Goal: Task Accomplishment & Management: Use online tool/utility

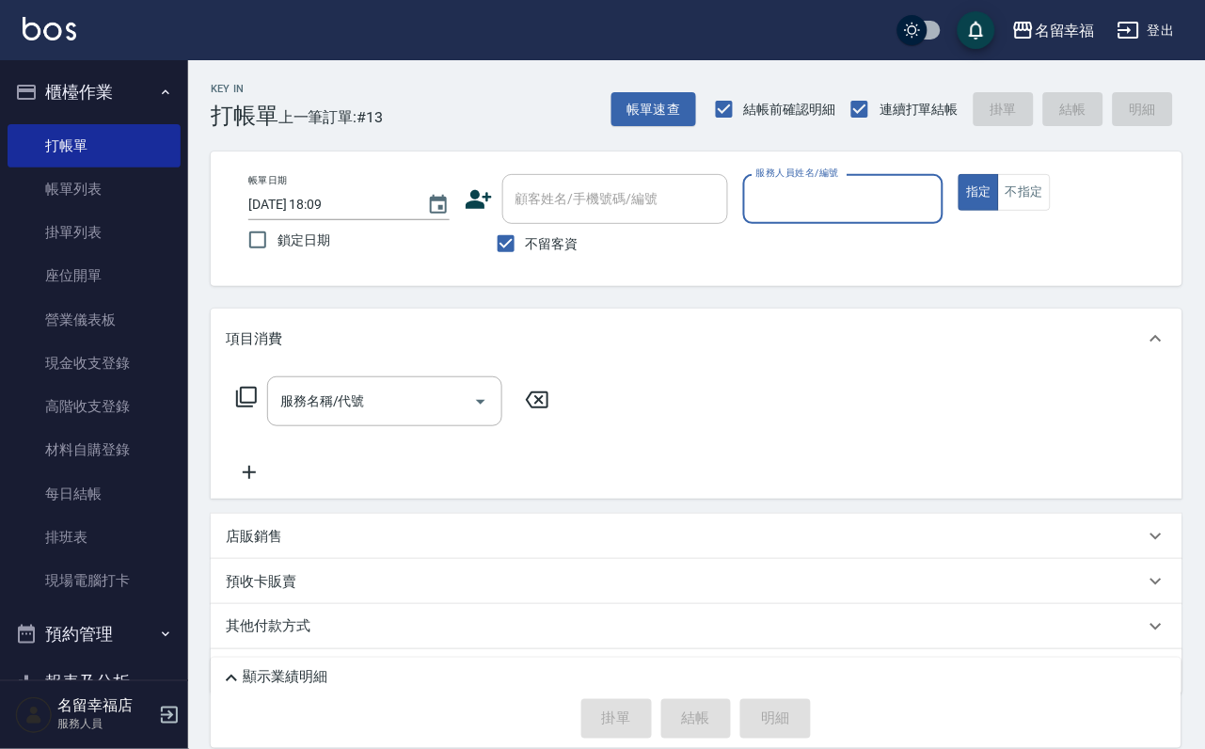
click at [920, 213] on input "服務人員姓名/編號" at bounding box center [843, 198] width 184 height 33
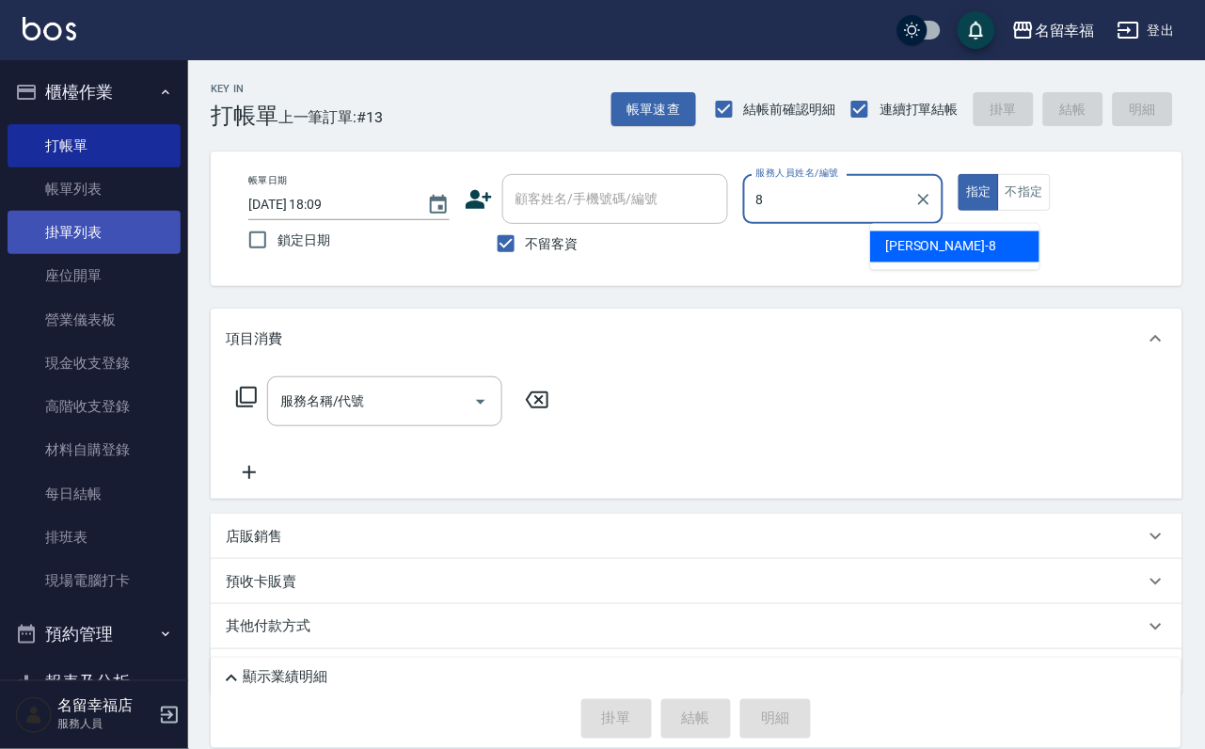
type input "[PERSON_NAME]-8"
type button "true"
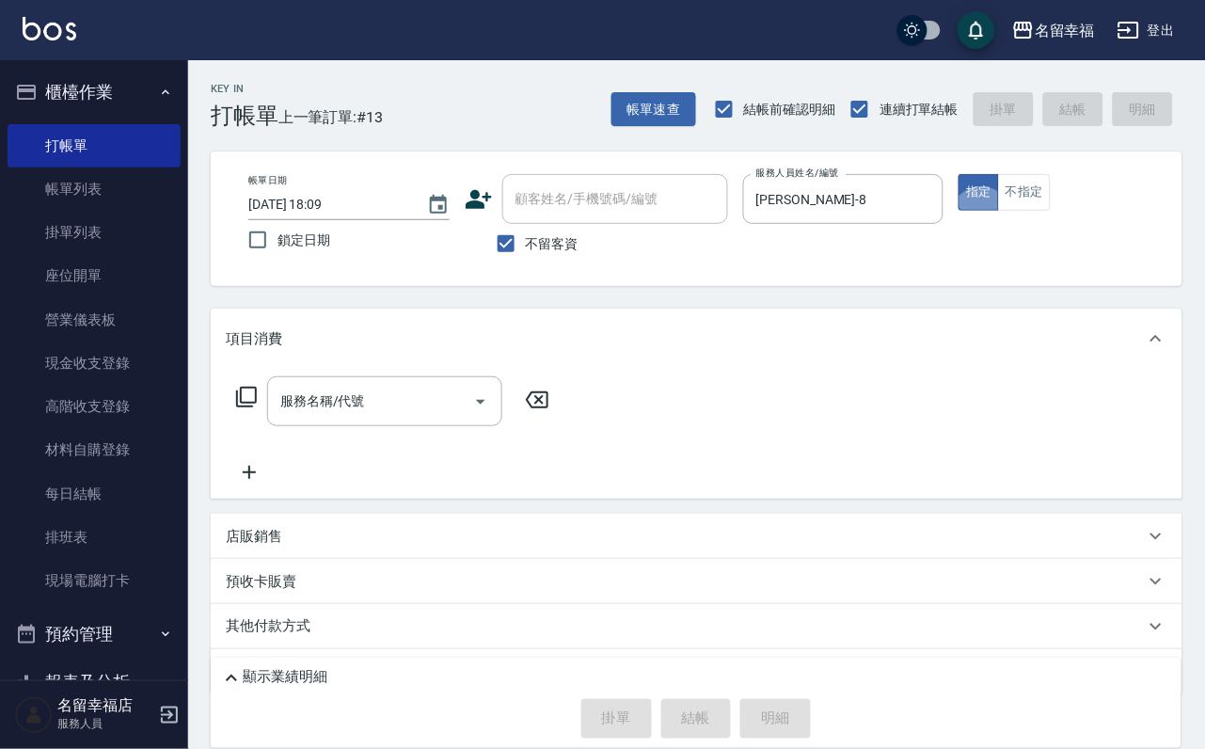
click at [253, 408] on icon at bounding box center [246, 397] width 23 height 23
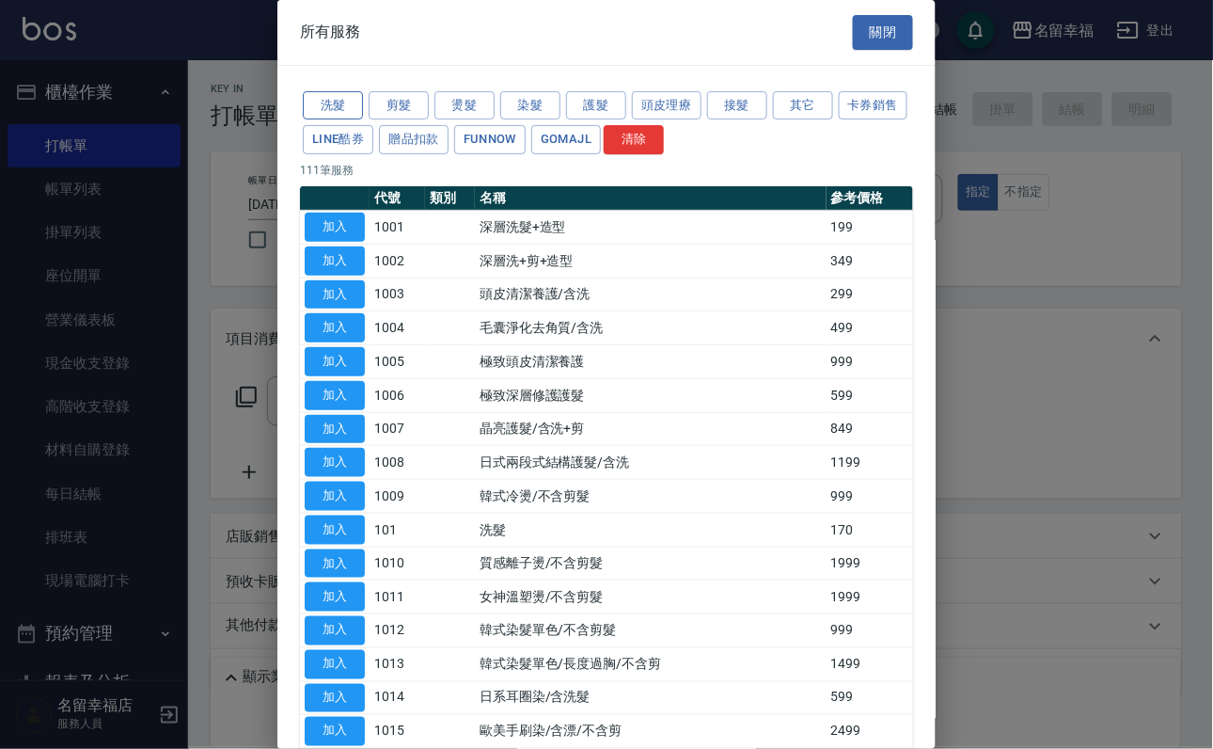
click at [355, 120] on button "洗髮" at bounding box center [333, 105] width 60 height 29
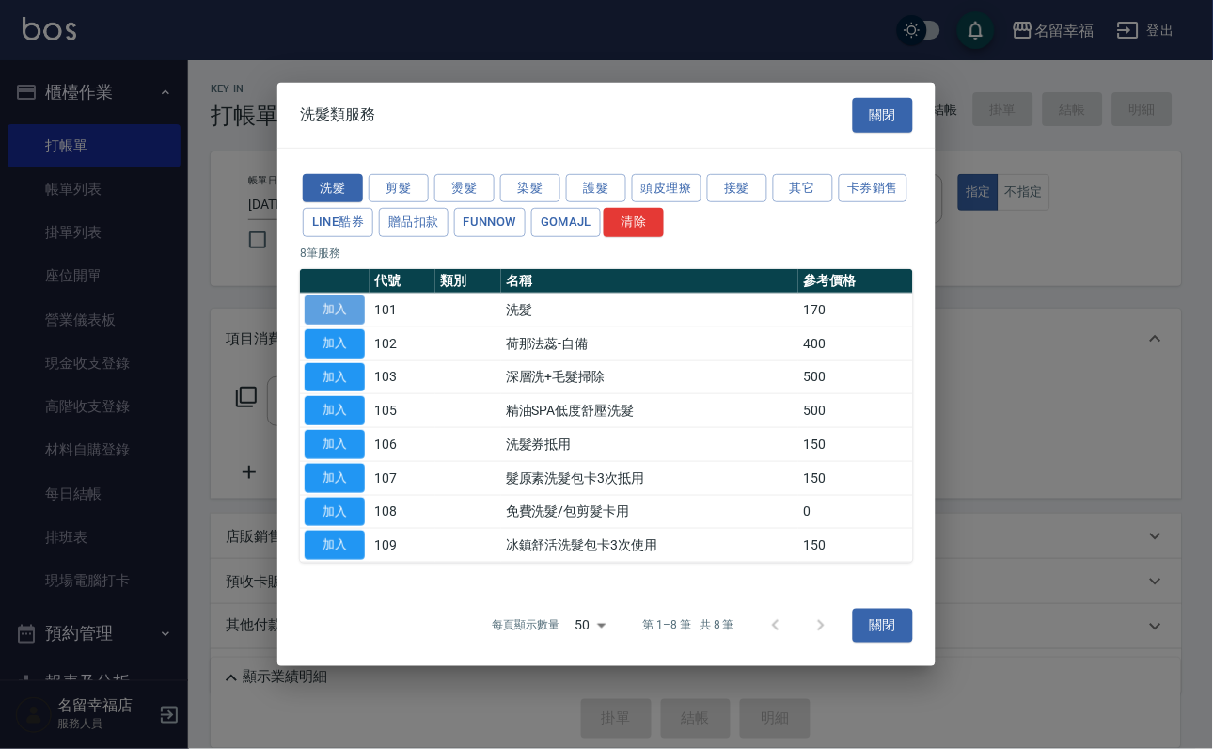
click at [346, 295] on button "加入" at bounding box center [335, 309] width 60 height 29
type input "洗髮(101)"
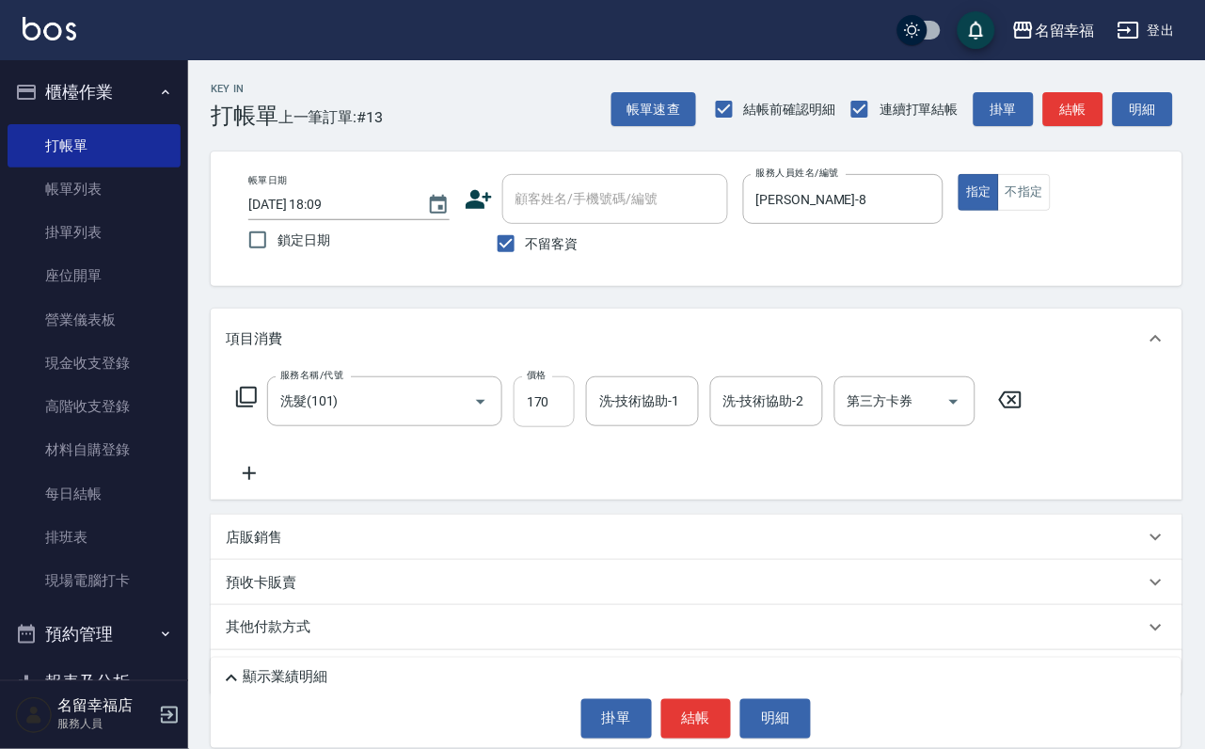
click at [575, 419] on input "170" at bounding box center [544, 401] width 61 height 51
click at [247, 408] on icon at bounding box center [246, 397] width 23 height 23
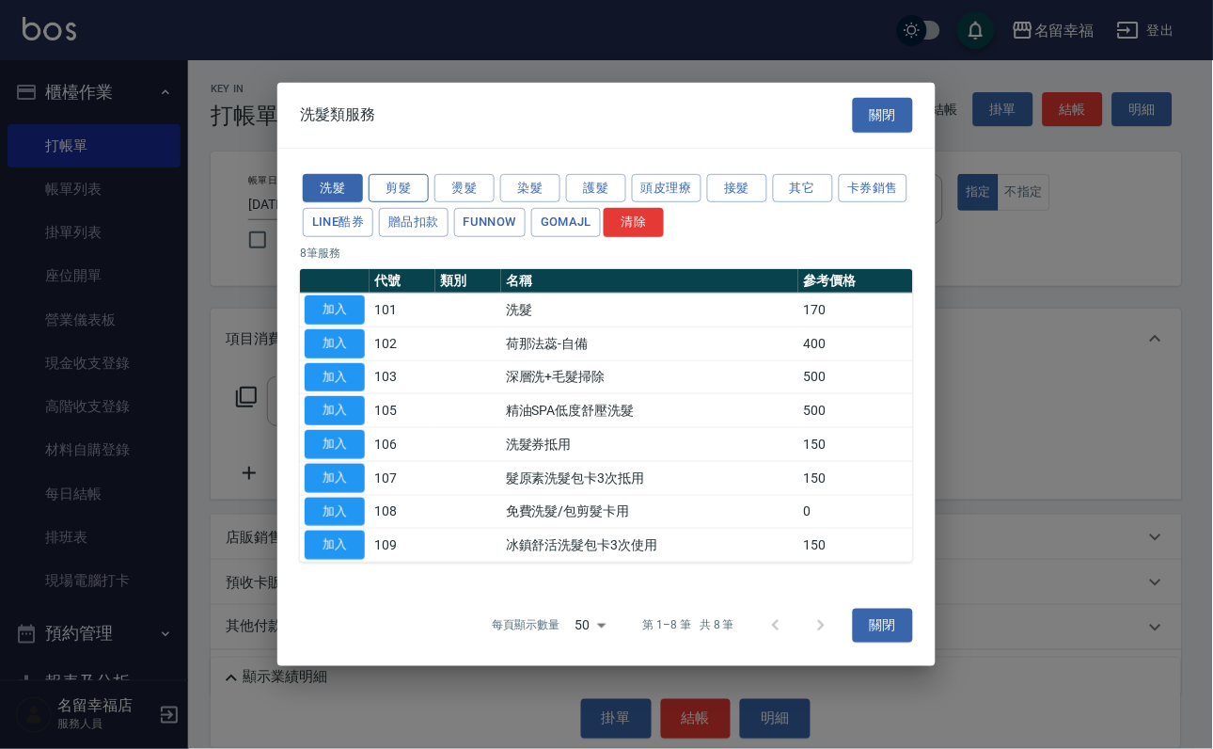
click at [387, 173] on button "剪髮" at bounding box center [399, 187] width 60 height 29
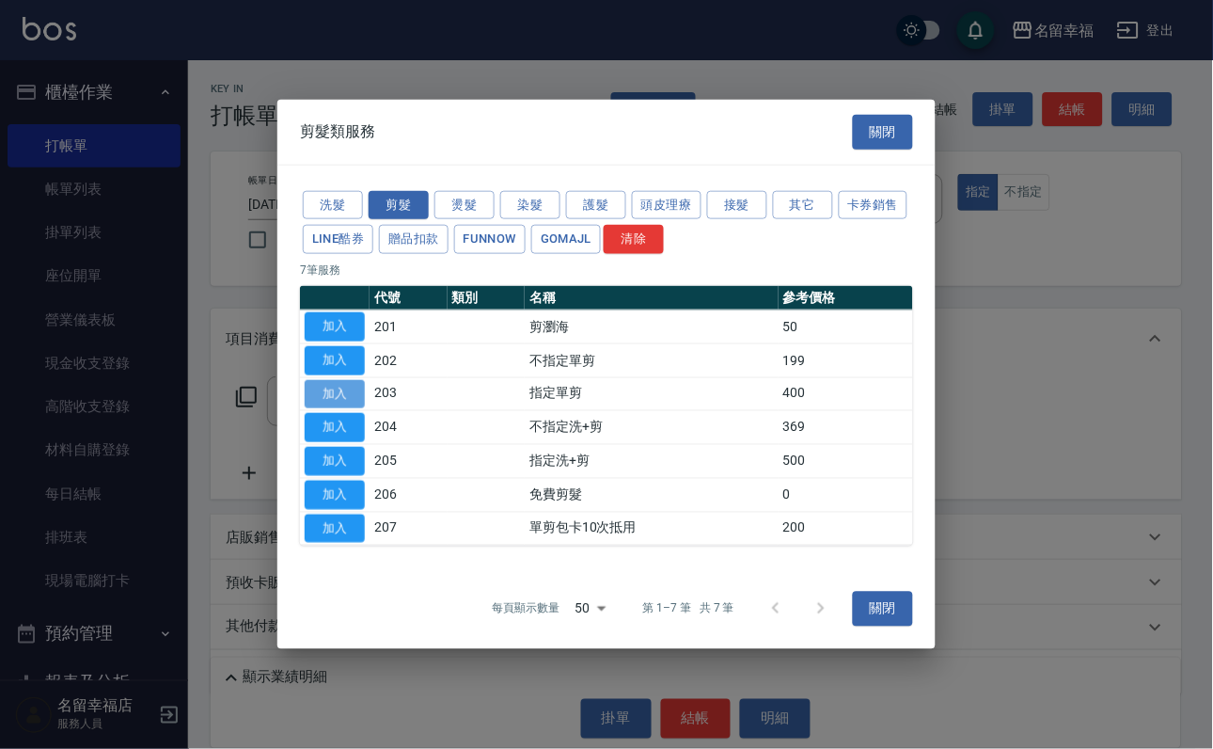
click at [337, 399] on button "加入" at bounding box center [335, 393] width 60 height 29
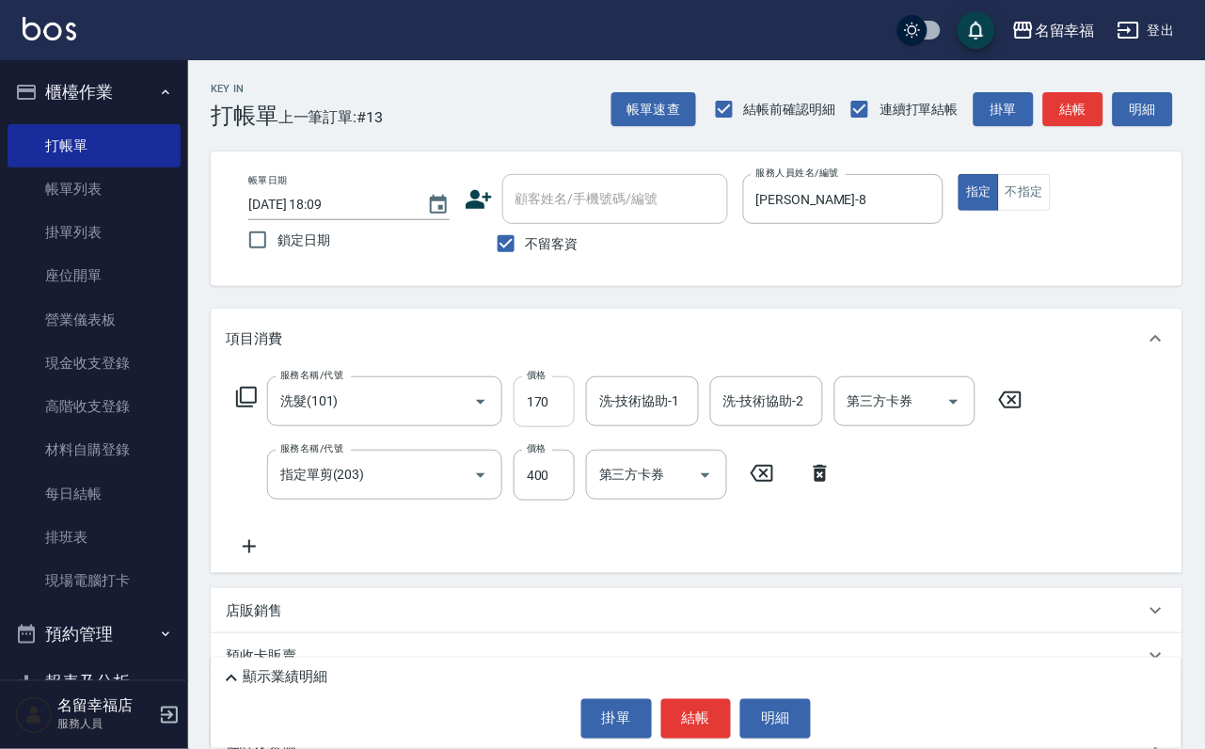
click at [546, 407] on input "170" at bounding box center [544, 401] width 61 height 51
click at [455, 558] on div "服務名稱/代號 洗髮(101) 服務名稱/代號 價格 170 價格 洗-技術協助-1 洗-技術協助-1 洗-技術協助-2 洗-技術協助-2 第三方卡券 第三方…" at bounding box center [630, 467] width 808 height 182
click at [94, 183] on link "帳單列表" at bounding box center [94, 188] width 173 height 43
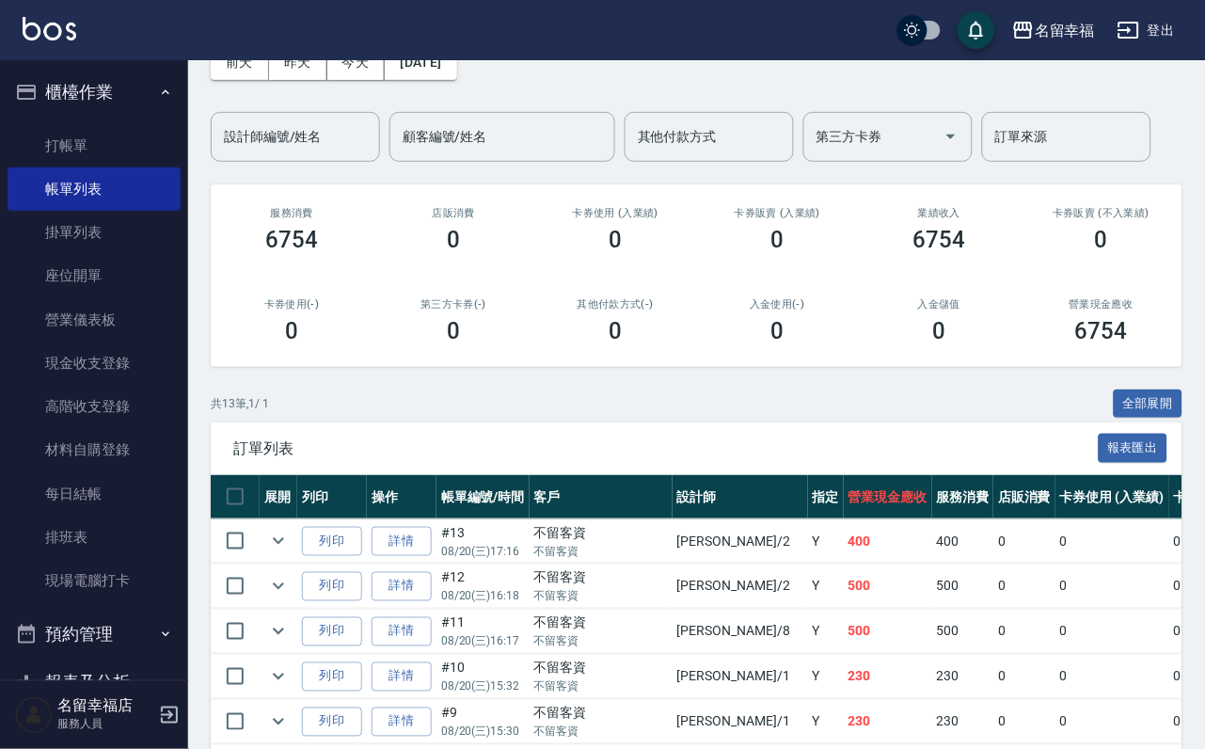
scroll to position [104, 0]
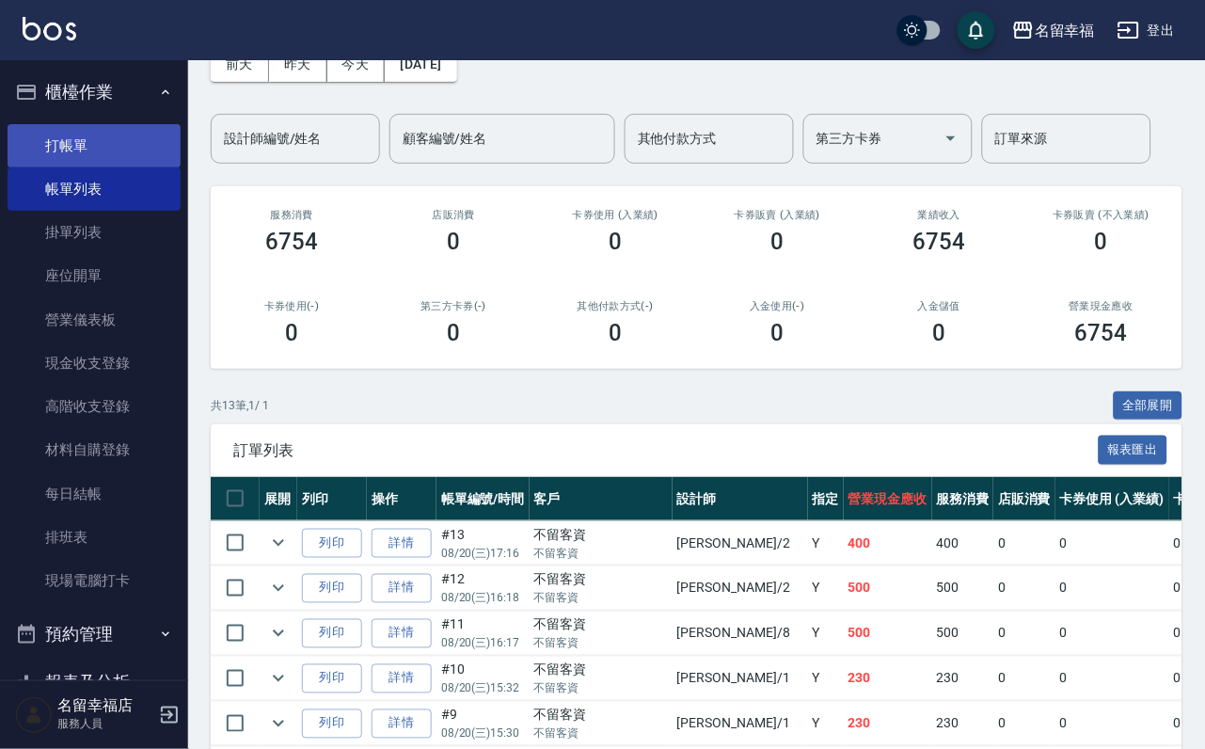
click at [126, 143] on link "打帳單" at bounding box center [94, 145] width 173 height 43
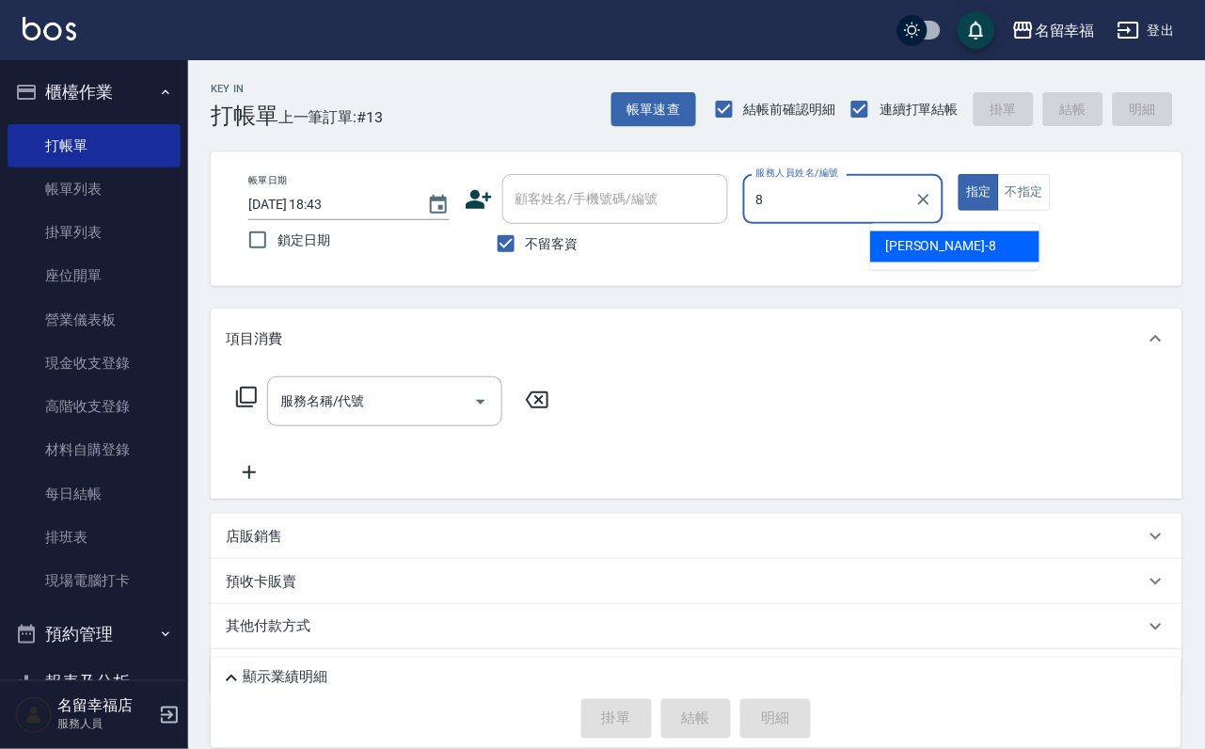
type input "[PERSON_NAME]-8"
type button "true"
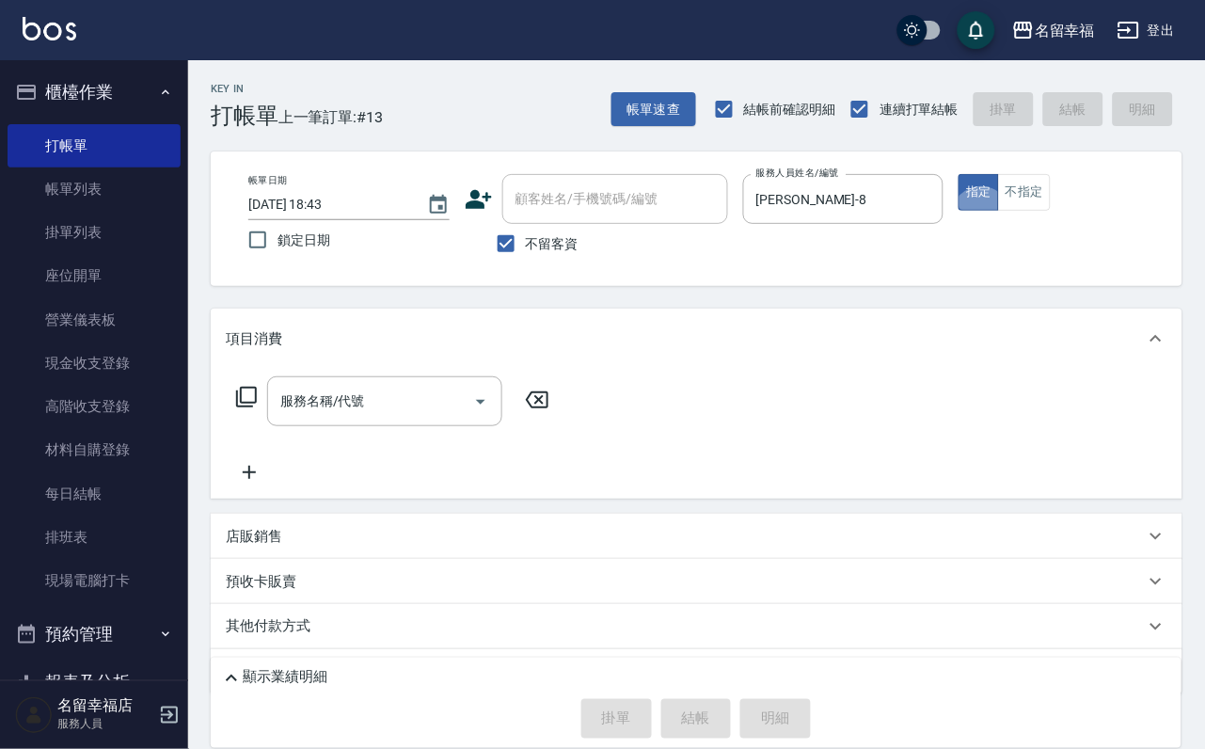
click at [258, 408] on icon at bounding box center [246, 397] width 23 height 23
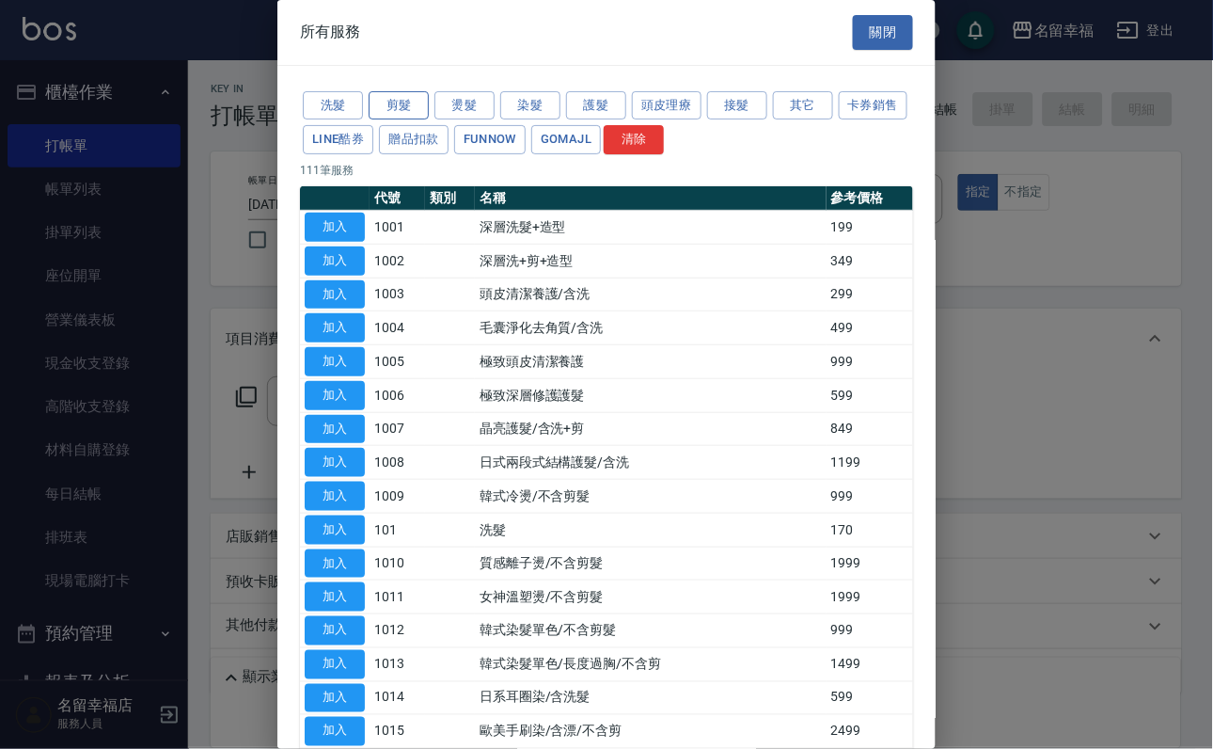
click at [390, 115] on button "剪髮" at bounding box center [399, 105] width 60 height 29
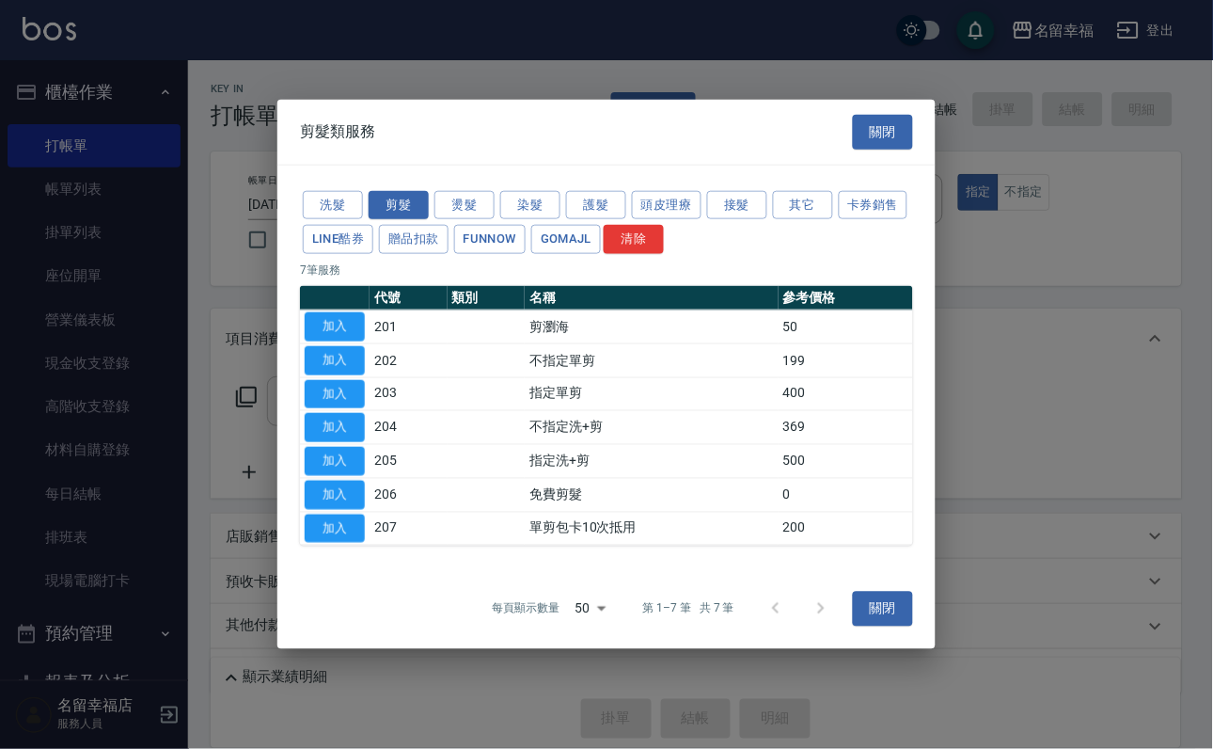
click at [326, 389] on button "加入" at bounding box center [335, 393] width 60 height 29
type input "指定單剪(203)"
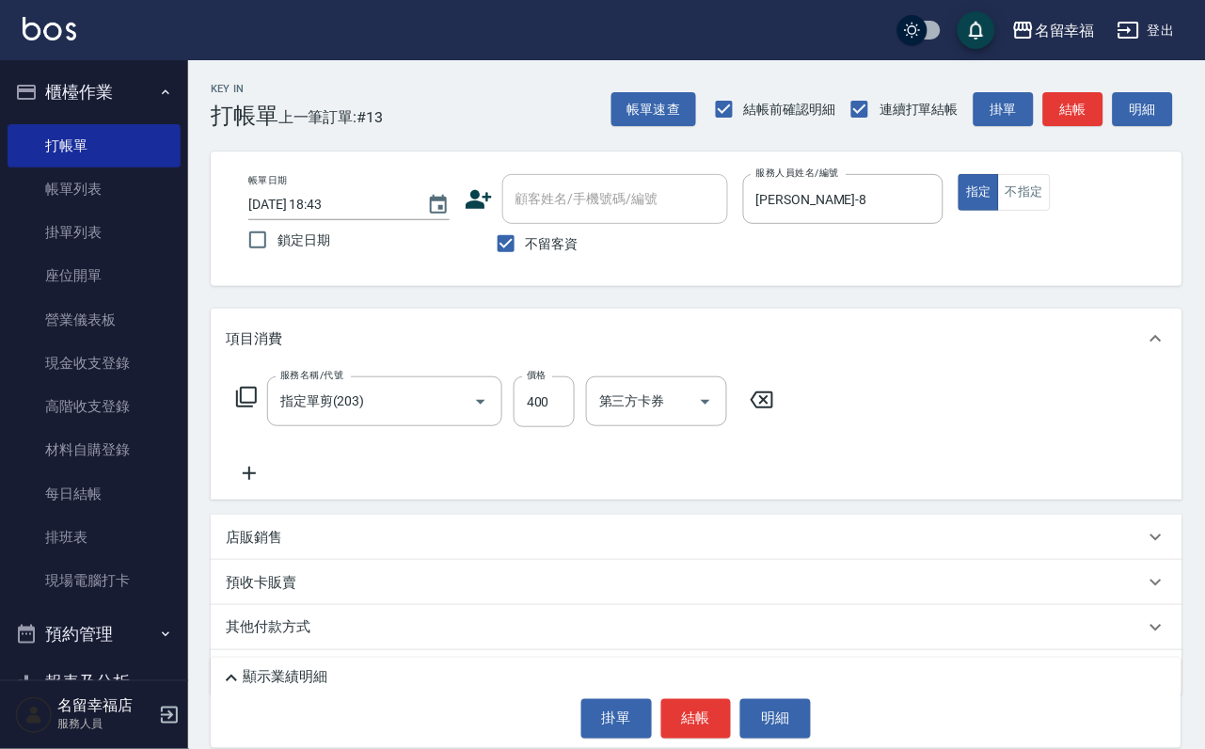
click at [256, 408] on icon at bounding box center [246, 397] width 23 height 23
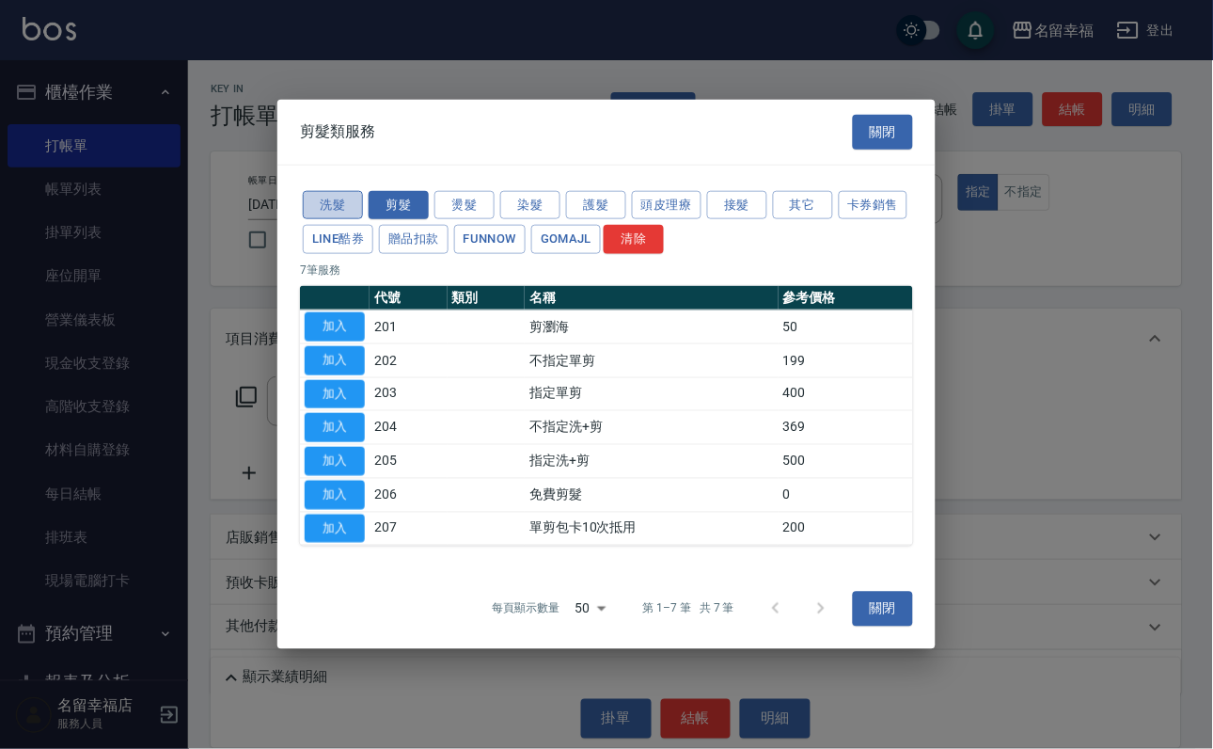
click at [345, 190] on button "洗髮" at bounding box center [333, 204] width 60 height 29
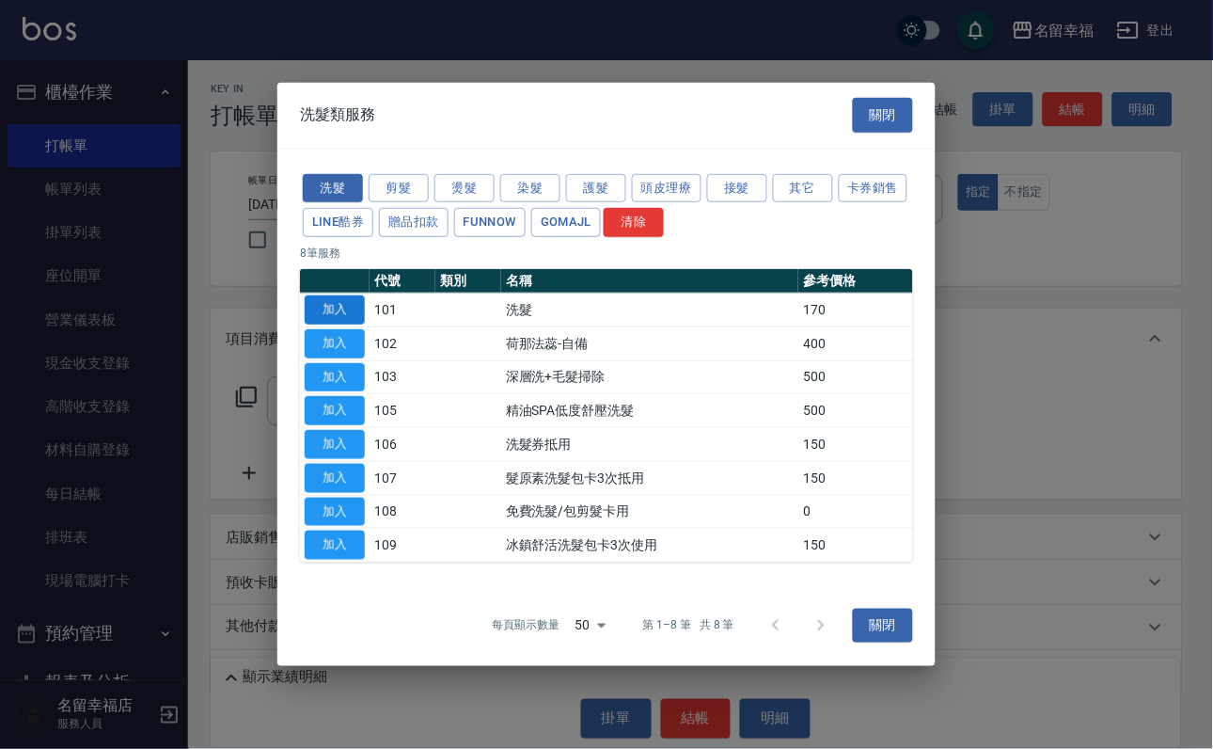
click at [324, 295] on button "加入" at bounding box center [335, 309] width 60 height 29
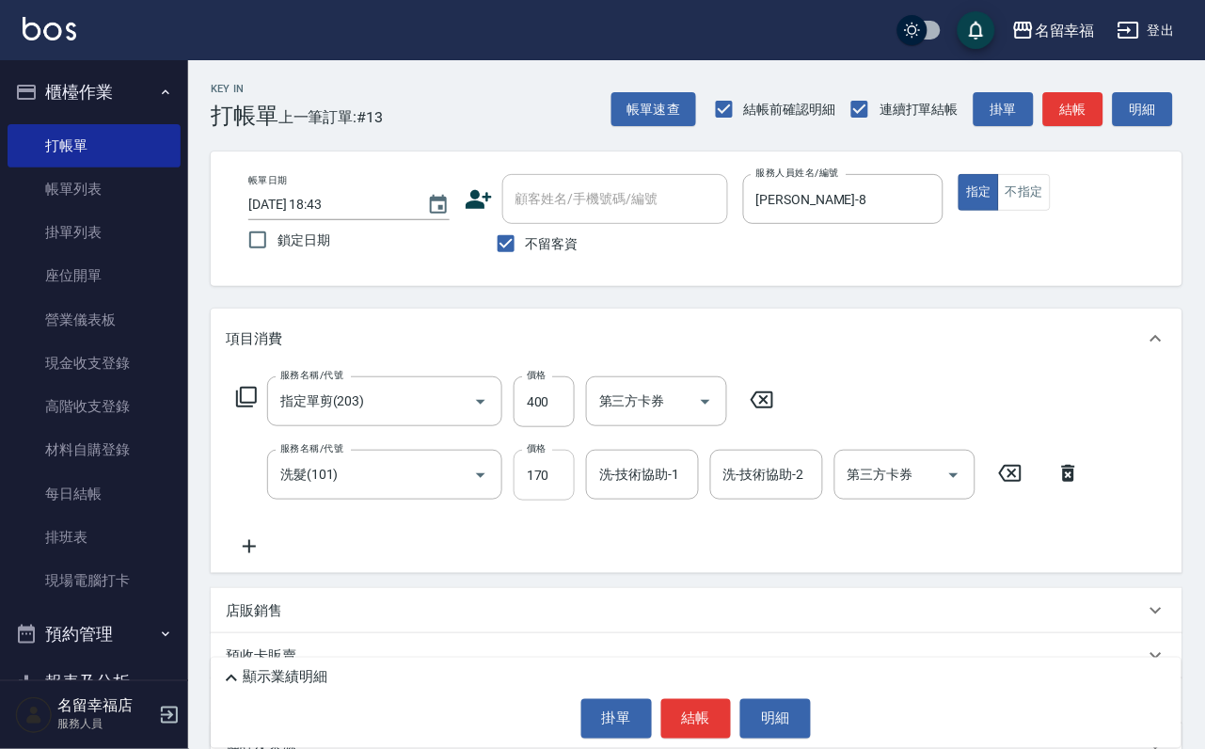
click at [547, 500] on input "170" at bounding box center [544, 475] width 61 height 51
type input "80"
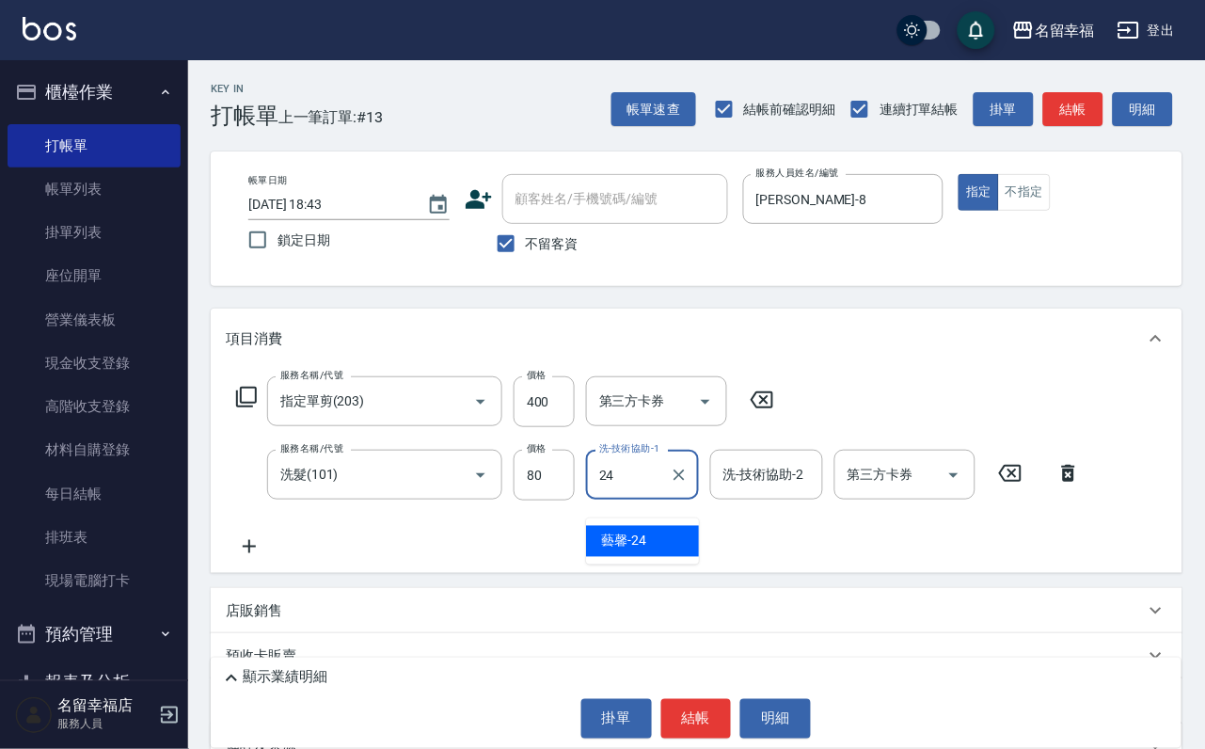
type input "藝馨-24"
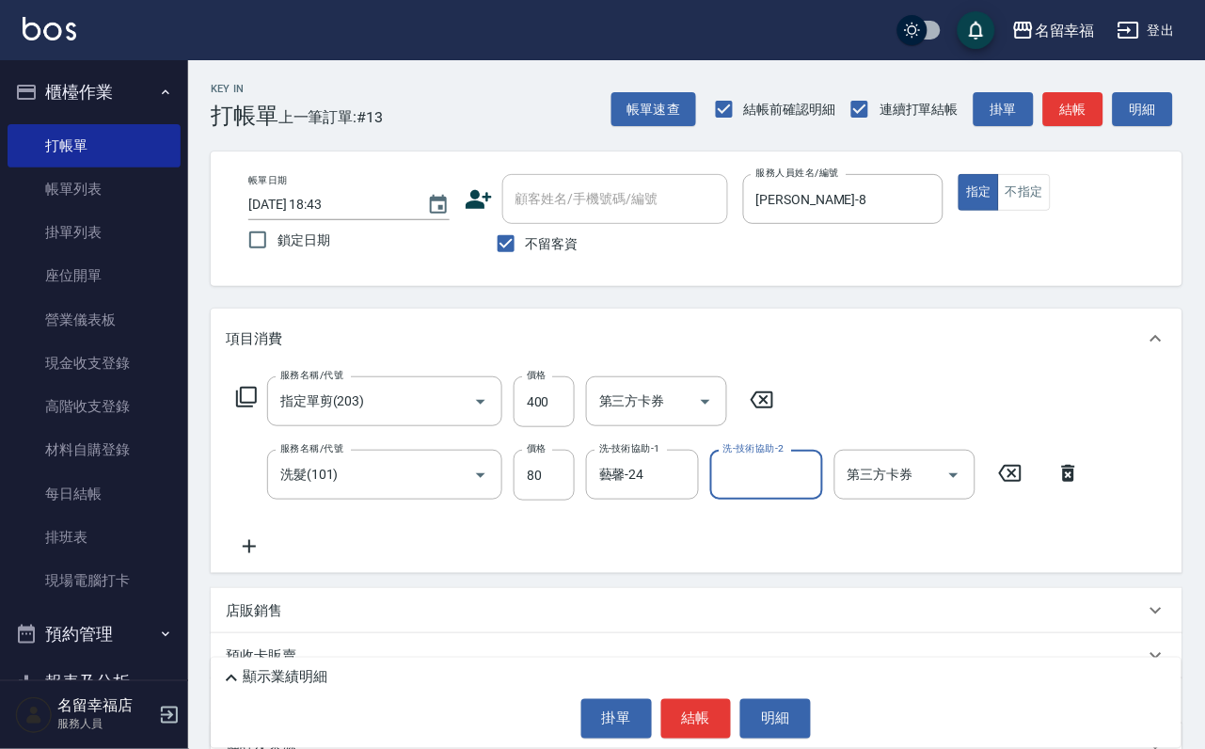
click at [239, 496] on div "服務名稱/代號 洗髮(101) 服務名稱/代號 價格 80 價格 洗-技術協助-1 藝馨-24 洗-技術協助-1 洗-技術協助-2 洗-技術協助-2 第三方卡…" at bounding box center [659, 475] width 866 height 51
click at [675, 718] on button "結帳" at bounding box center [696, 719] width 71 height 40
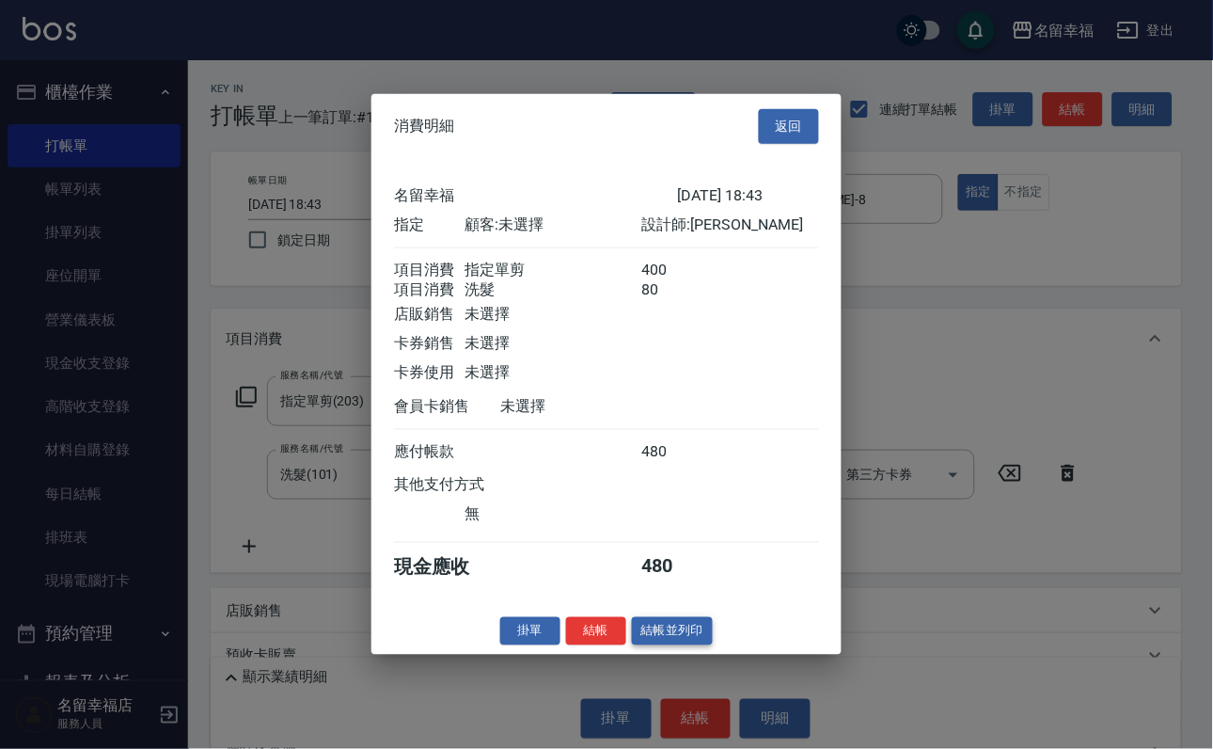
scroll to position [303, 0]
click at [566, 645] on button "結帳" at bounding box center [596, 630] width 60 height 29
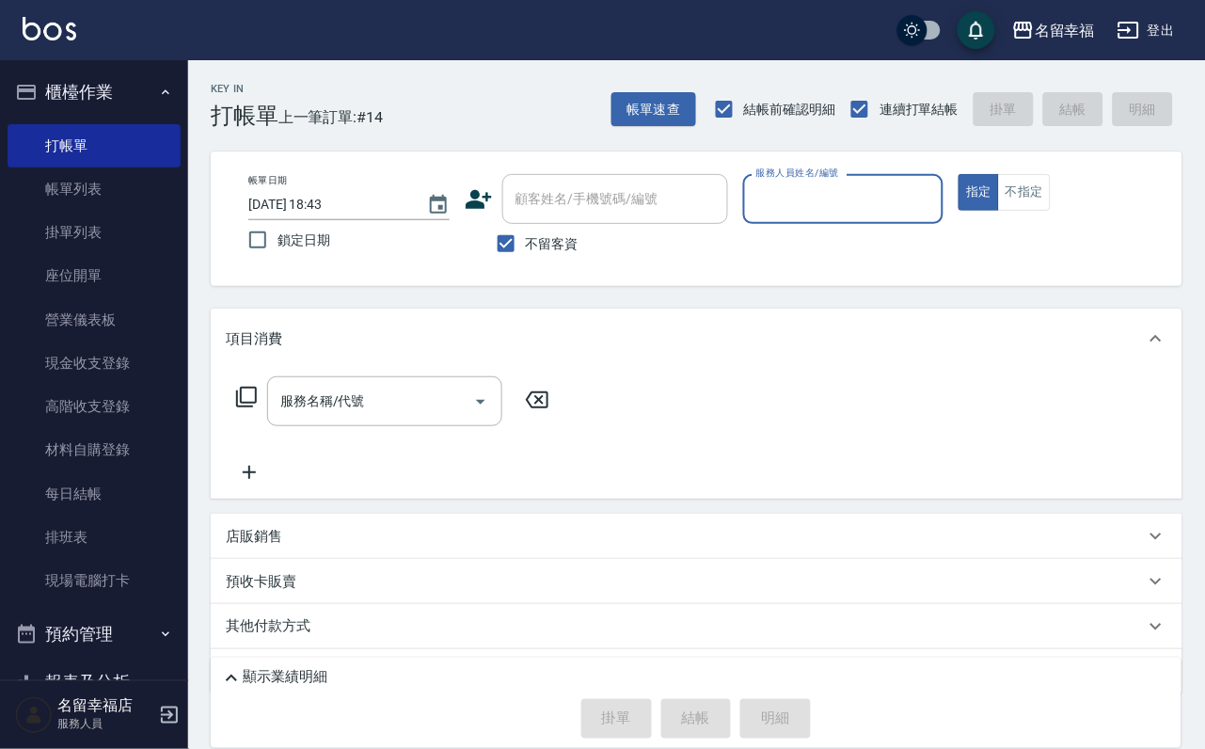
drag, startPoint x: 963, startPoint y: 191, endPoint x: 965, endPoint y: 219, distance: 28.3
click at [936, 192] on input "服務人員姓名/編號" at bounding box center [843, 198] width 184 height 33
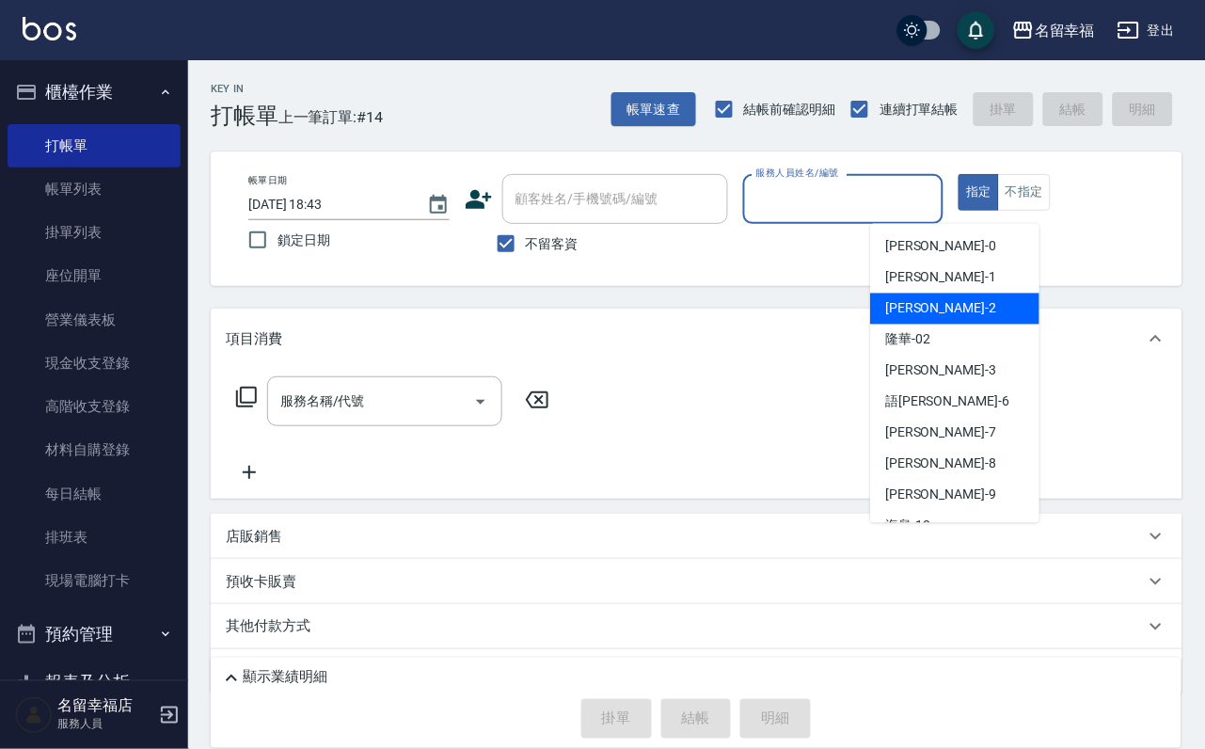
click at [925, 306] on span "碧涵 -2" at bounding box center [940, 309] width 111 height 20
type input "碧涵-2"
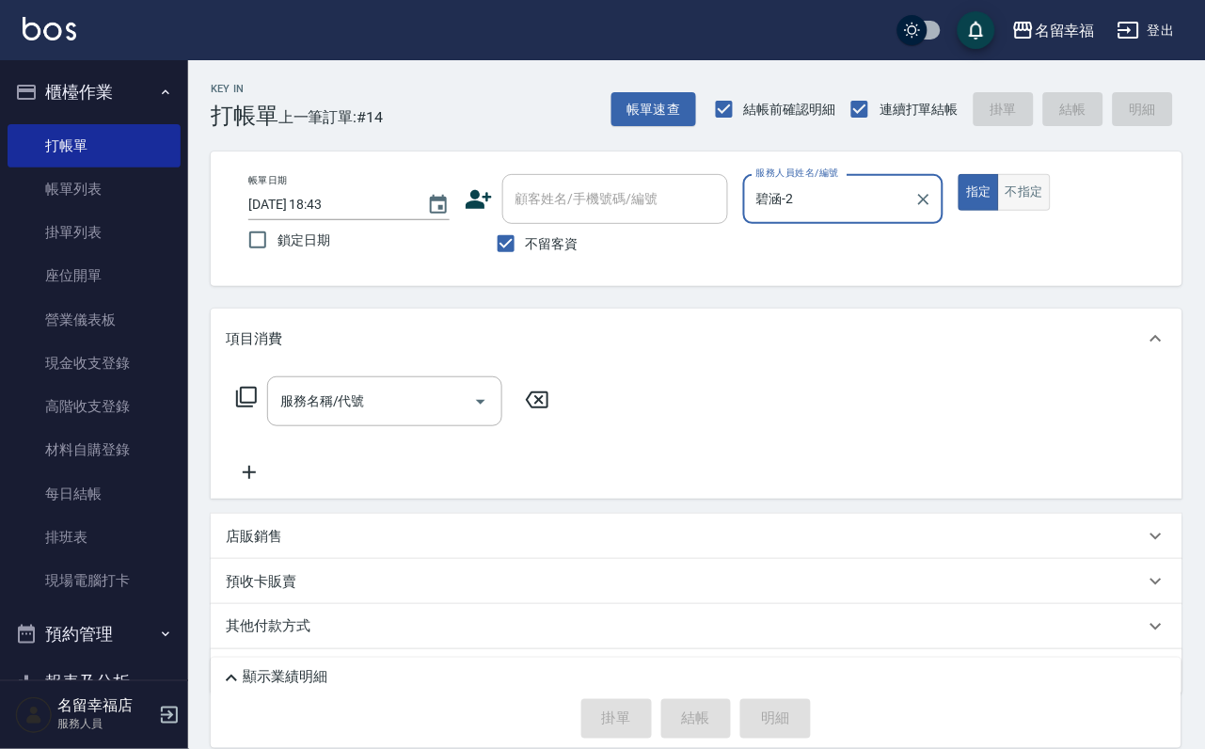
click at [1051, 211] on button "不指定" at bounding box center [1024, 192] width 53 height 37
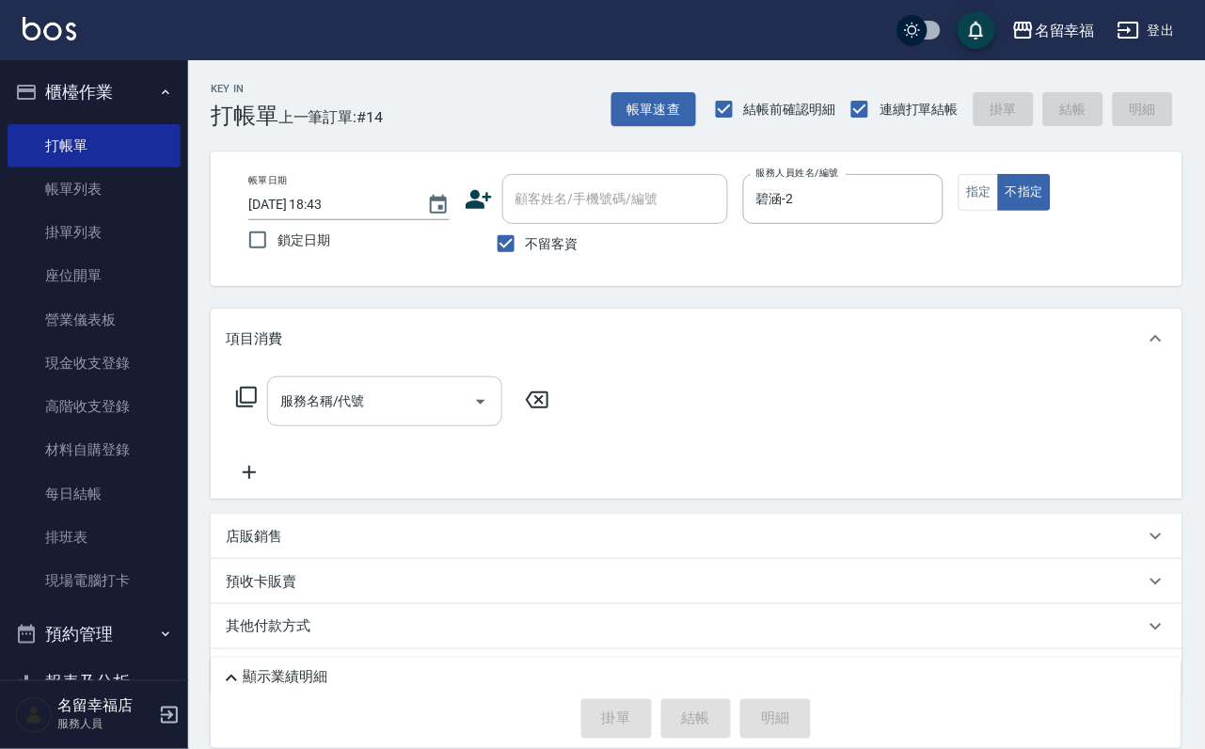
click at [357, 391] on div "服務名稱/代號" at bounding box center [384, 401] width 235 height 50
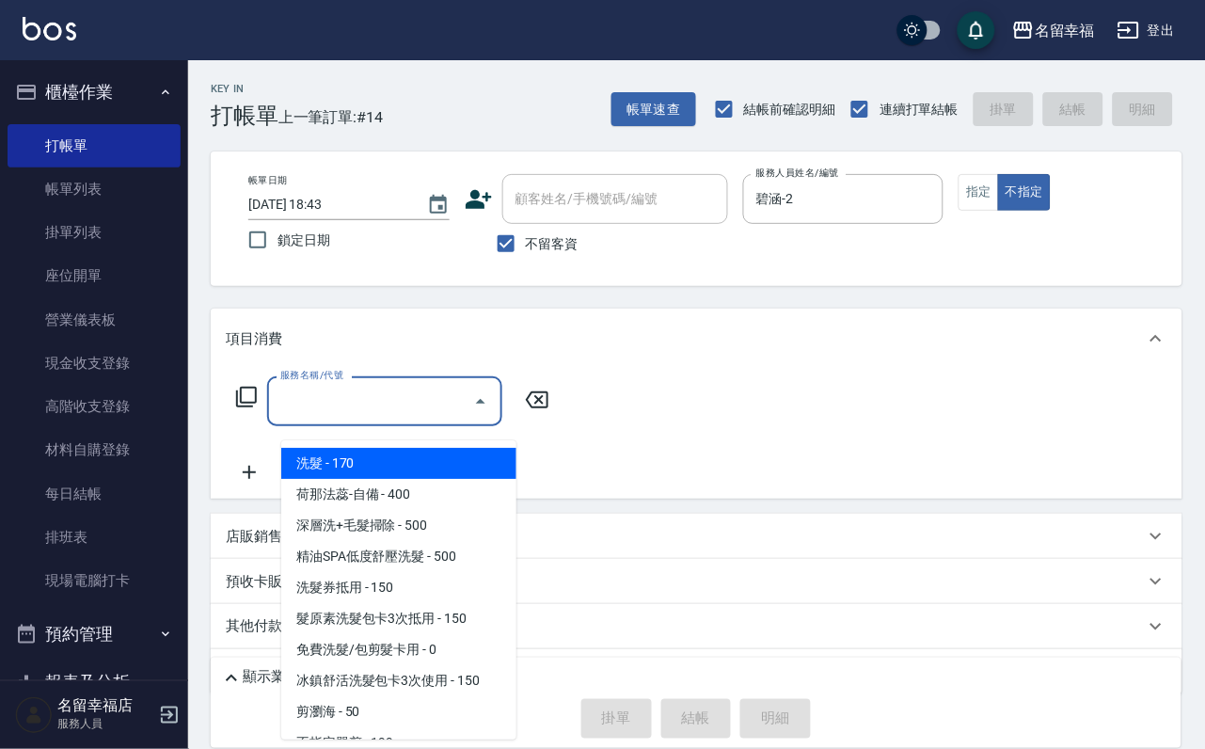
click at [371, 459] on span "洗髮 - 170" at bounding box center [398, 463] width 235 height 31
type input "洗髮(101)"
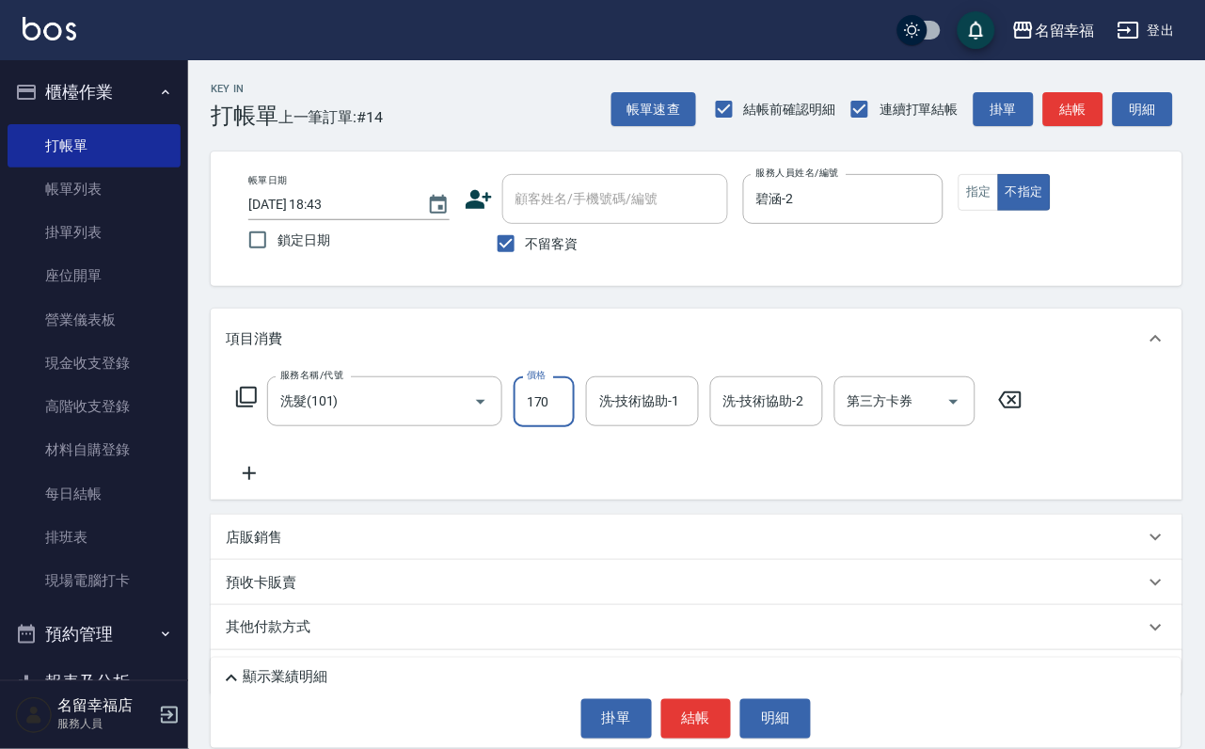
click at [532, 427] on input "170" at bounding box center [544, 401] width 61 height 51
type input "230"
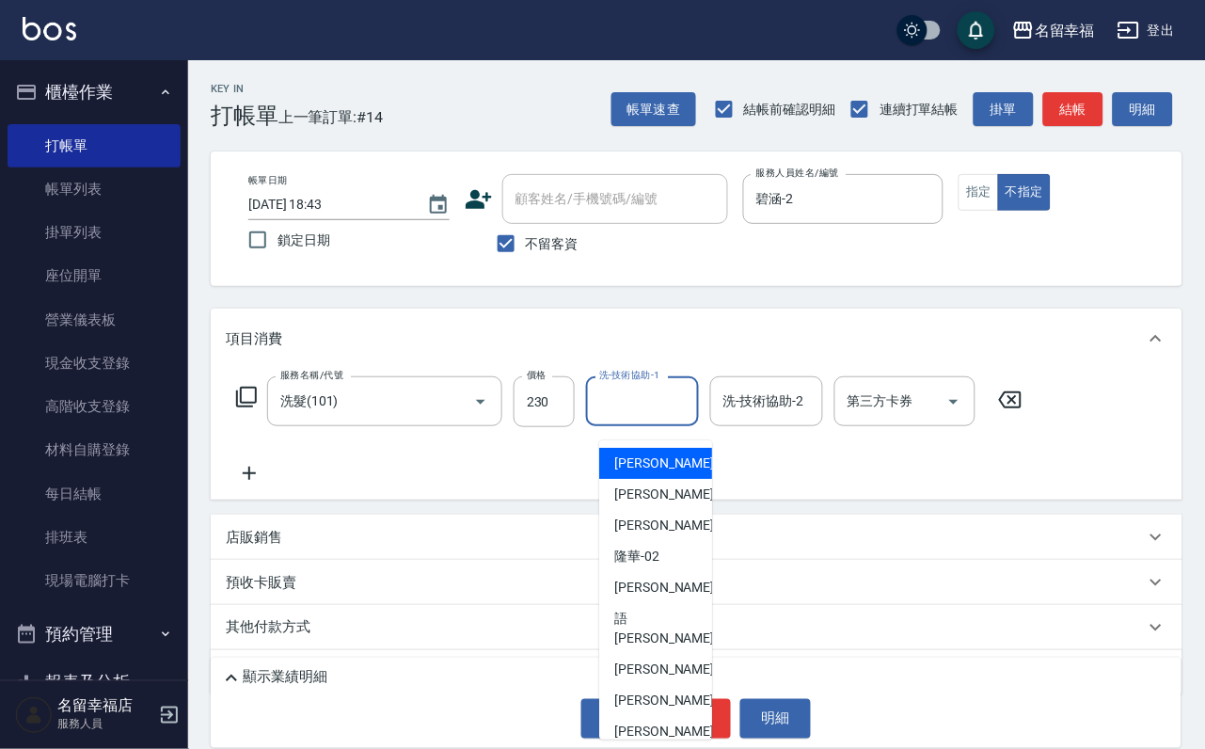
click at [649, 411] on input "洗-技術協助-1" at bounding box center [642, 401] width 96 height 33
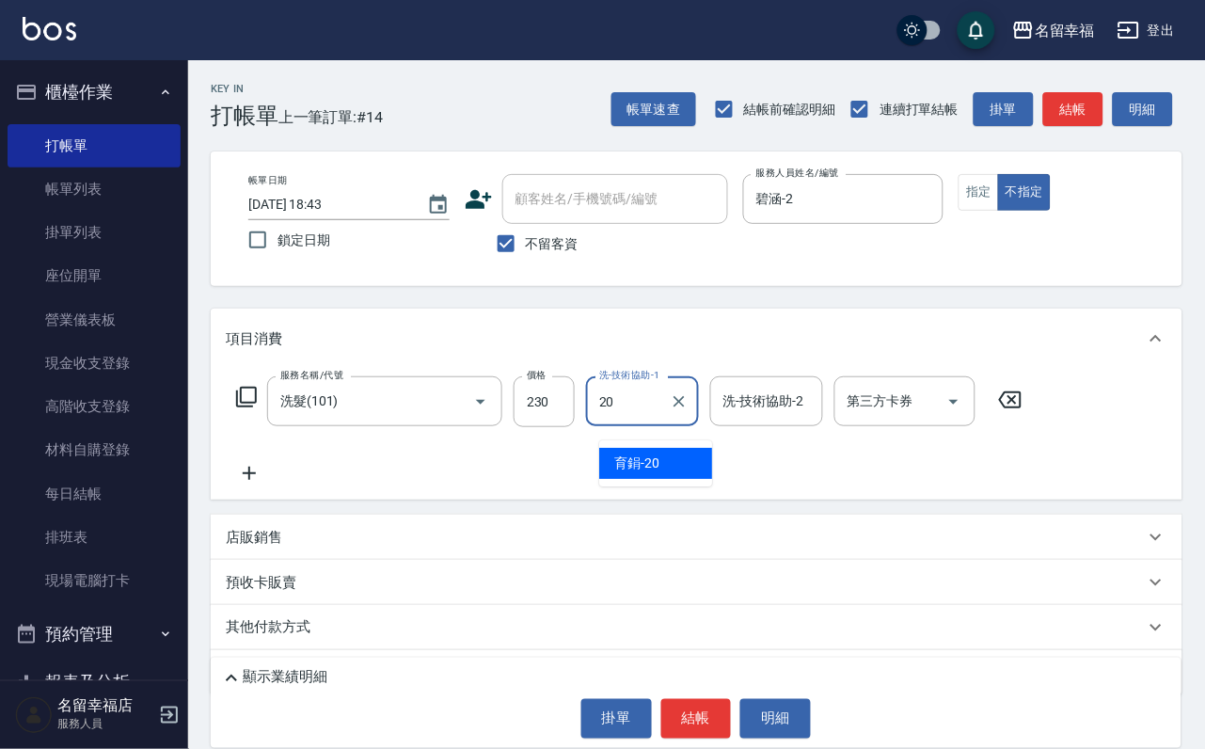
type input "育鋗-20"
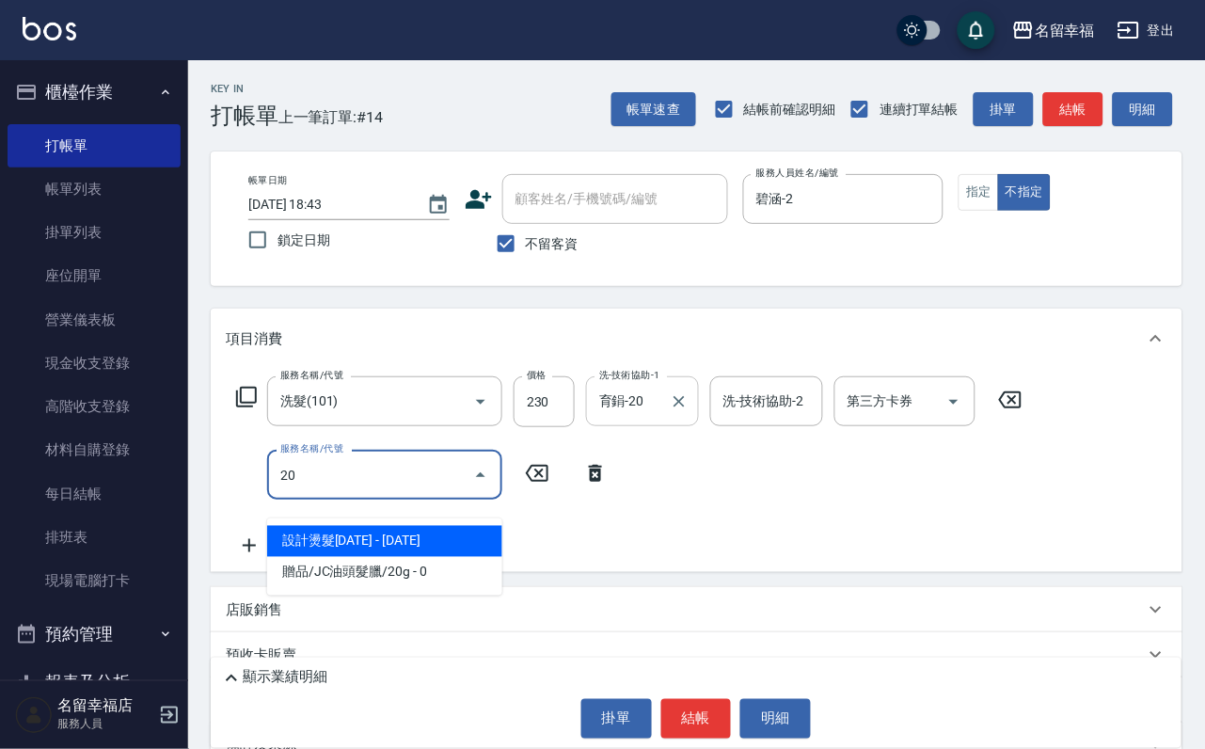
type input "2"
type input "潤絲(801)"
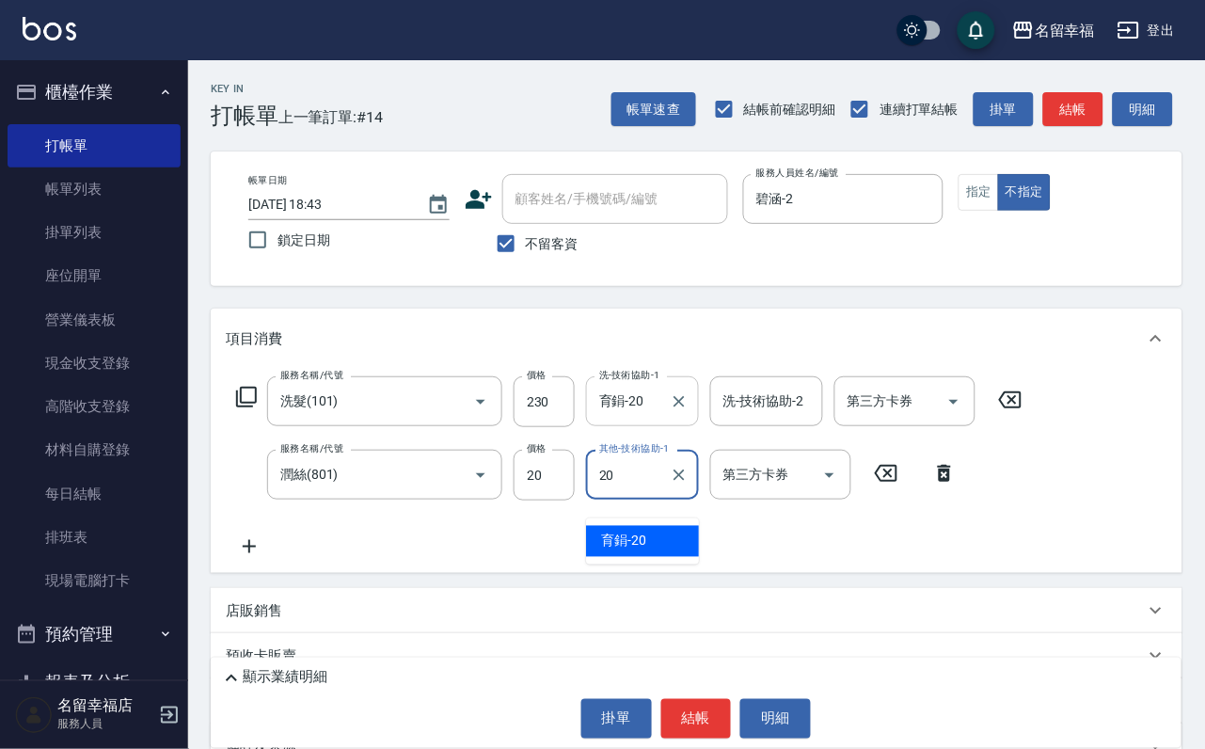
type input "育鋗-20"
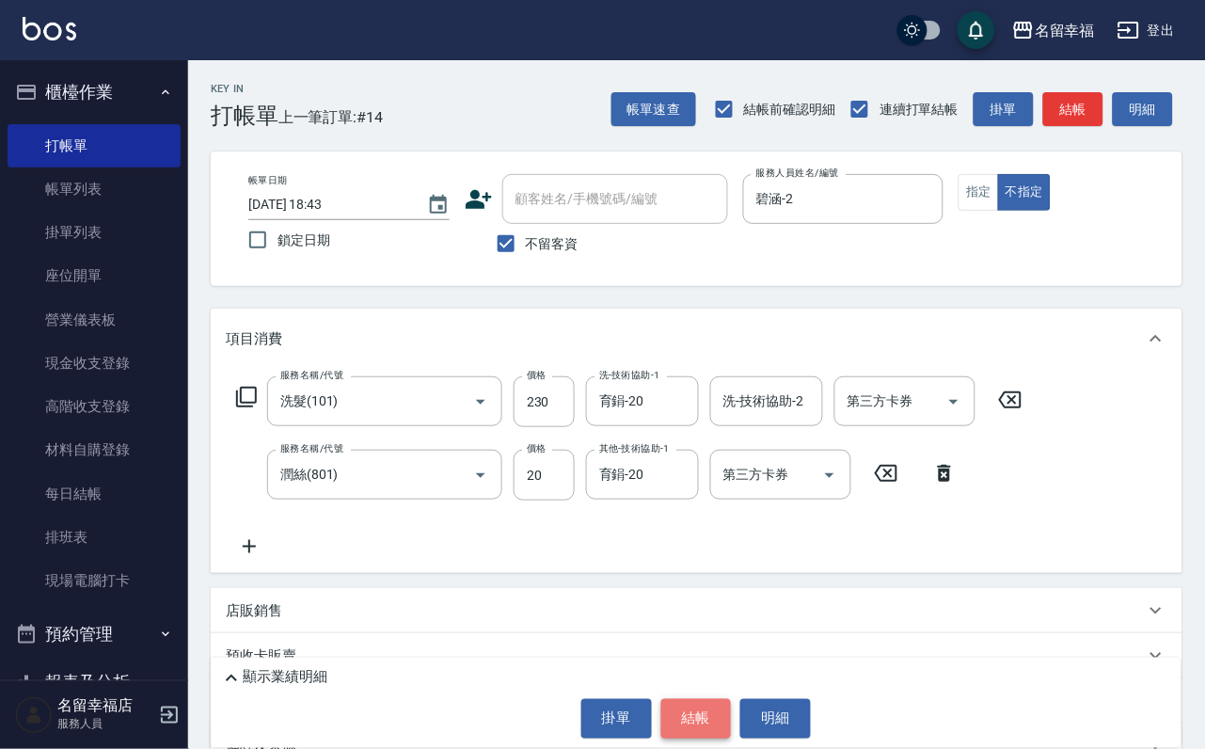
click at [714, 703] on button "結帳" at bounding box center [696, 719] width 71 height 40
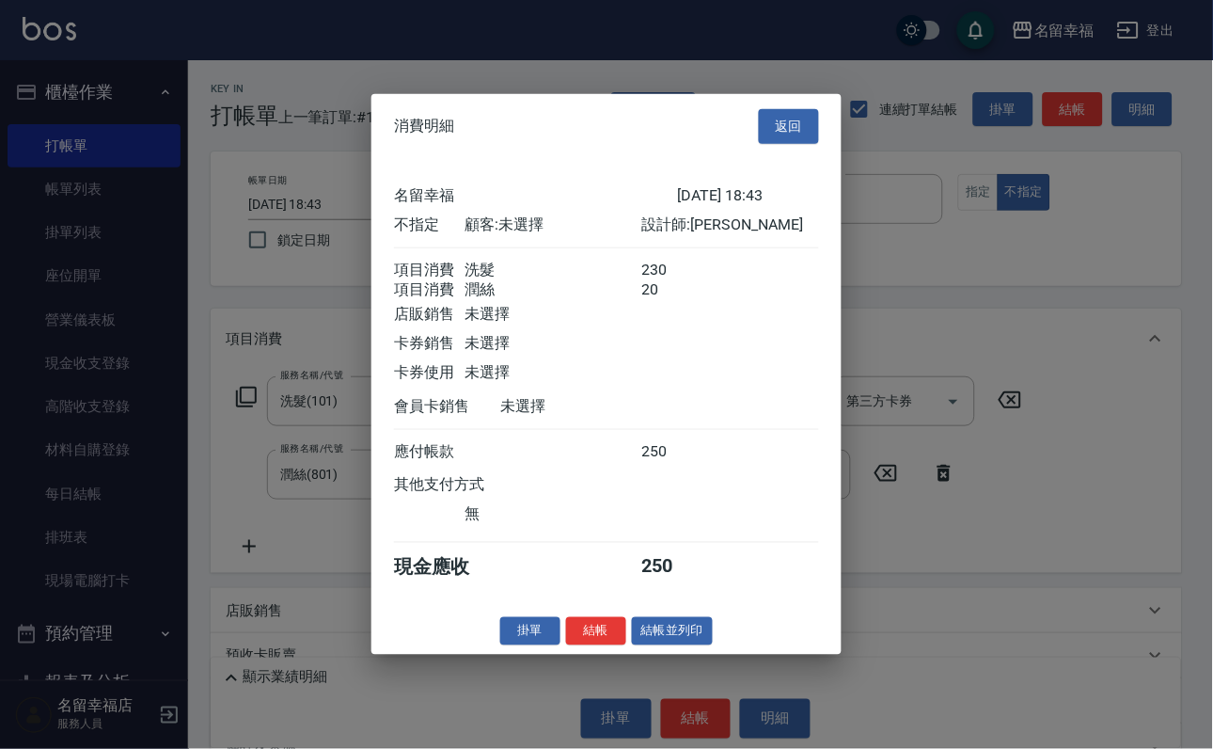
scroll to position [338, 0]
click at [584, 645] on button "結帳" at bounding box center [596, 630] width 60 height 29
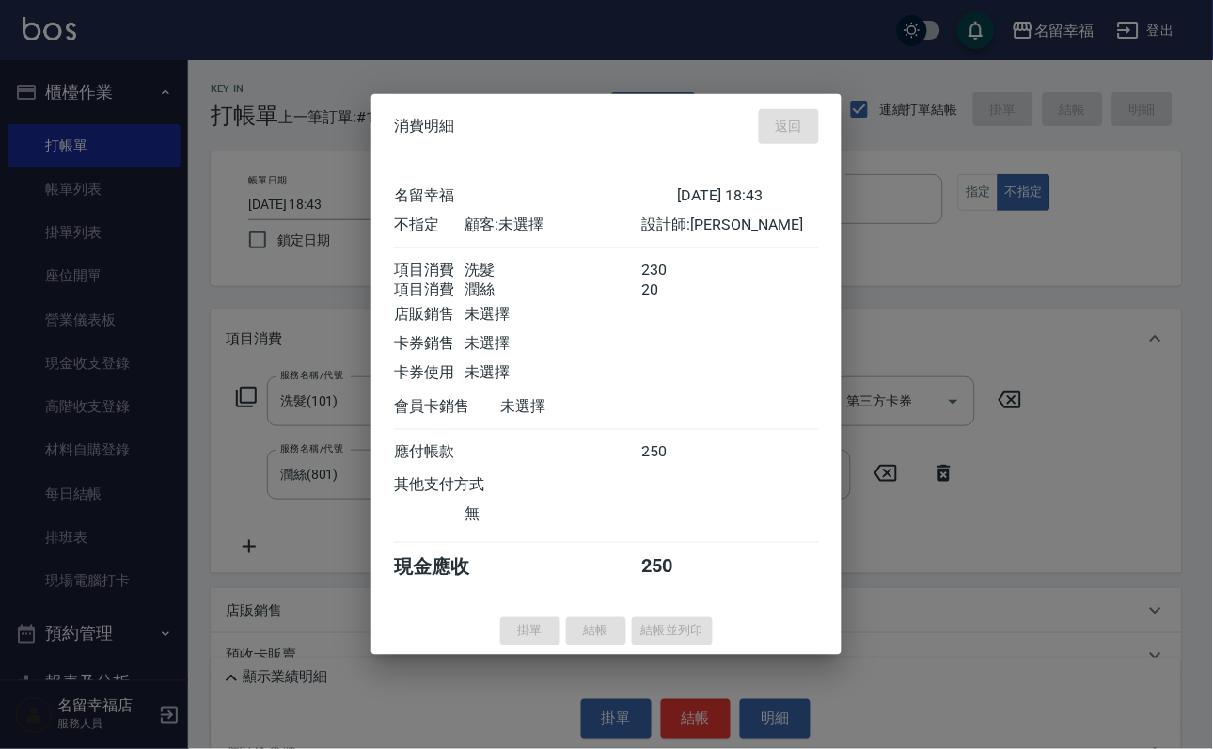
type input "[DATE] 18:50"
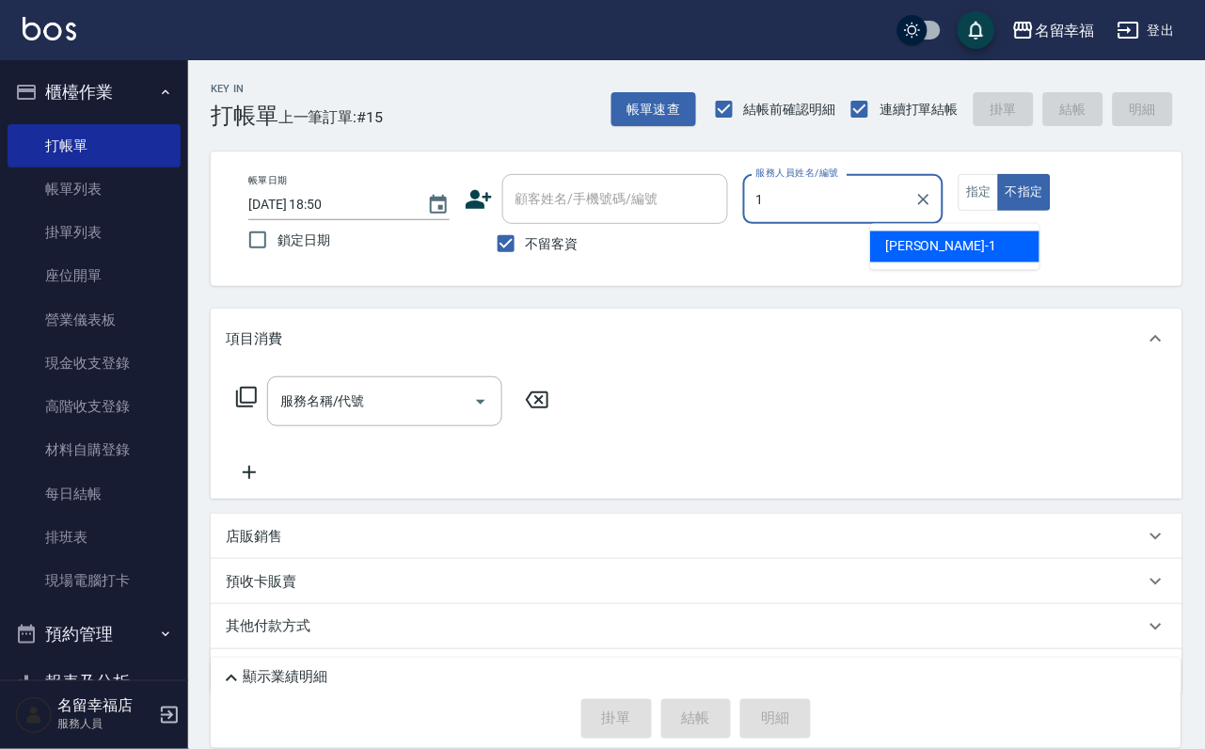
type input "[PERSON_NAME]-1"
type button "false"
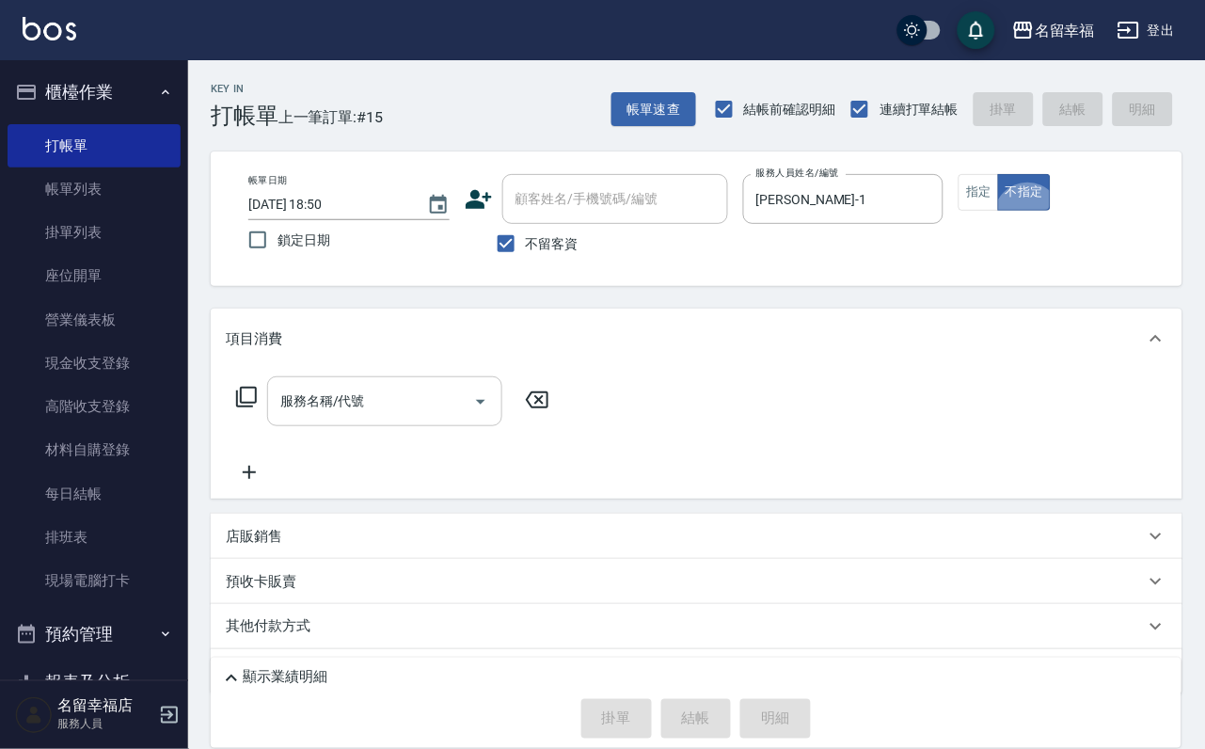
click at [322, 414] on input "服務名稱/代號" at bounding box center [371, 401] width 190 height 33
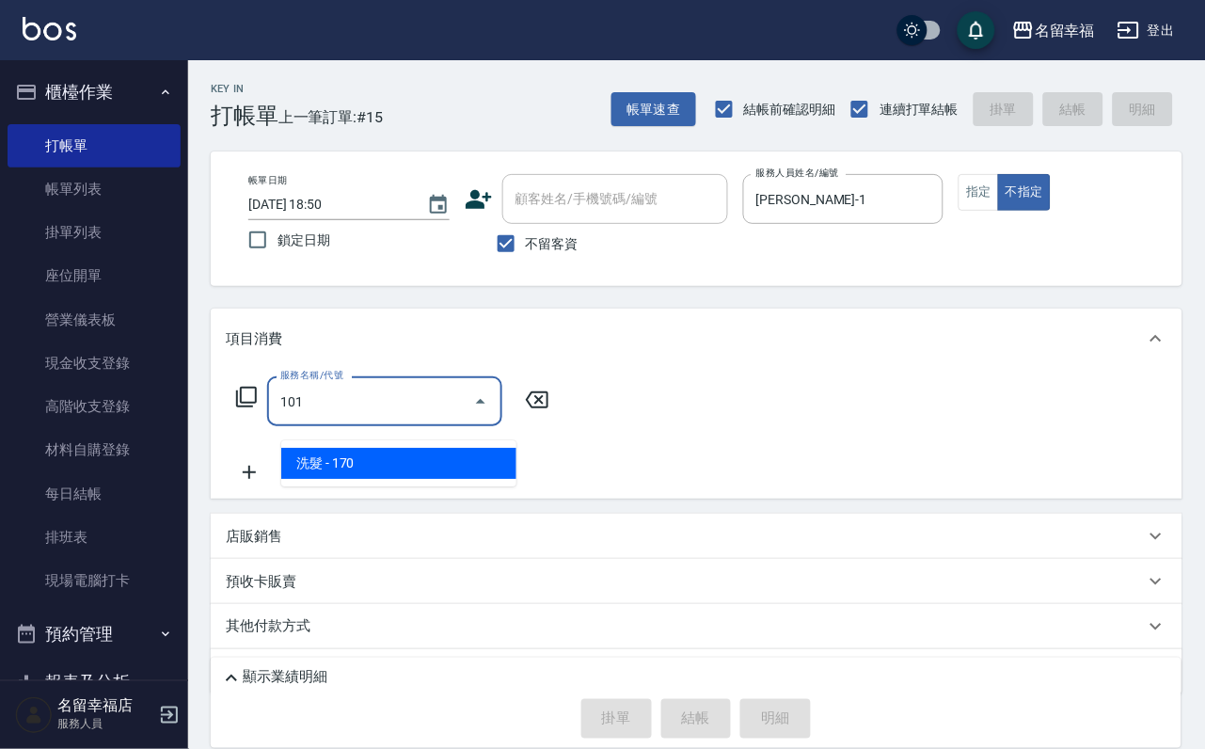
type input "."
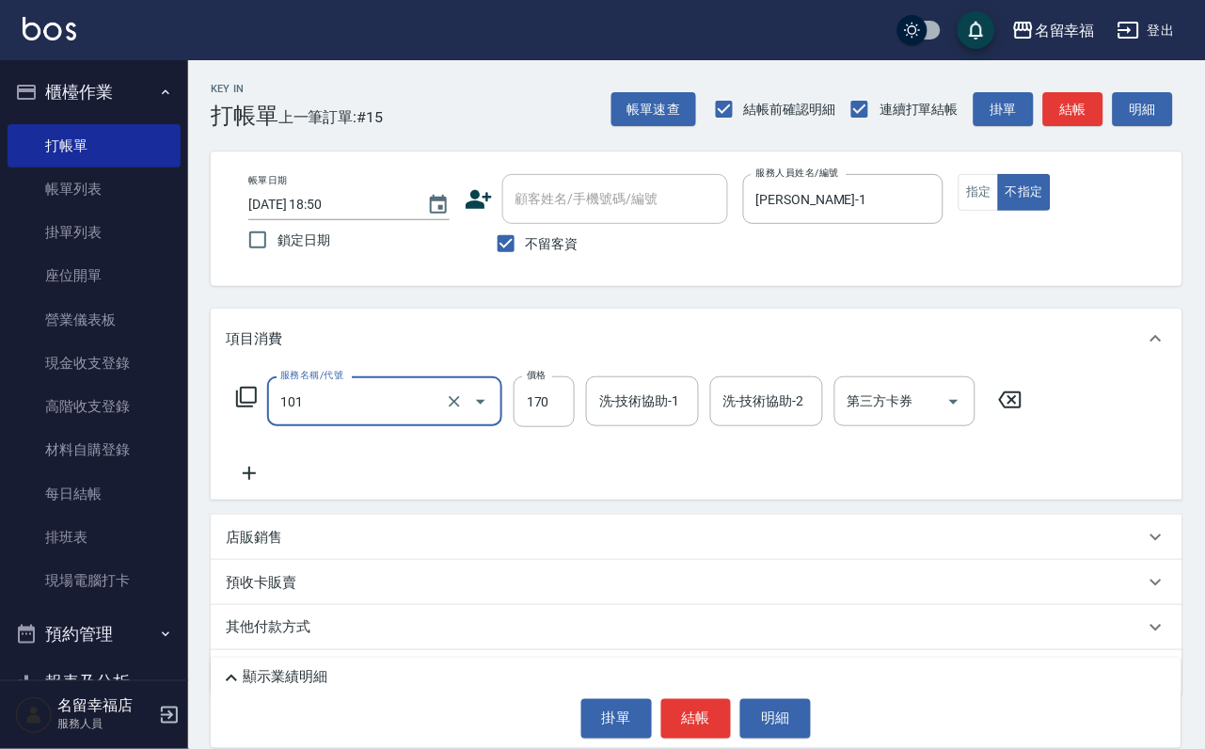
type input "洗髮(101)"
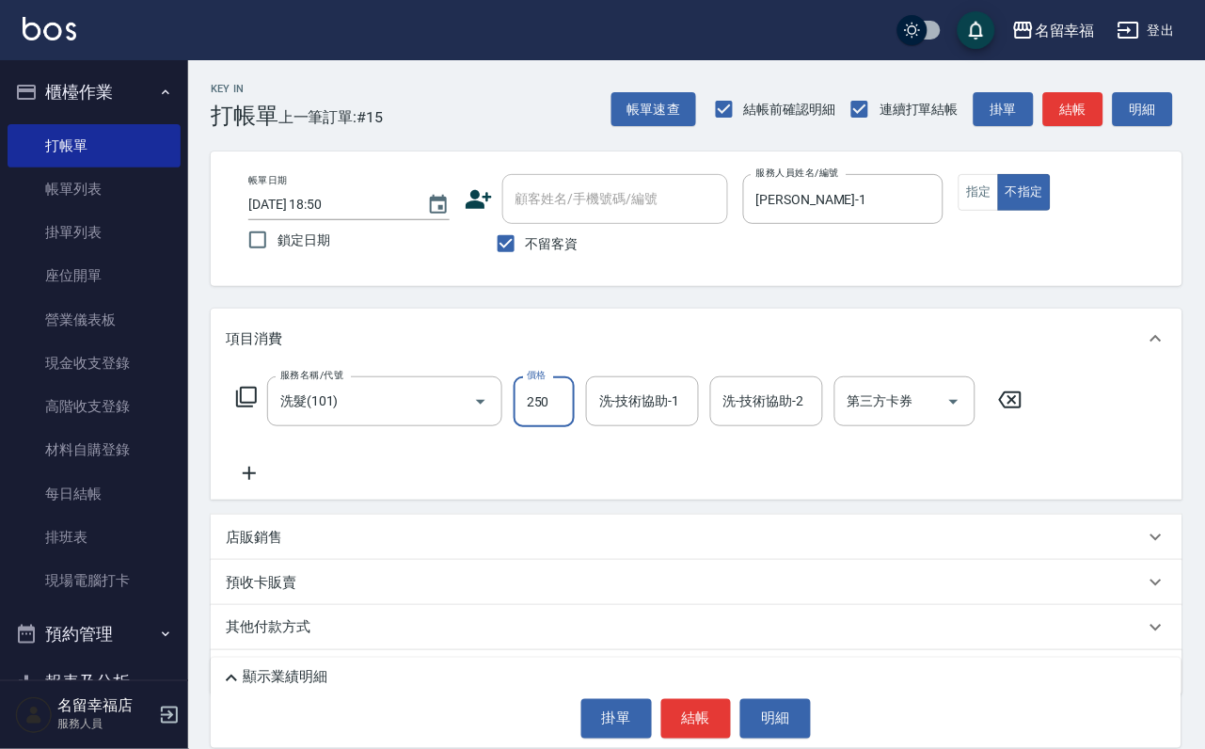
type input "250"
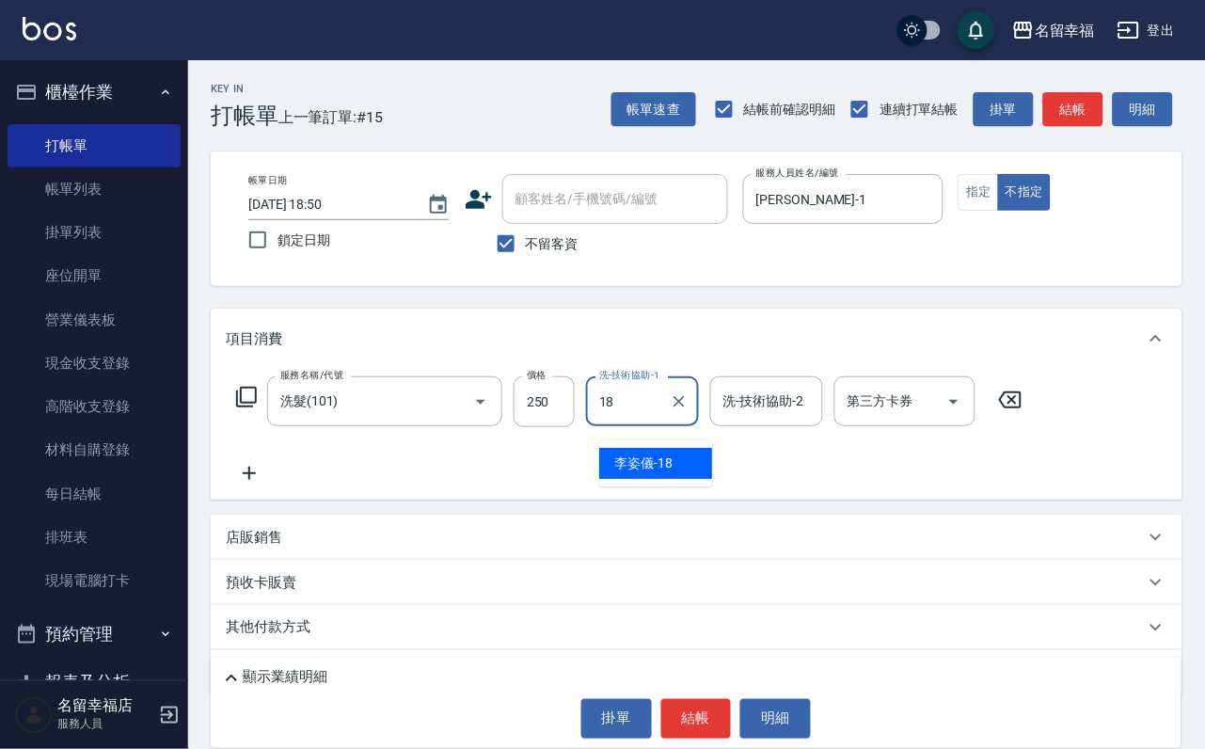
type input "[PERSON_NAME]-18"
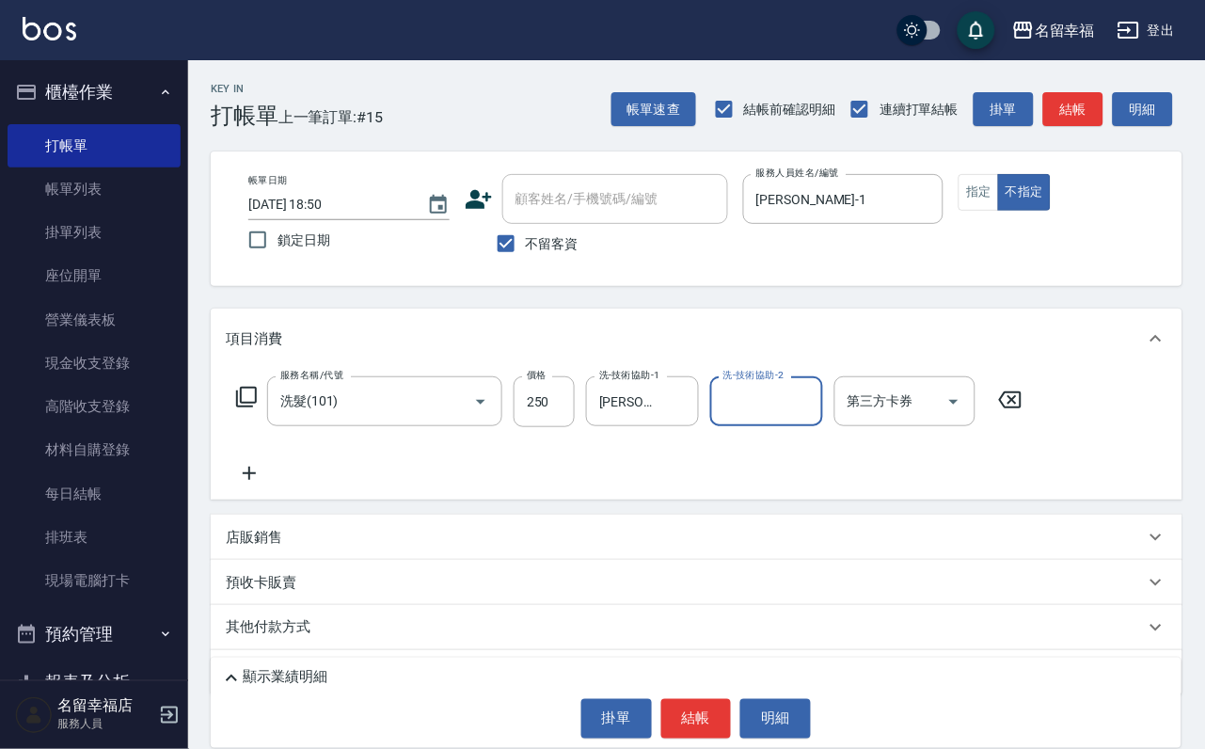
click at [646, 714] on div "掛單 結帳 明細" at bounding box center [696, 719] width 952 height 40
click at [661, 702] on button "結帳" at bounding box center [696, 719] width 71 height 40
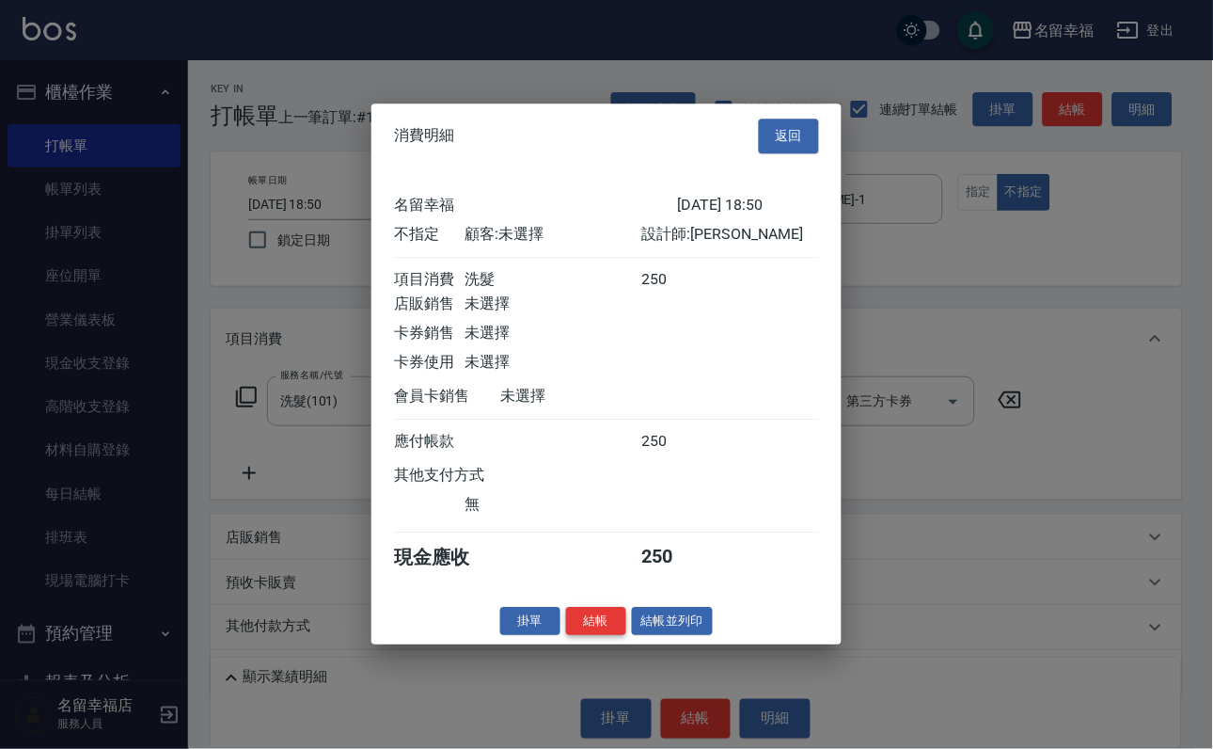
scroll to position [267, 0]
drag, startPoint x: 592, startPoint y: 734, endPoint x: 584, endPoint y: 725, distance: 11.3
click at [589, 636] on button "結帳" at bounding box center [596, 621] width 60 height 29
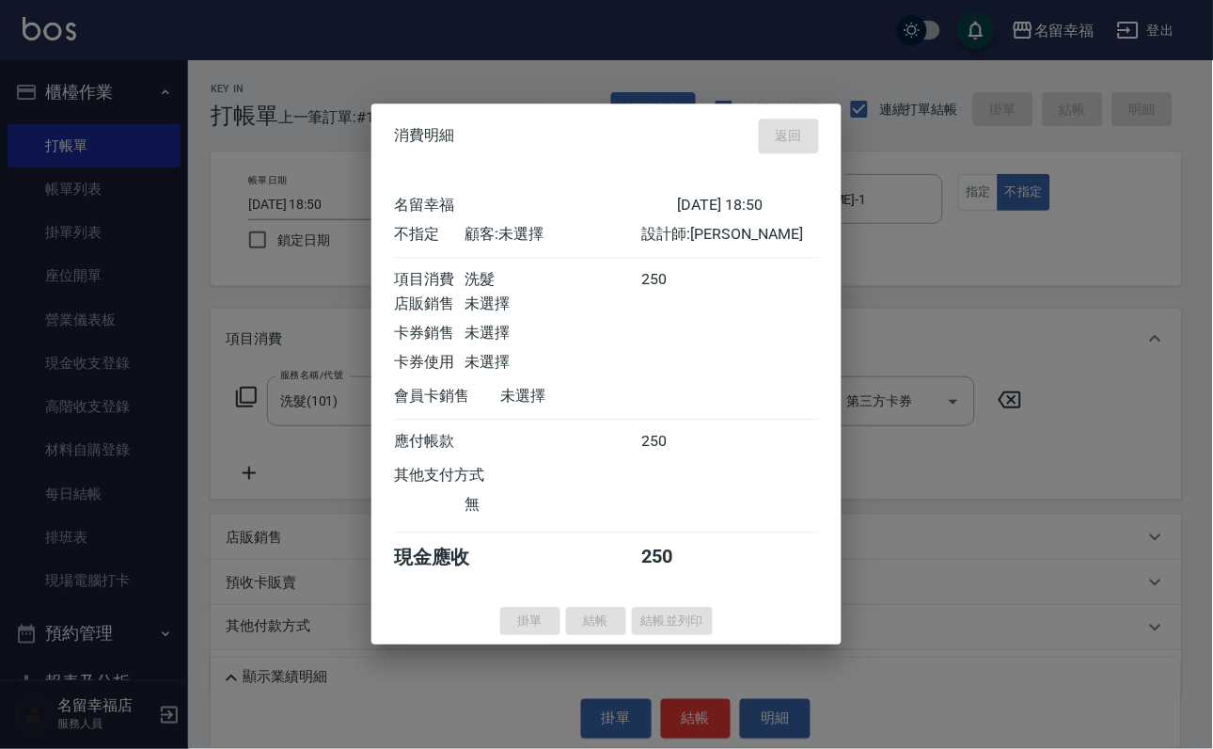
type input "[DATE] 18:53"
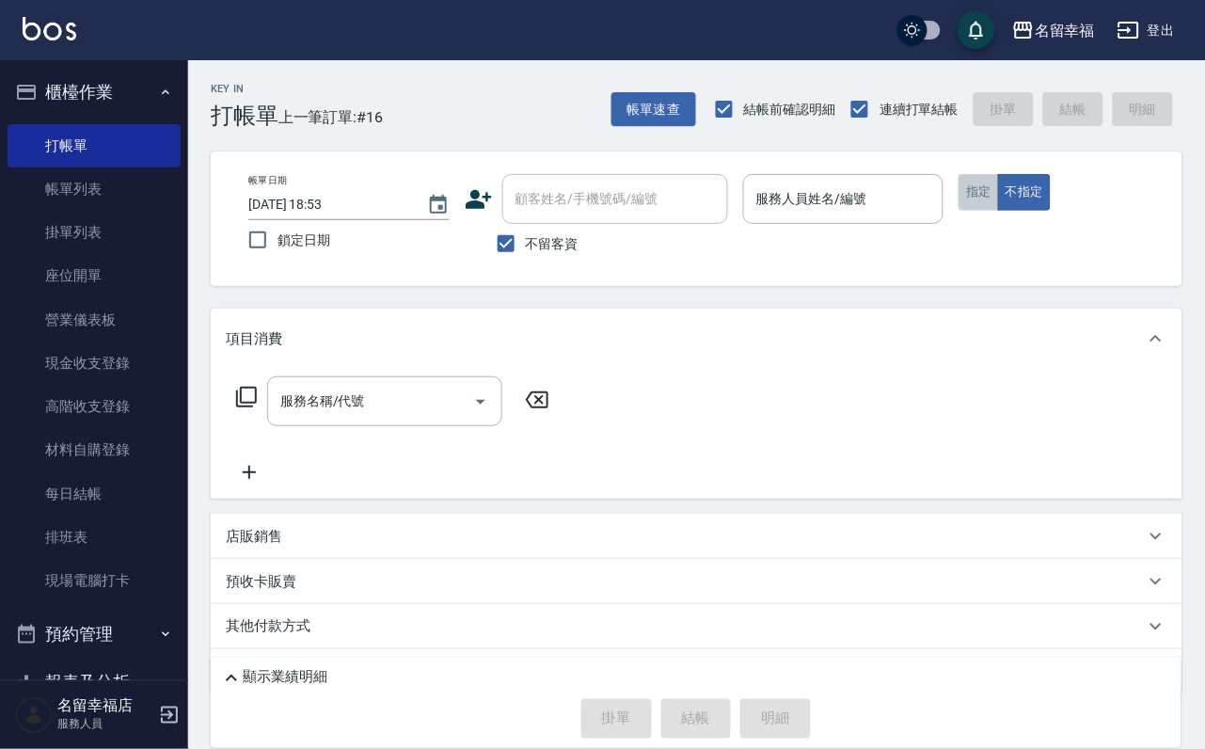
click at [999, 211] on button "指定" at bounding box center [978, 192] width 40 height 37
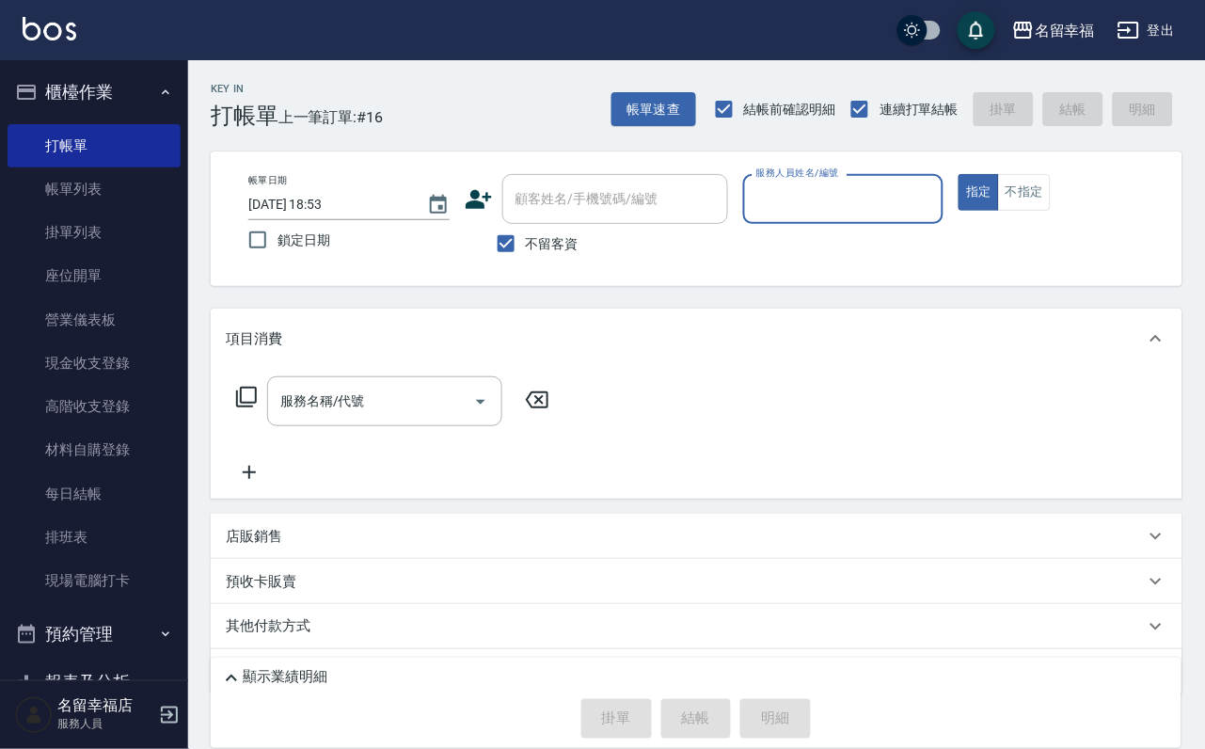
click at [936, 190] on input "服務人員姓名/編號" at bounding box center [843, 198] width 184 height 33
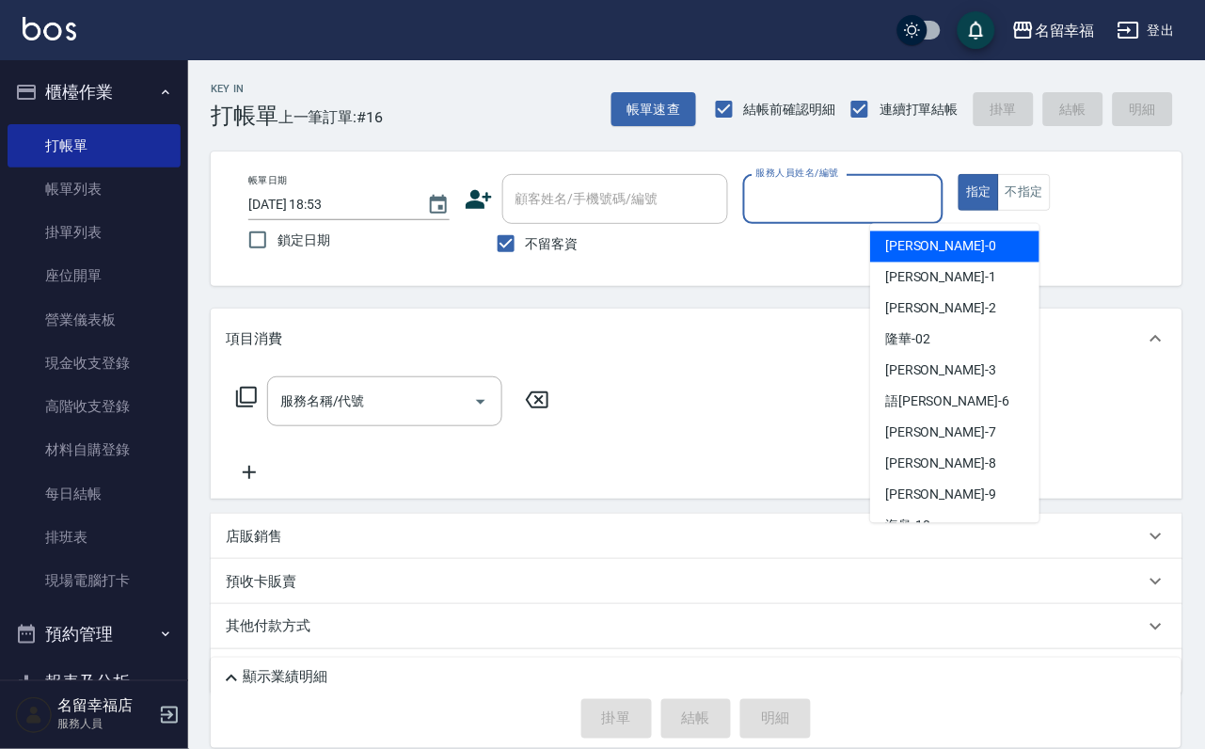
click at [731, 309] on div "Key In 打帳單 上一筆訂單:#16 帳單速查 結帳前確認明細 連續打單結帳 掛單 結帳 明細 帳單日期 [DATE] 18:53 鎖定日期 顧客姓名/手…" at bounding box center [696, 443] width 1017 height 767
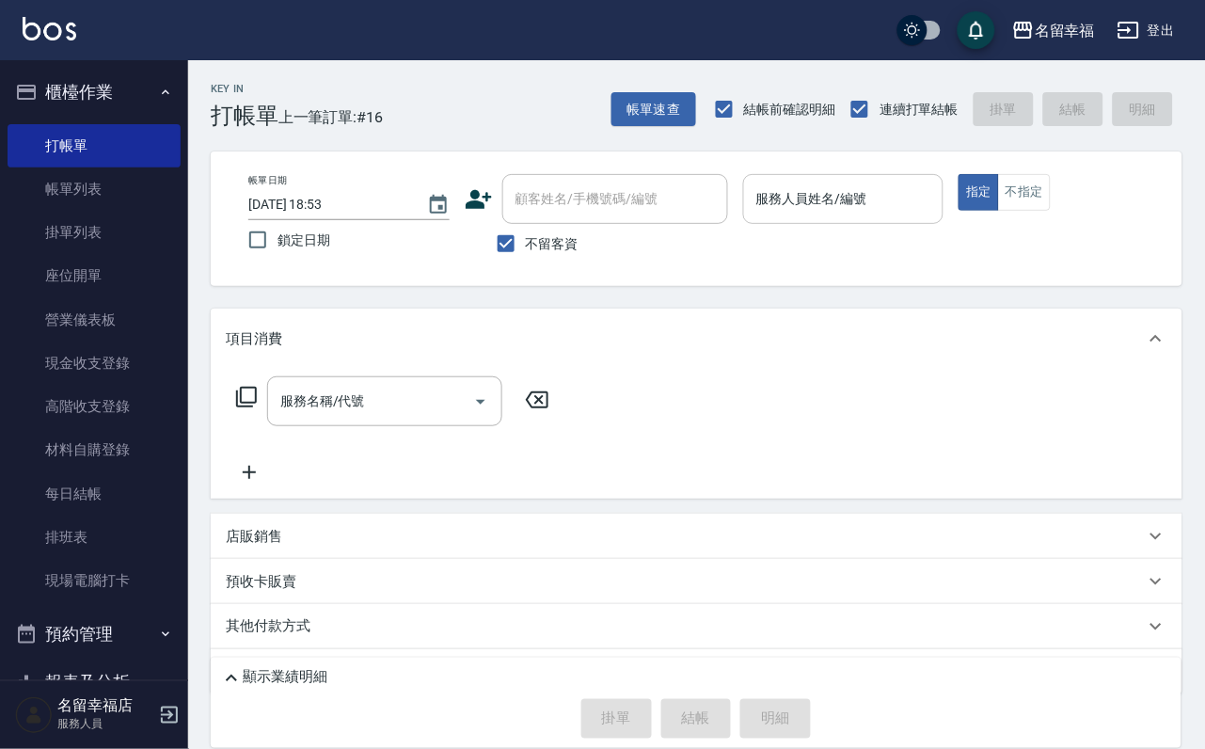
click at [921, 208] on input "服務人員姓名/編號" at bounding box center [843, 198] width 184 height 33
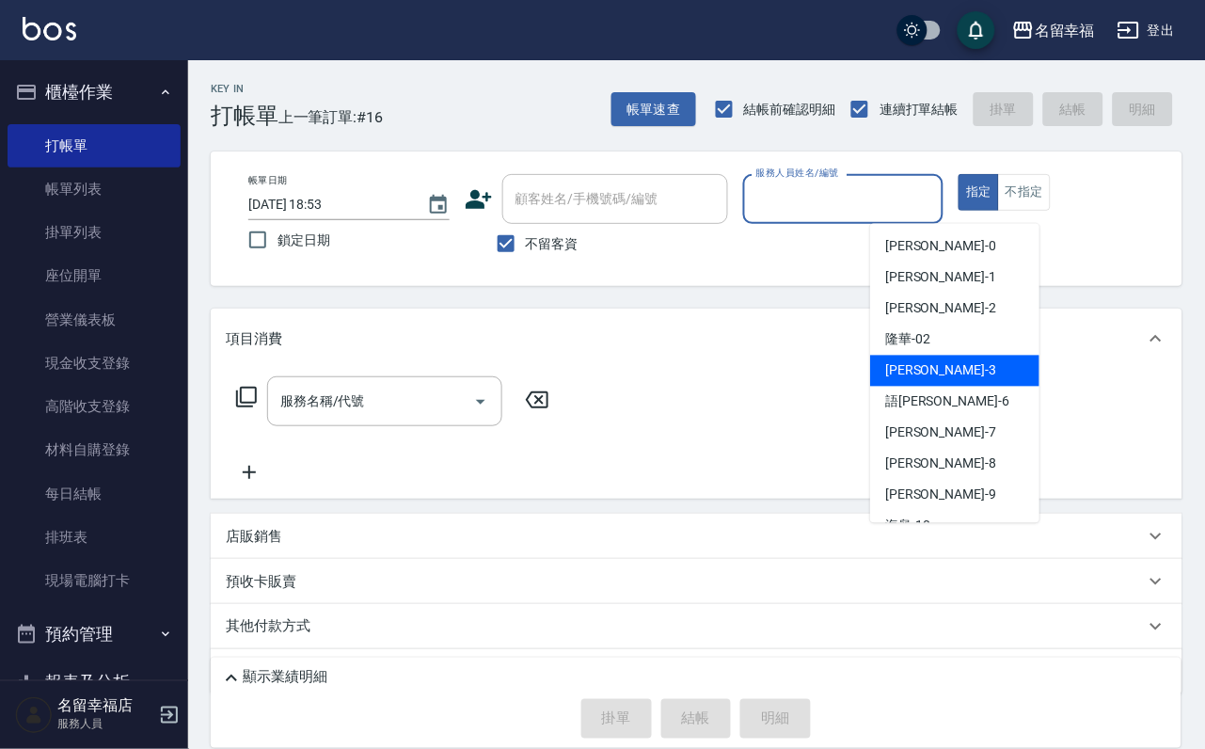
drag, startPoint x: 969, startPoint y: 367, endPoint x: 959, endPoint y: 371, distance: 10.1
click at [968, 367] on div "[PERSON_NAME] -3" at bounding box center [954, 371] width 169 height 31
type input "[PERSON_NAME]-3"
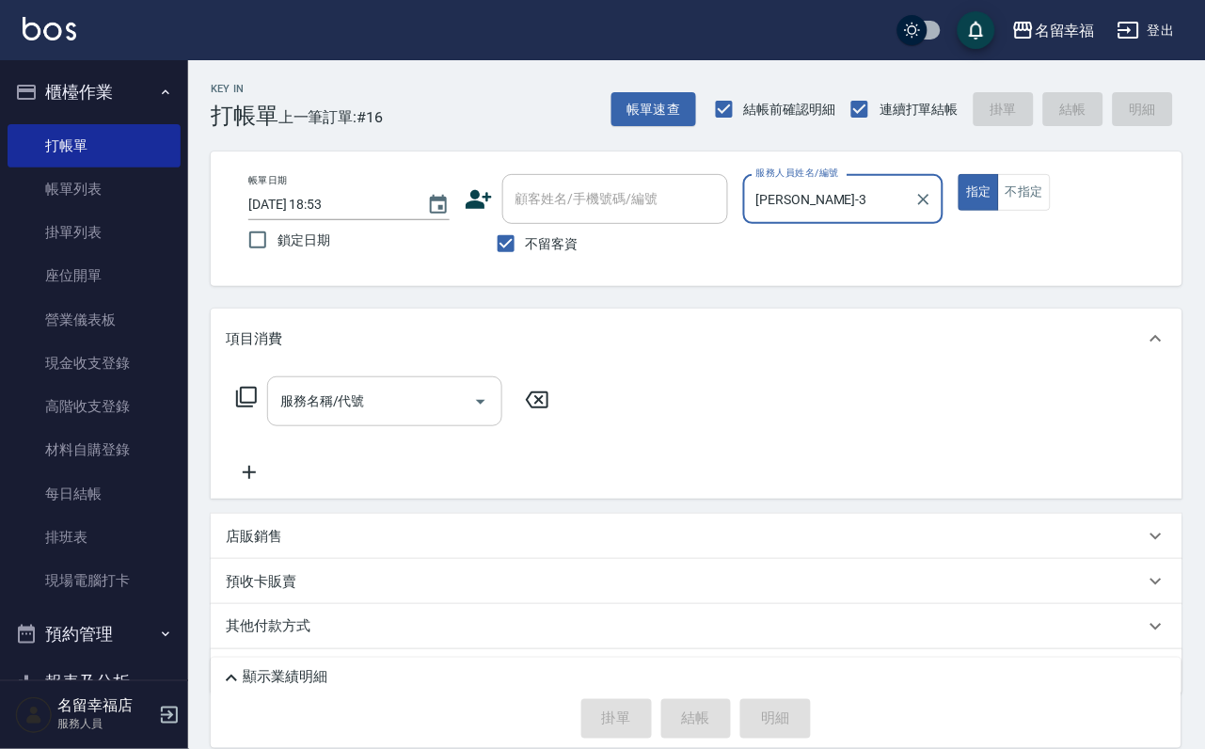
drag, startPoint x: 452, startPoint y: 420, endPoint x: 467, endPoint y: 424, distance: 15.5
click at [453, 418] on input "服務名稱/代號" at bounding box center [371, 401] width 190 height 33
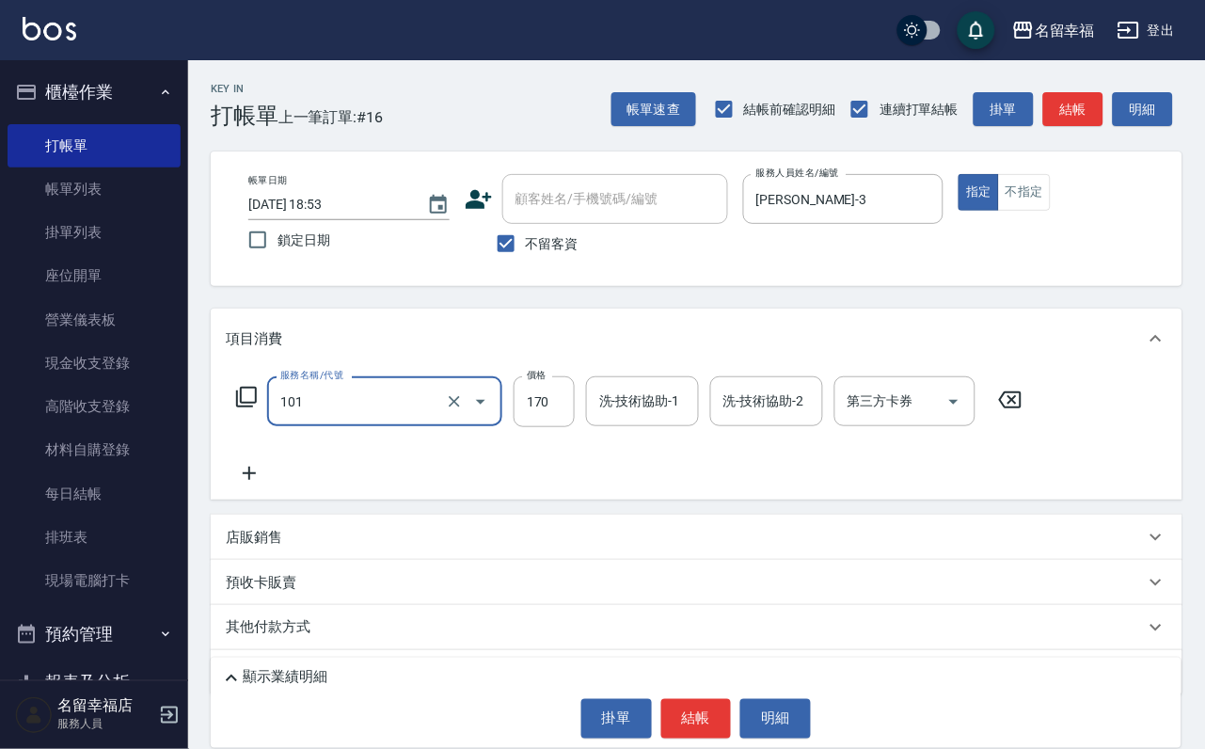
type input "洗髮(101)"
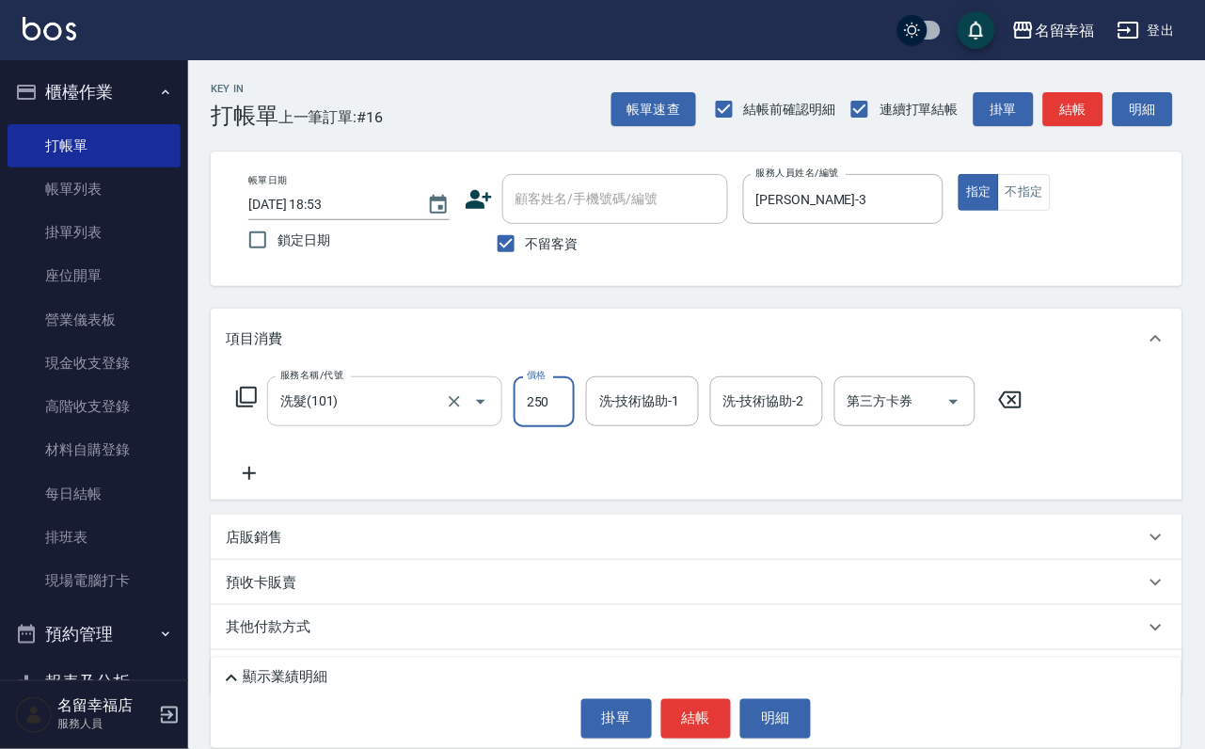
type input "250"
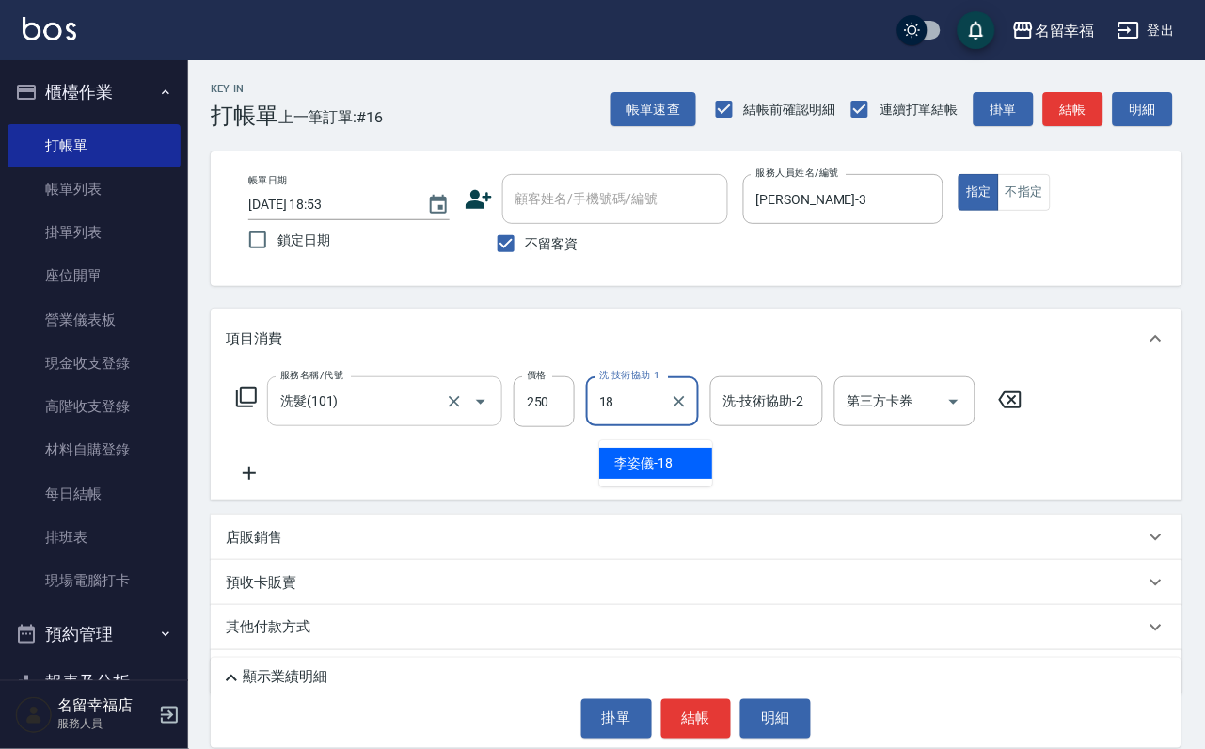
type input "[PERSON_NAME]-18"
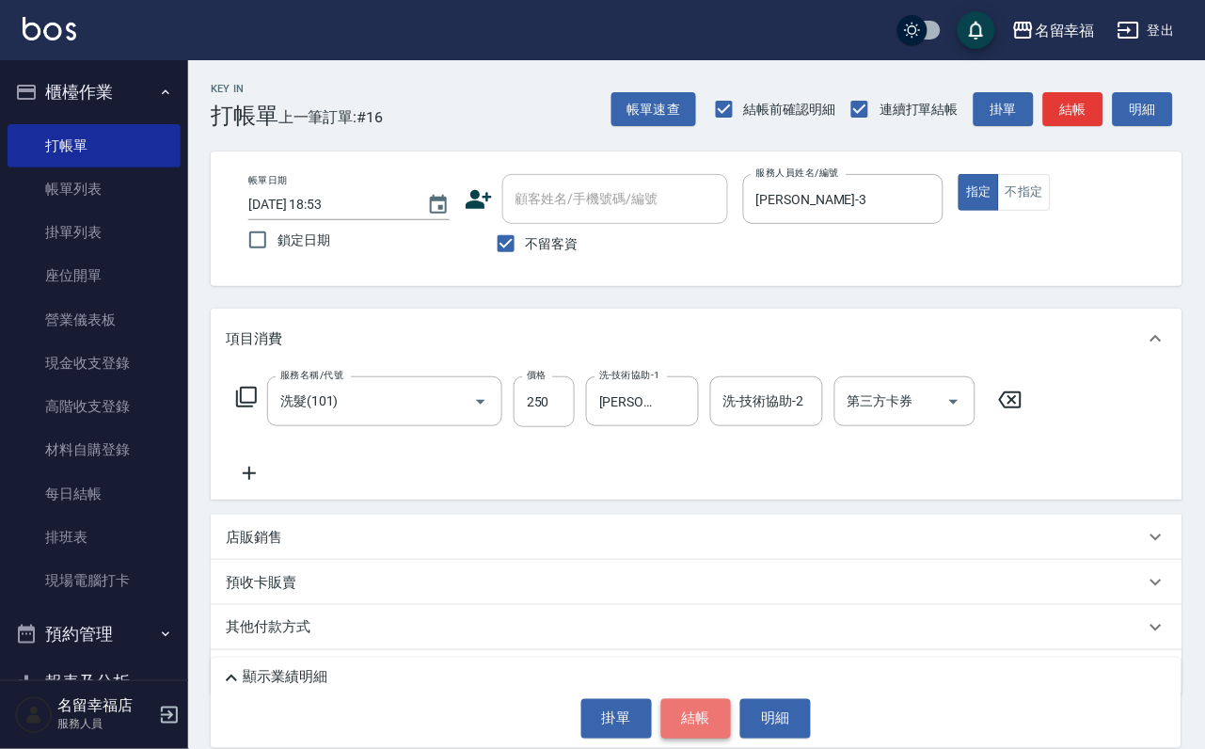
click at [672, 699] on button "結帳" at bounding box center [696, 719] width 71 height 40
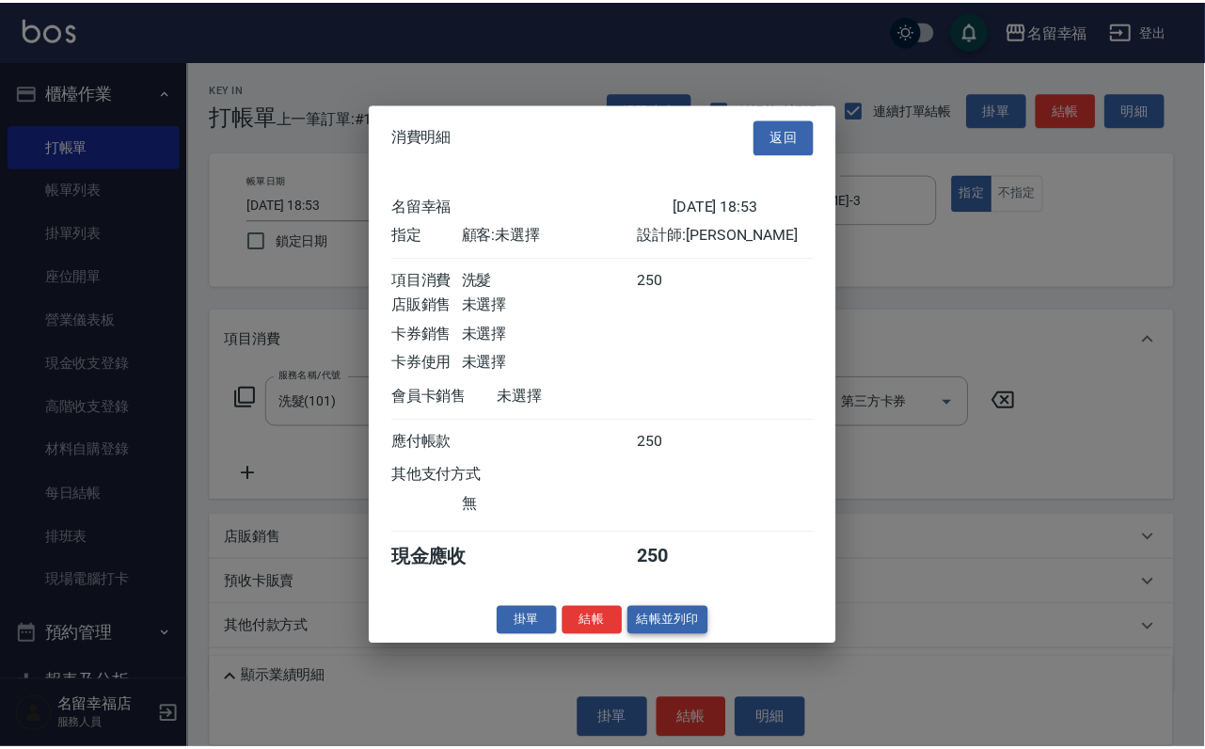
scroll to position [232, 0]
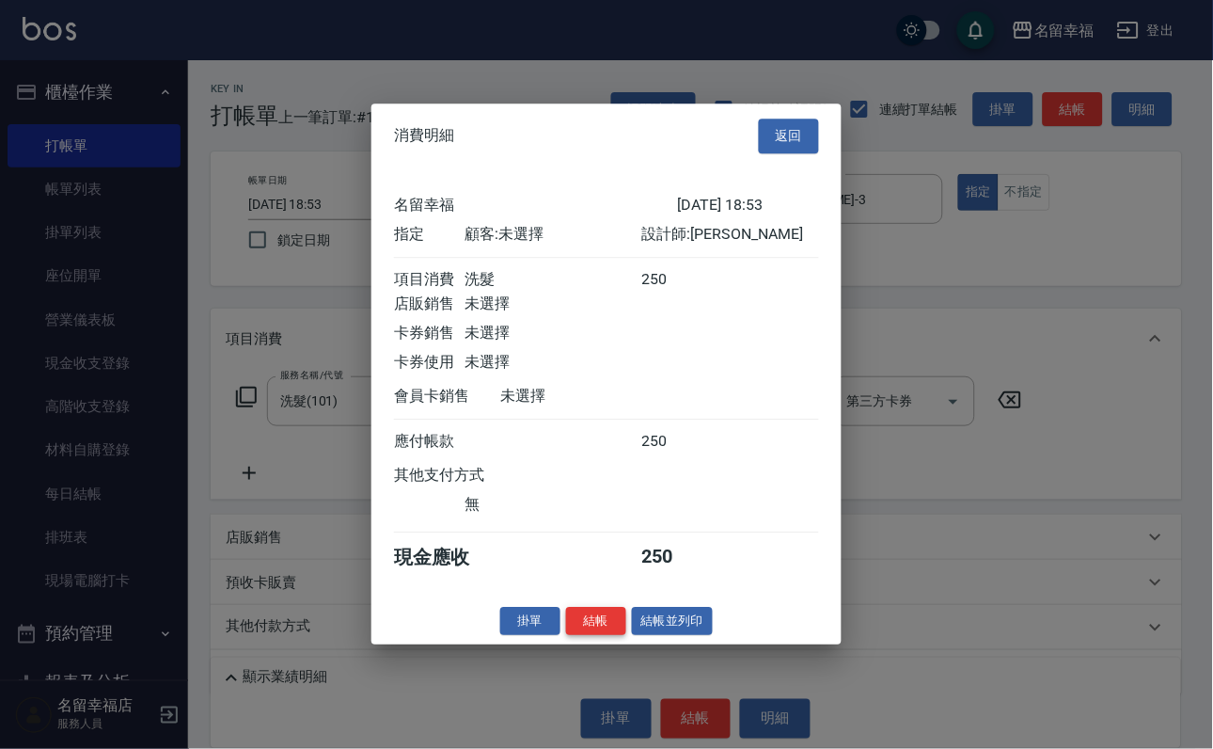
click at [576, 636] on button "結帳" at bounding box center [596, 621] width 60 height 29
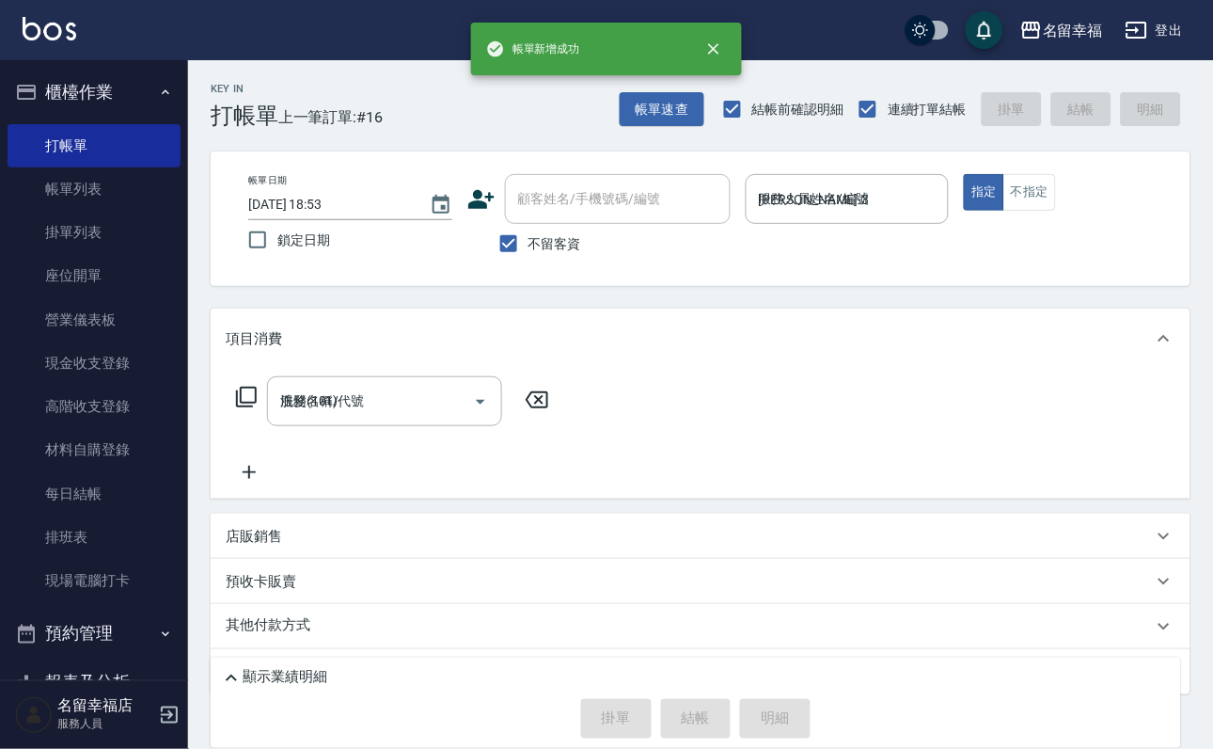
type input "[DATE] 19:12"
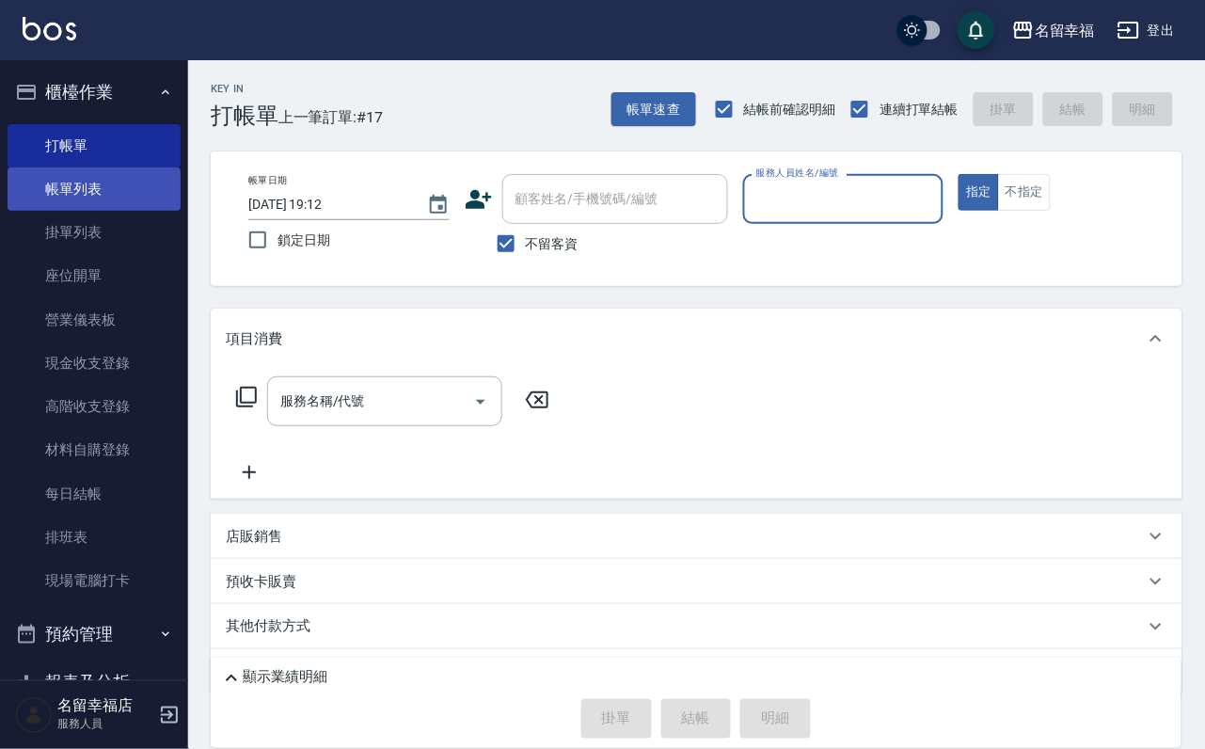
click at [115, 191] on link "帳單列表" at bounding box center [94, 188] width 173 height 43
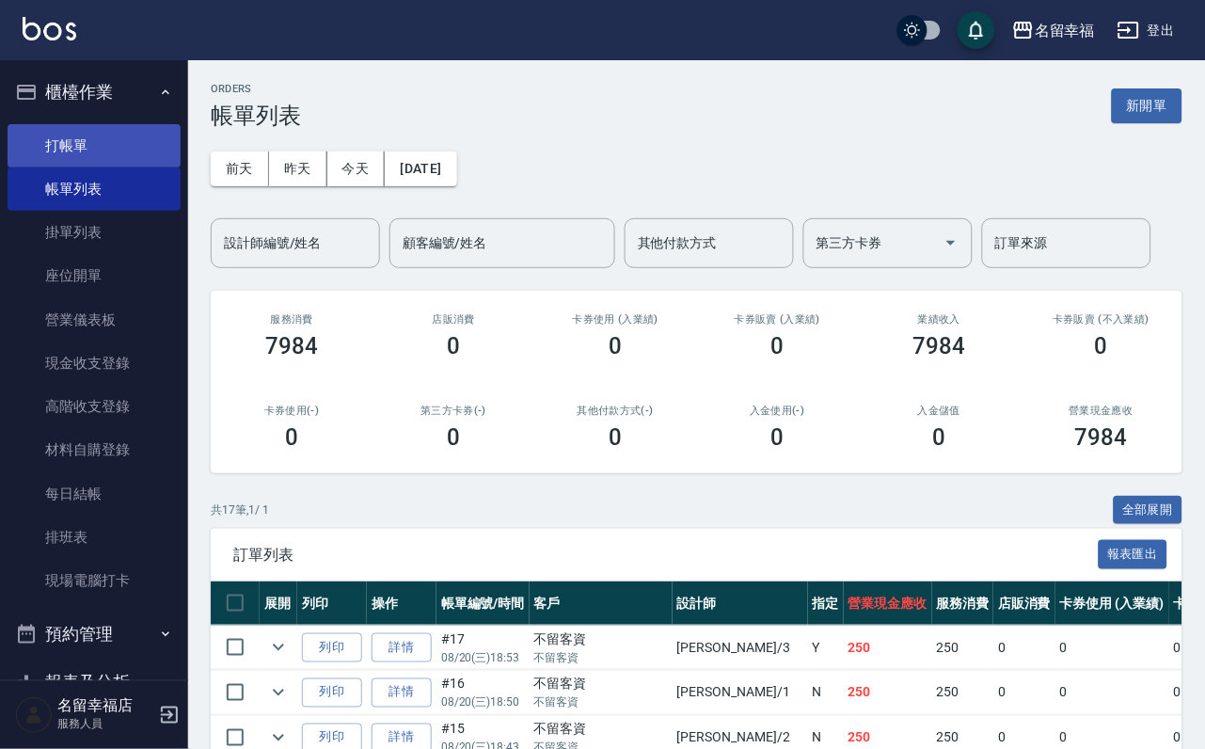
click at [134, 149] on link "打帳單" at bounding box center [94, 145] width 173 height 43
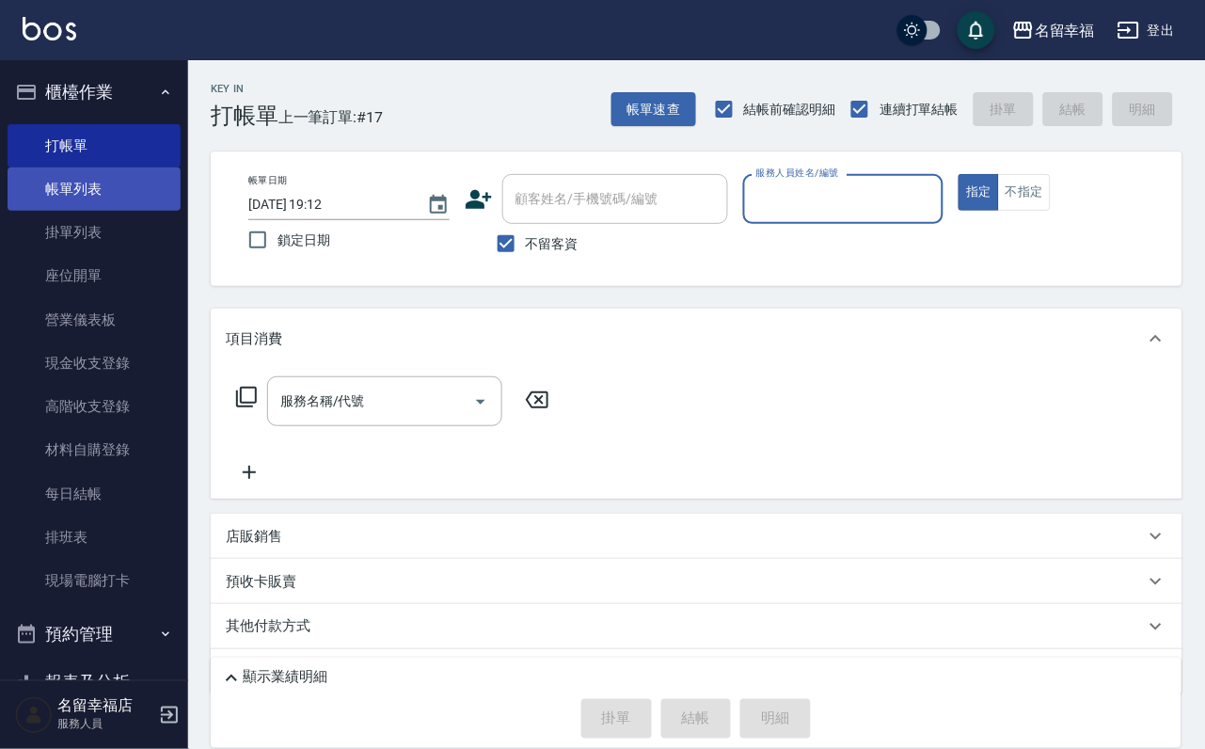
click at [144, 208] on link "帳單列表" at bounding box center [94, 188] width 173 height 43
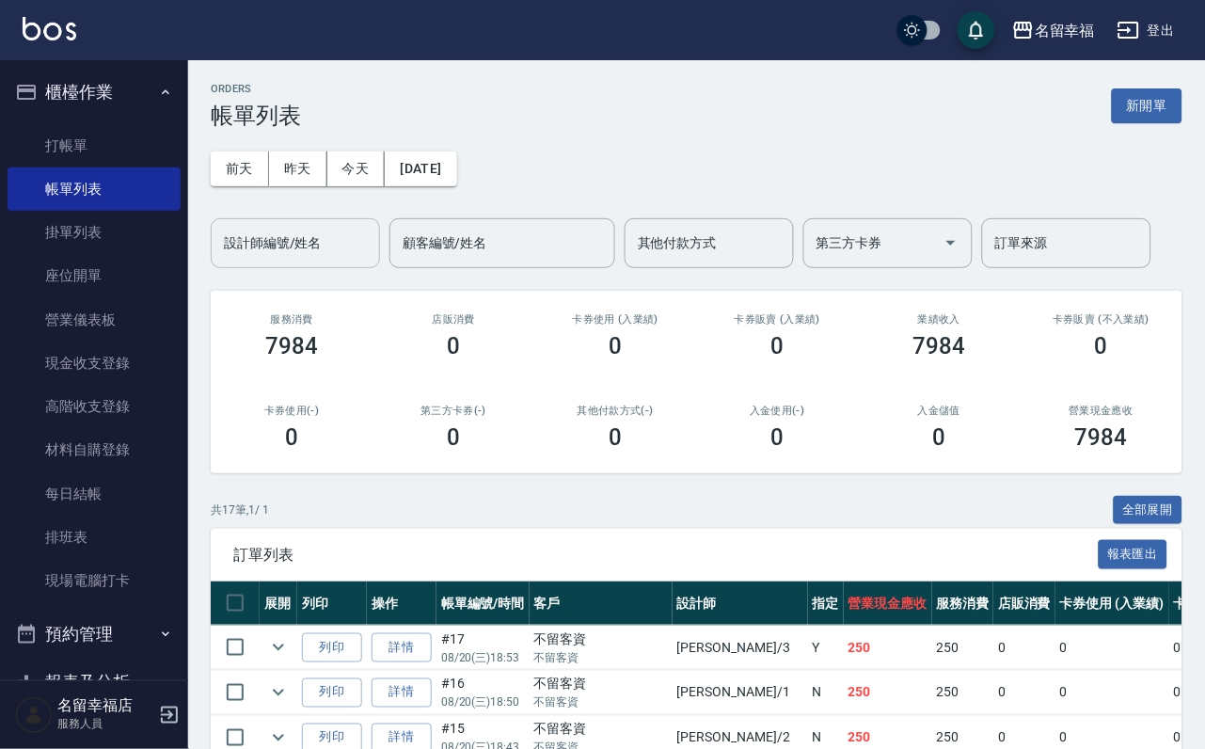
click at [304, 249] on input "設計師編號/姓名" at bounding box center [295, 243] width 152 height 33
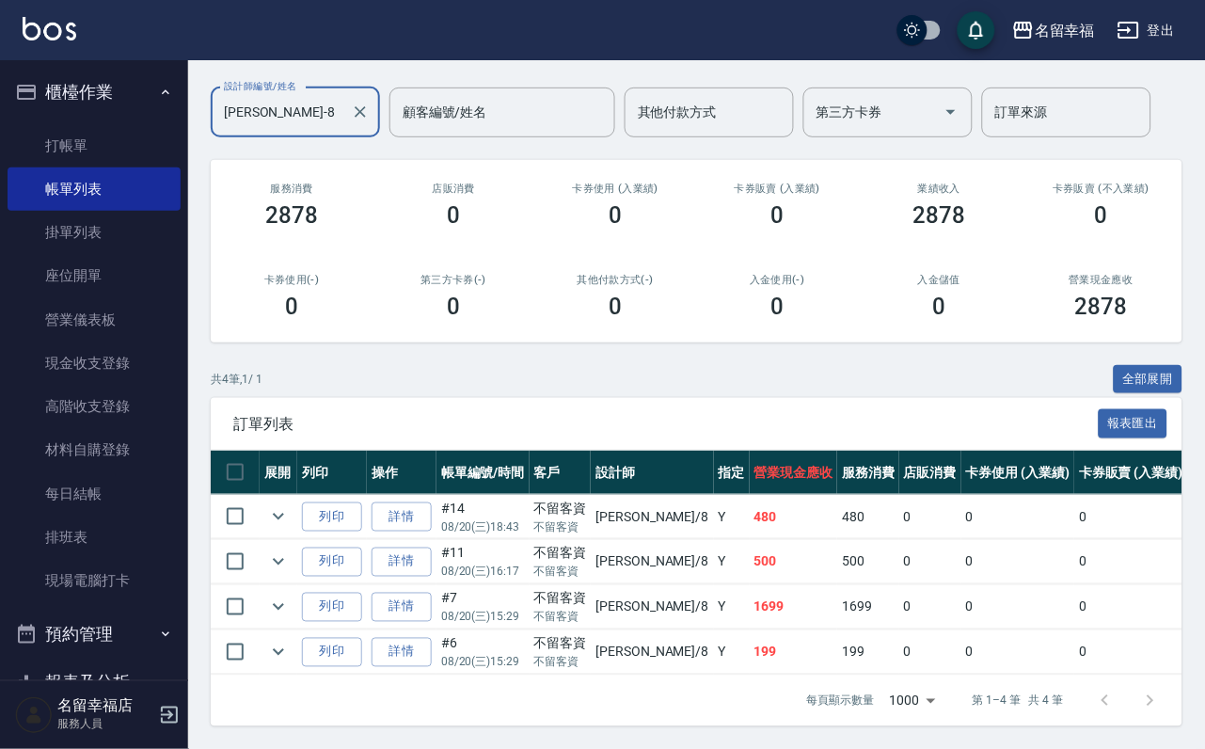
scroll to position [277, 0]
type input "[PERSON_NAME]-8"
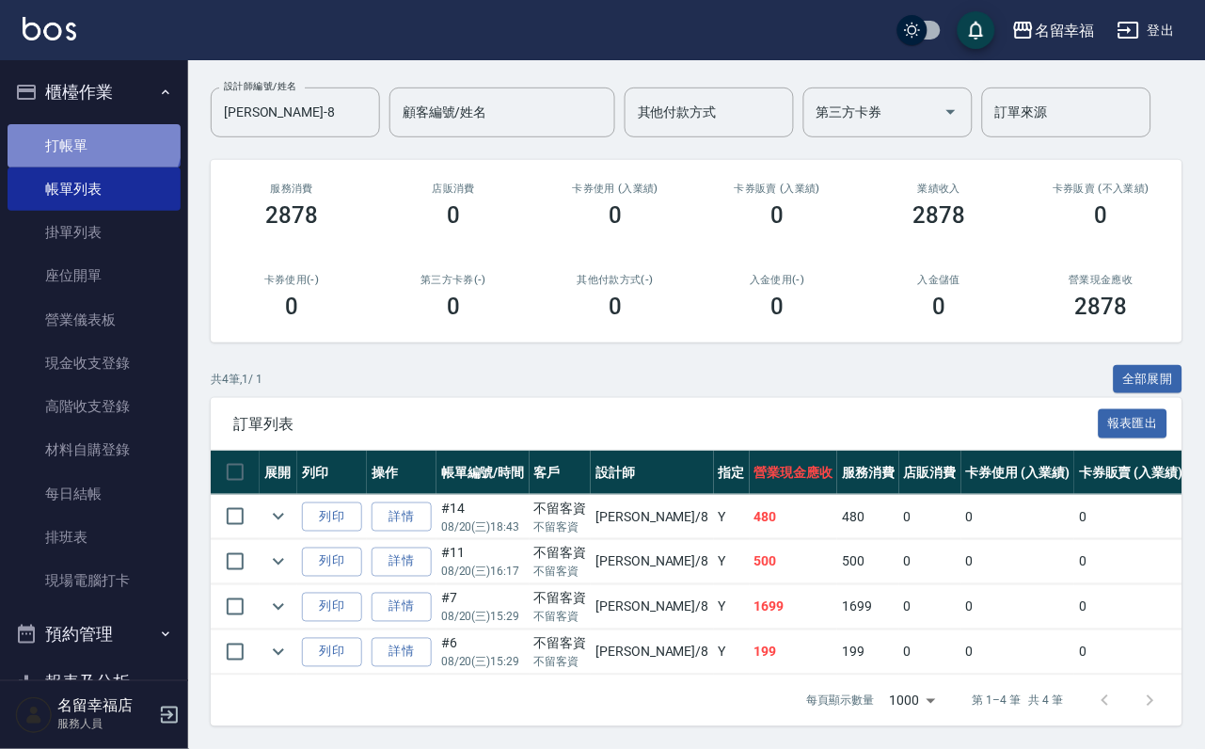
click at [91, 142] on link "打帳單" at bounding box center [94, 145] width 173 height 43
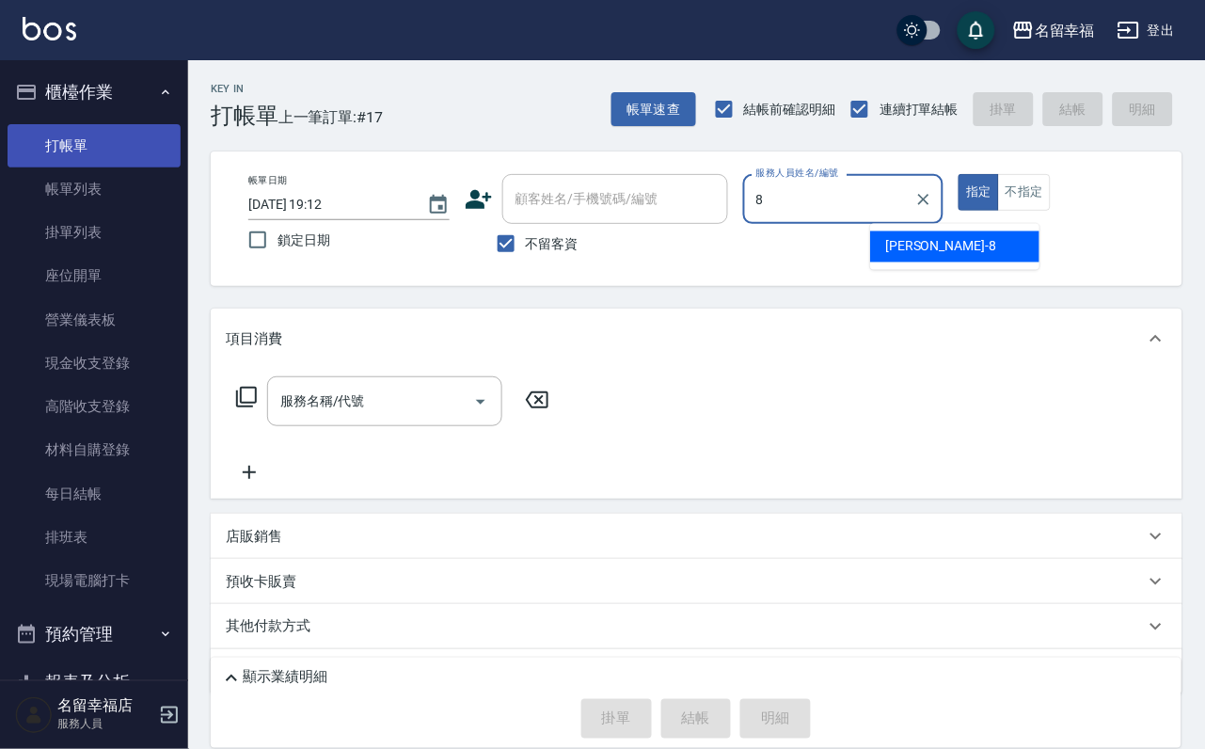
type input "[PERSON_NAME]-8"
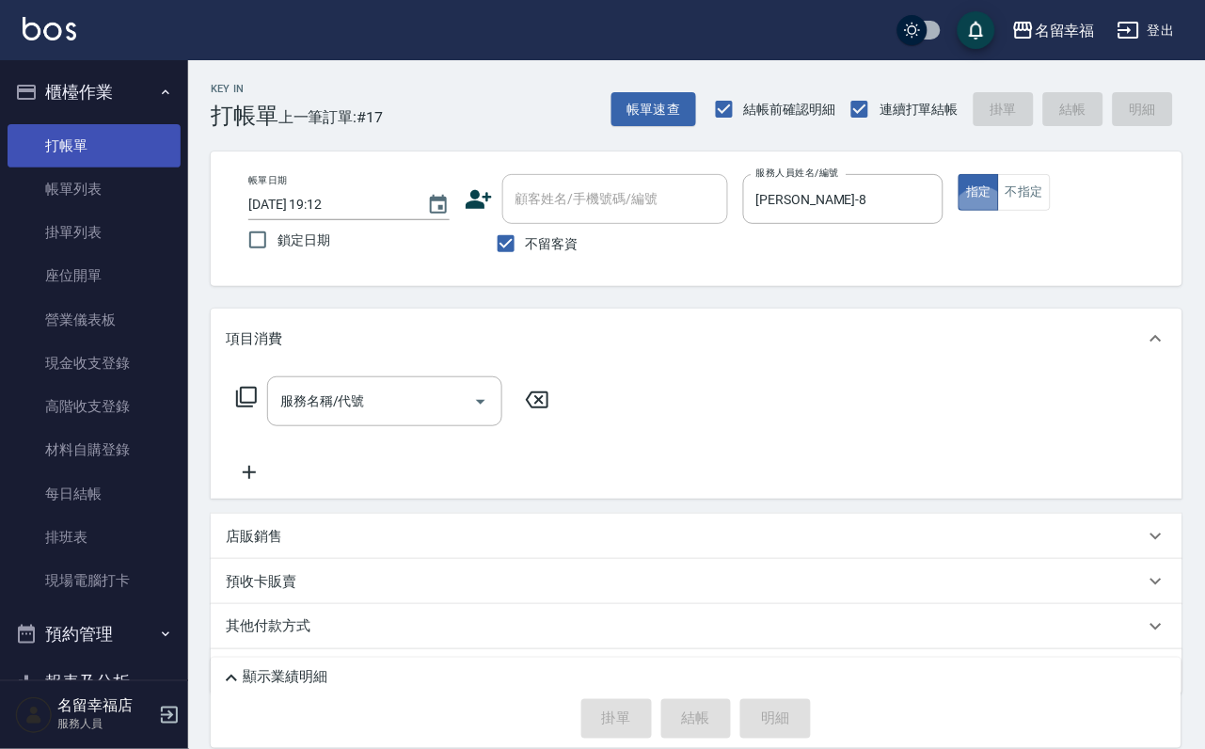
type button "true"
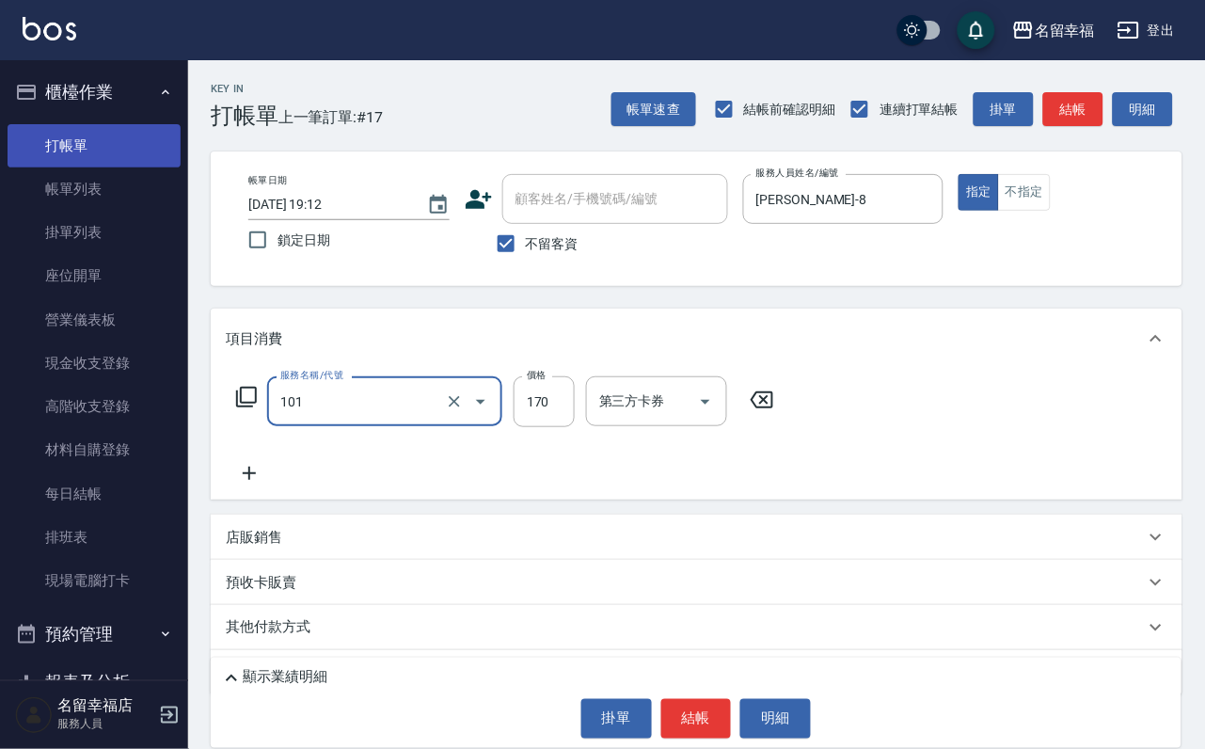
type input "洗髮(101)"
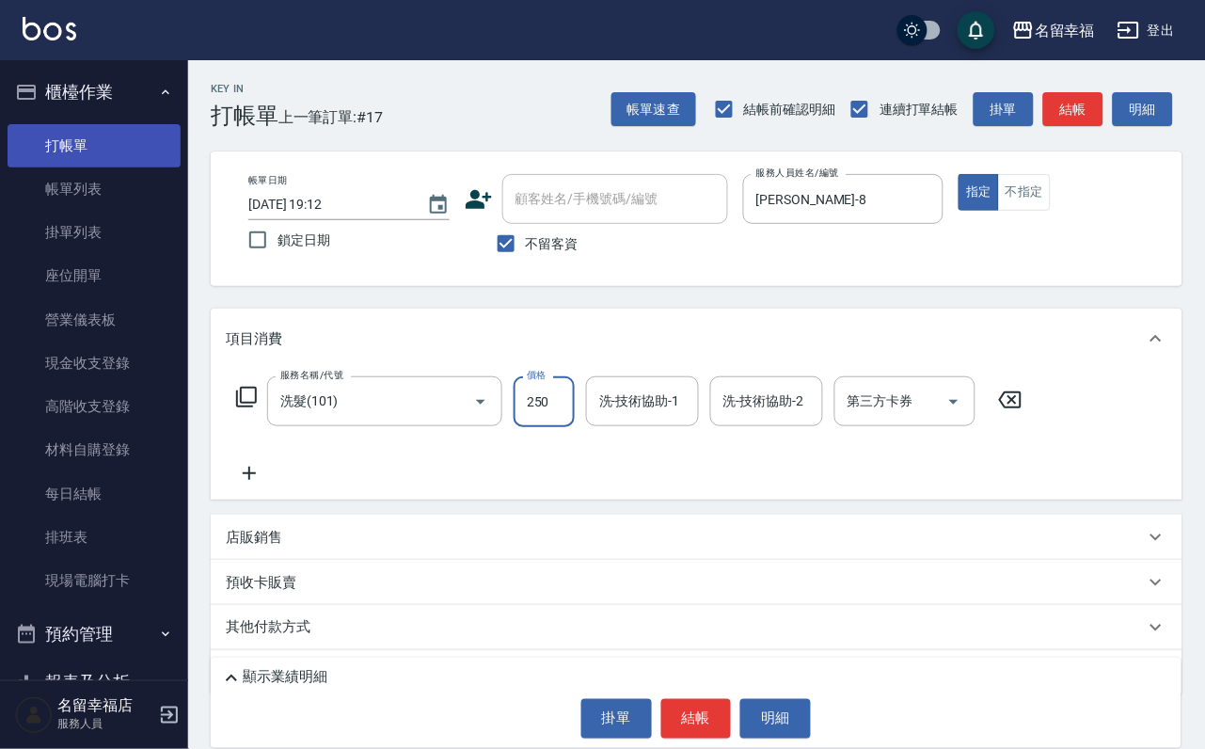
type input "250"
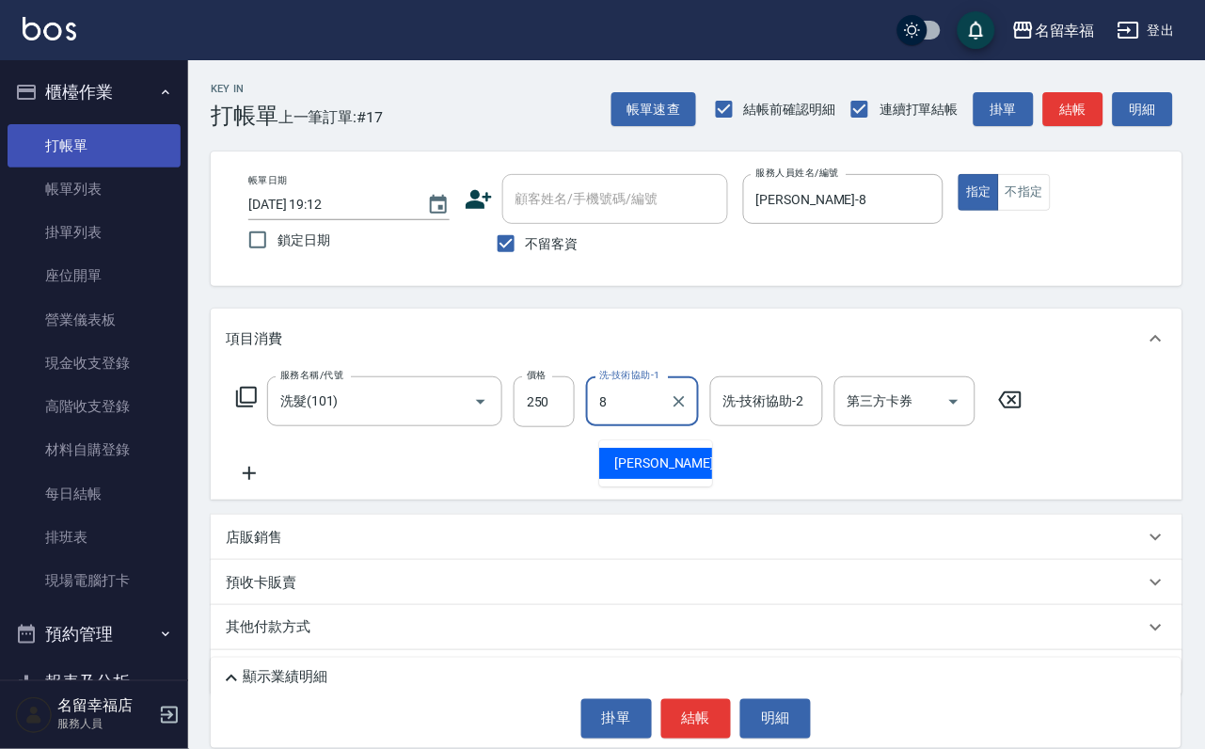
type input "[PERSON_NAME]-8"
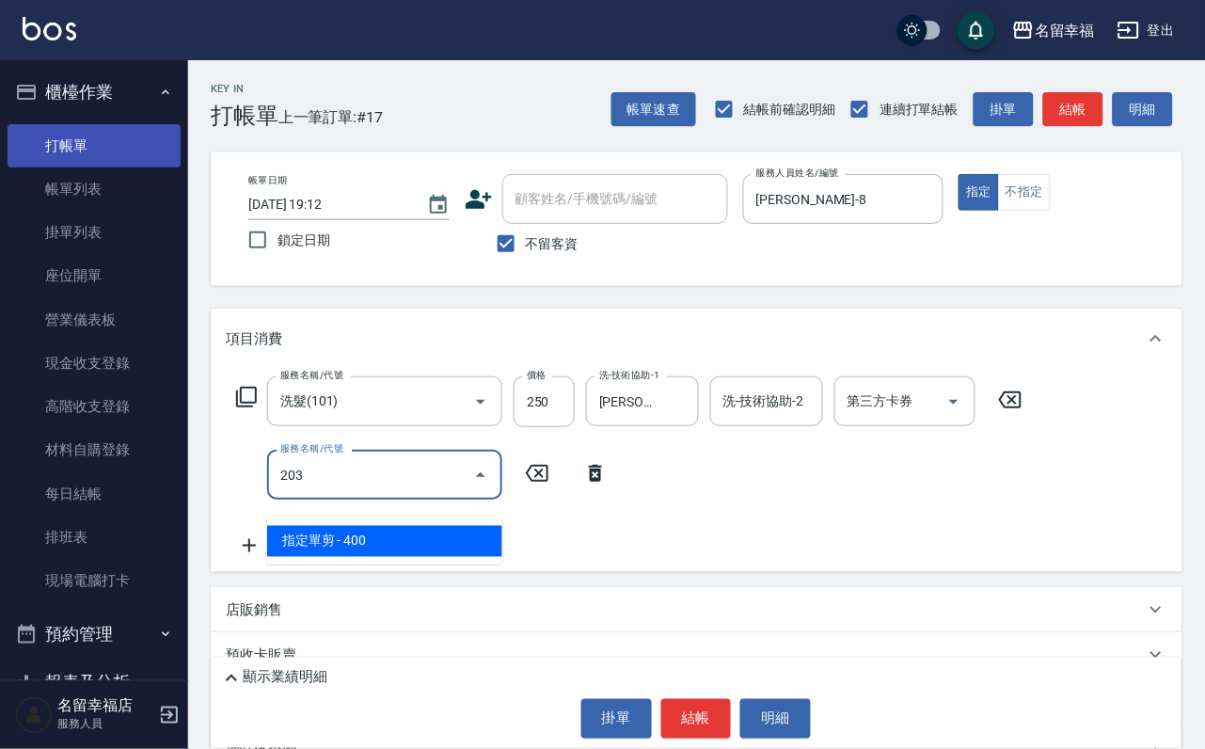
type input "指定單剪(203)"
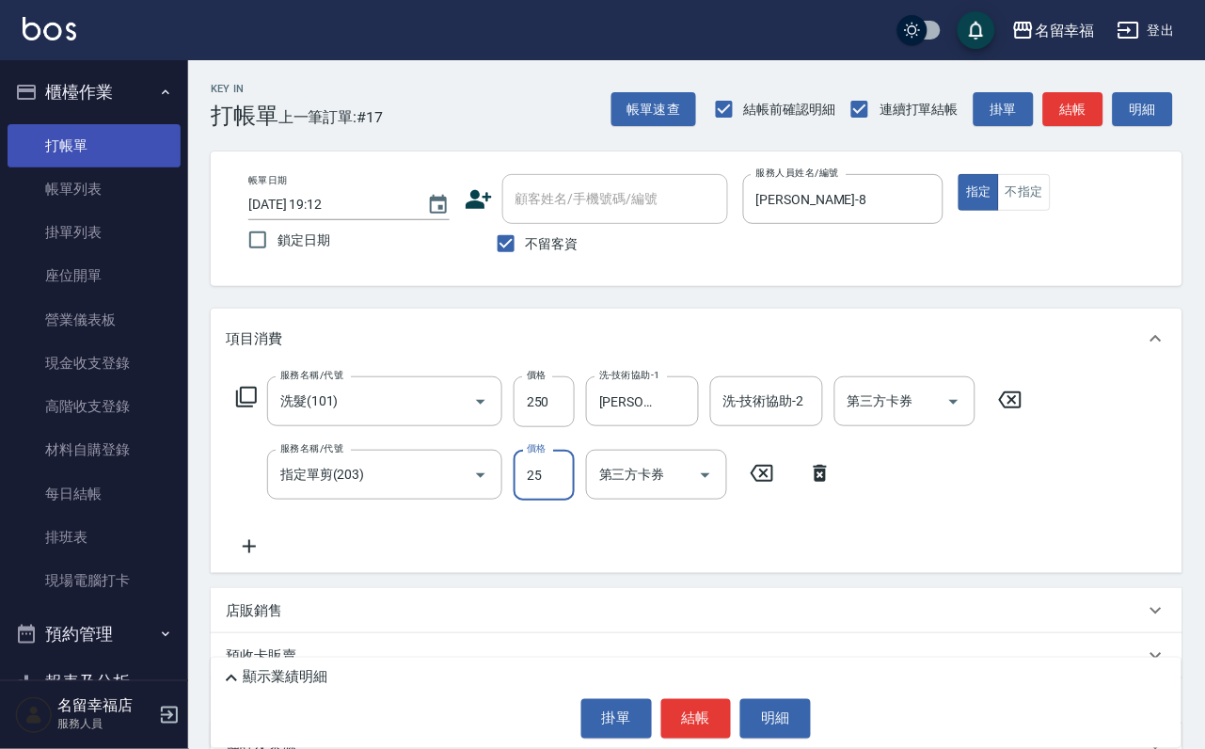
type input "250"
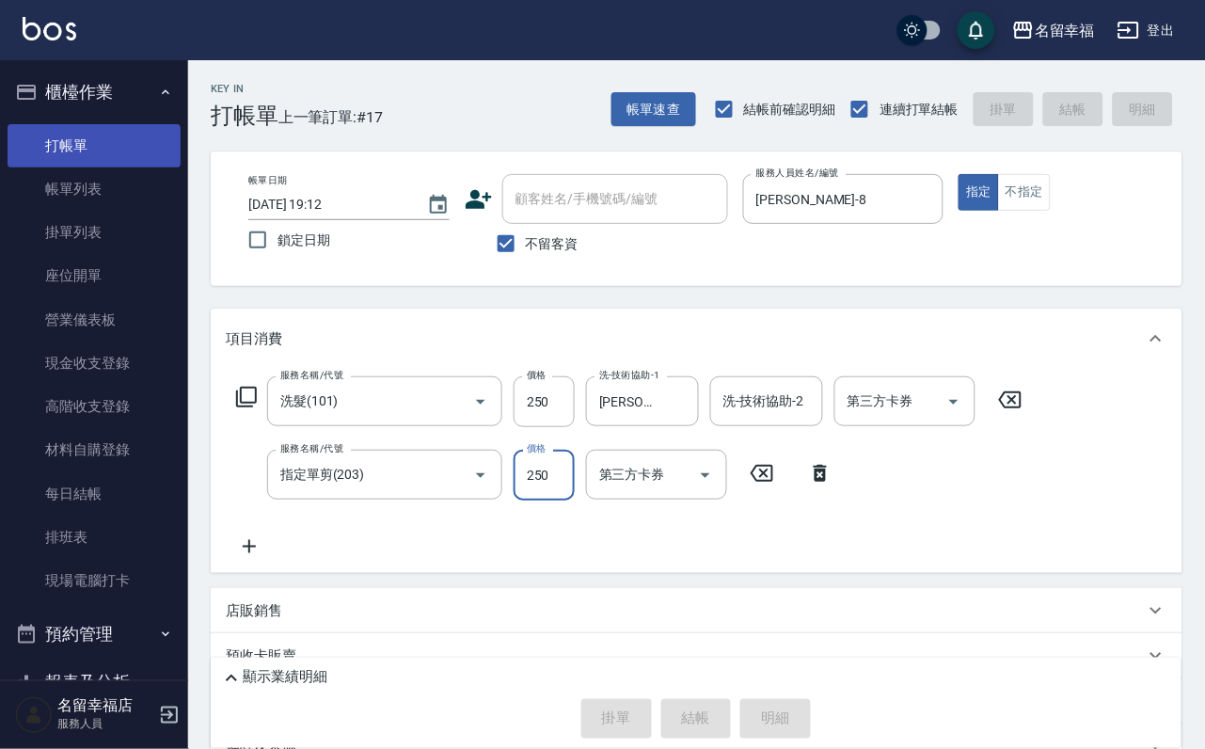
type input "[DATE] 19:13"
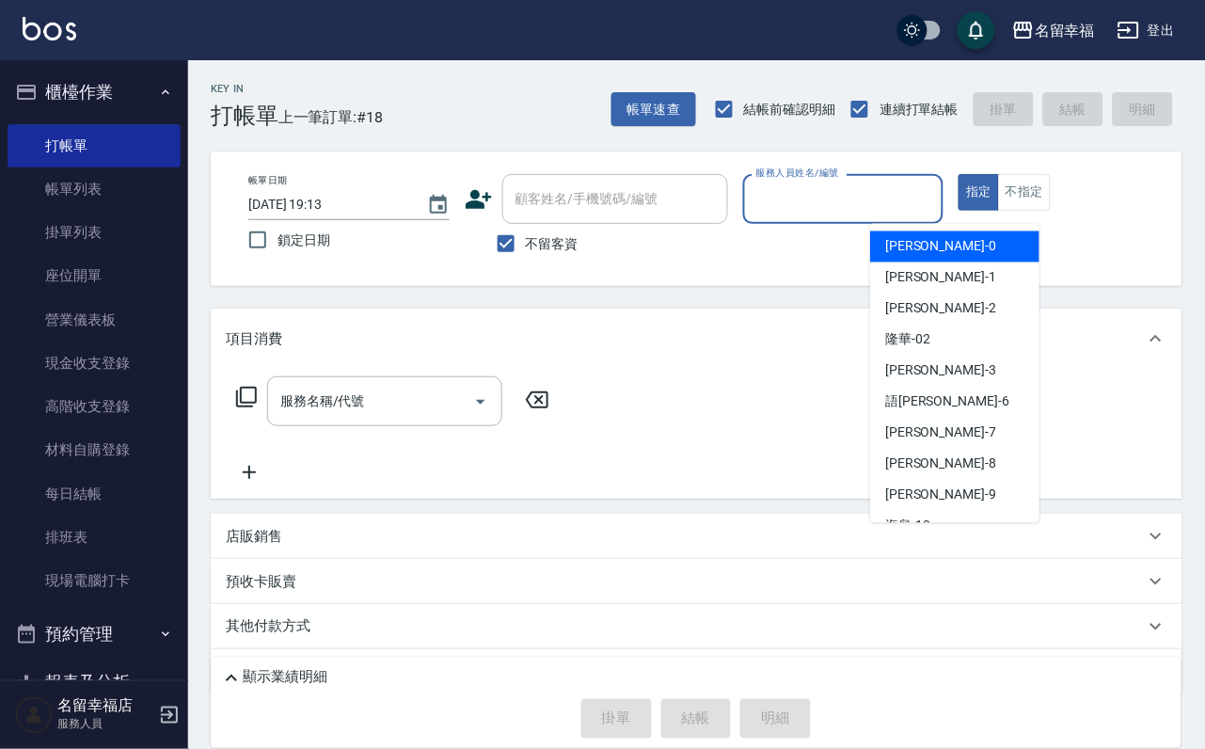
click at [936, 204] on input "服務人員姓名/編號" at bounding box center [843, 198] width 184 height 33
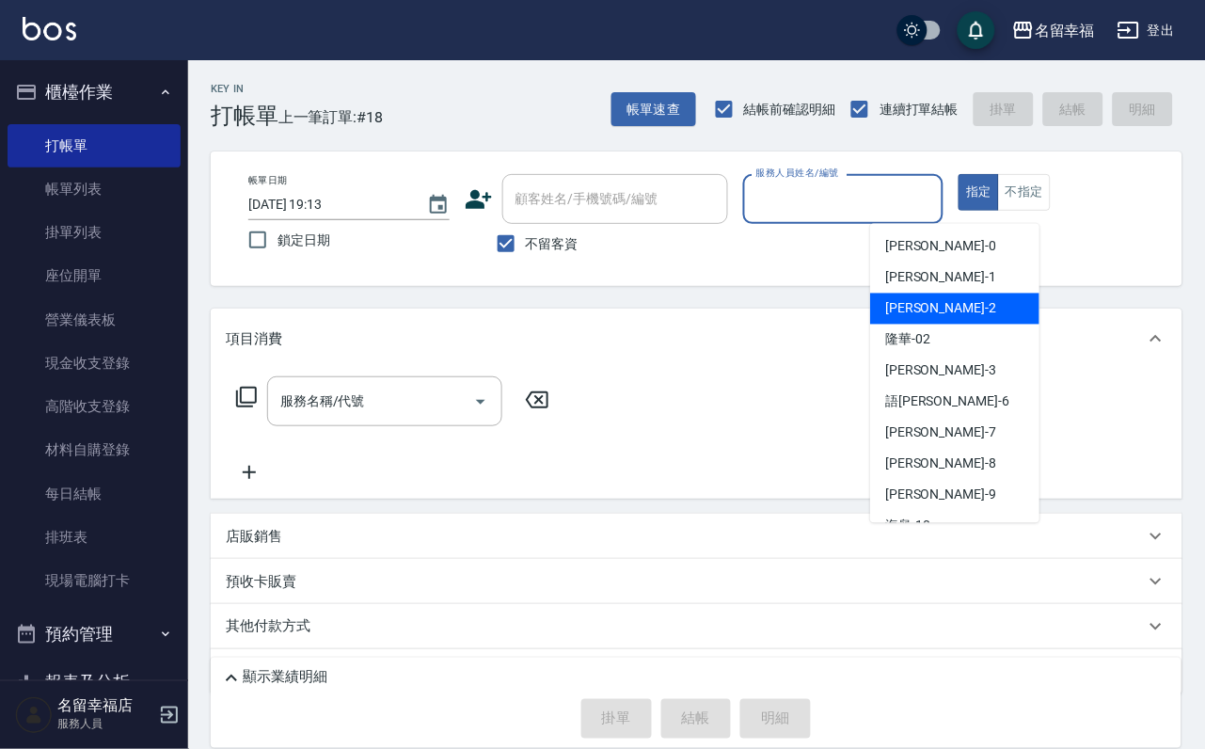
click at [938, 302] on div "碧涵 -2" at bounding box center [954, 308] width 169 height 31
type input "碧涵-2"
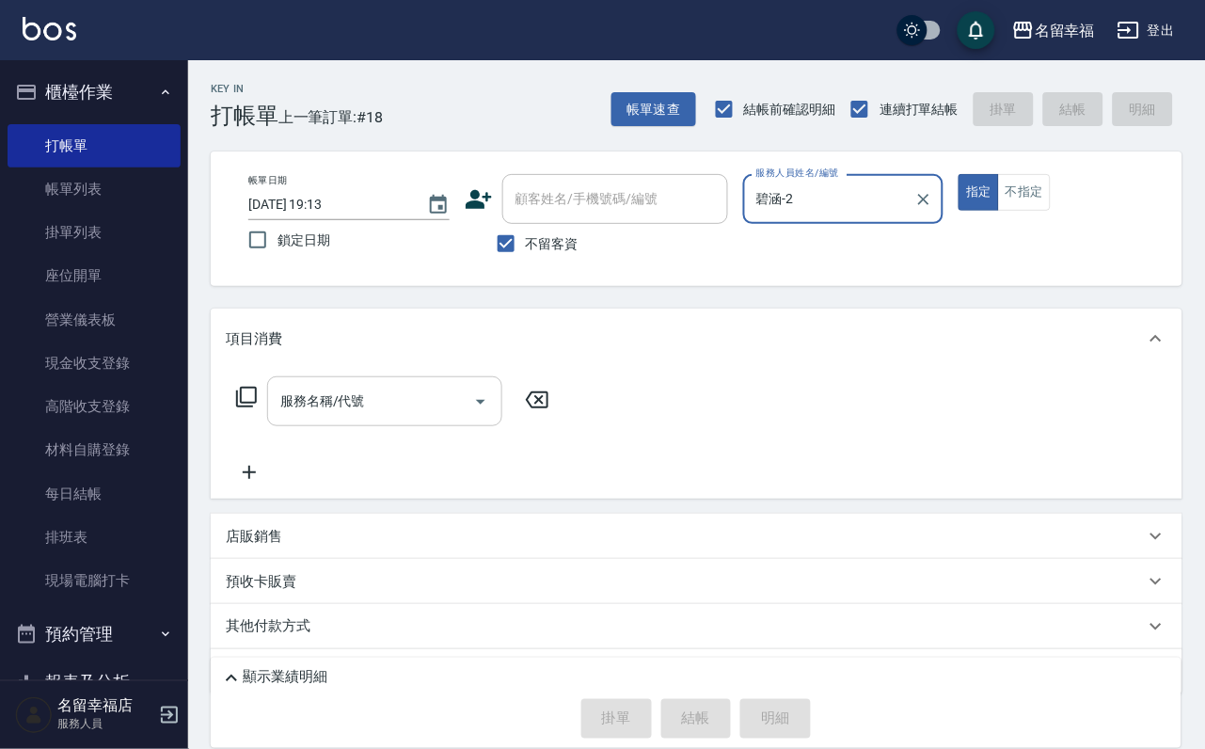
click at [446, 414] on input "服務名稱/代號" at bounding box center [371, 401] width 190 height 33
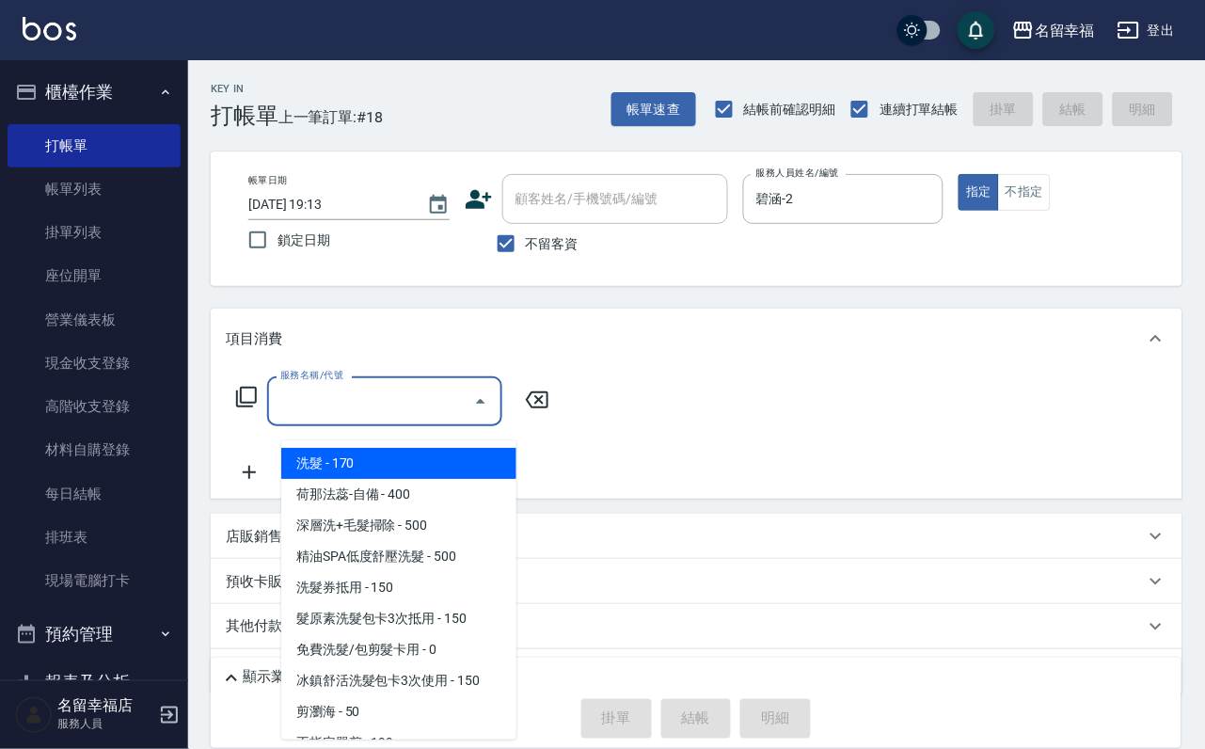
click at [448, 466] on span "洗髮 - 170" at bounding box center [398, 463] width 235 height 31
type input "洗髮(101)"
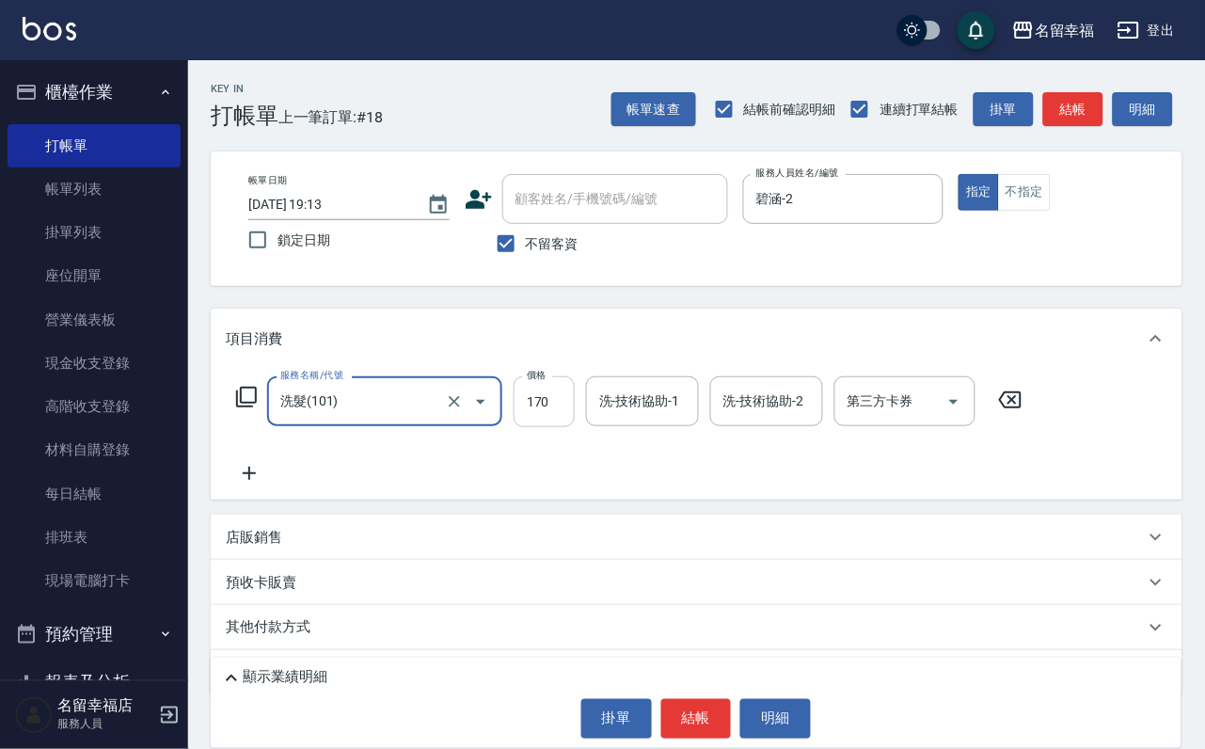
click at [562, 416] on input "170" at bounding box center [544, 401] width 61 height 51
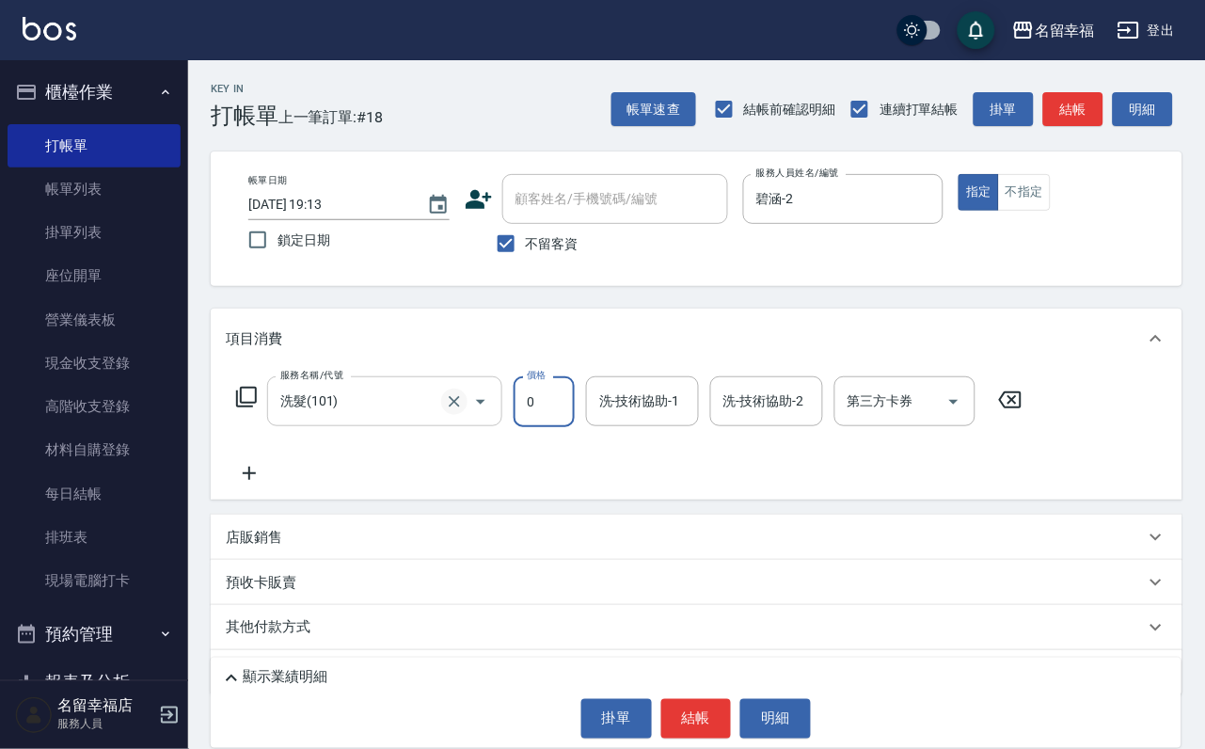
click at [449, 407] on icon "Clear" at bounding box center [454, 401] width 11 height 11
type input "0"
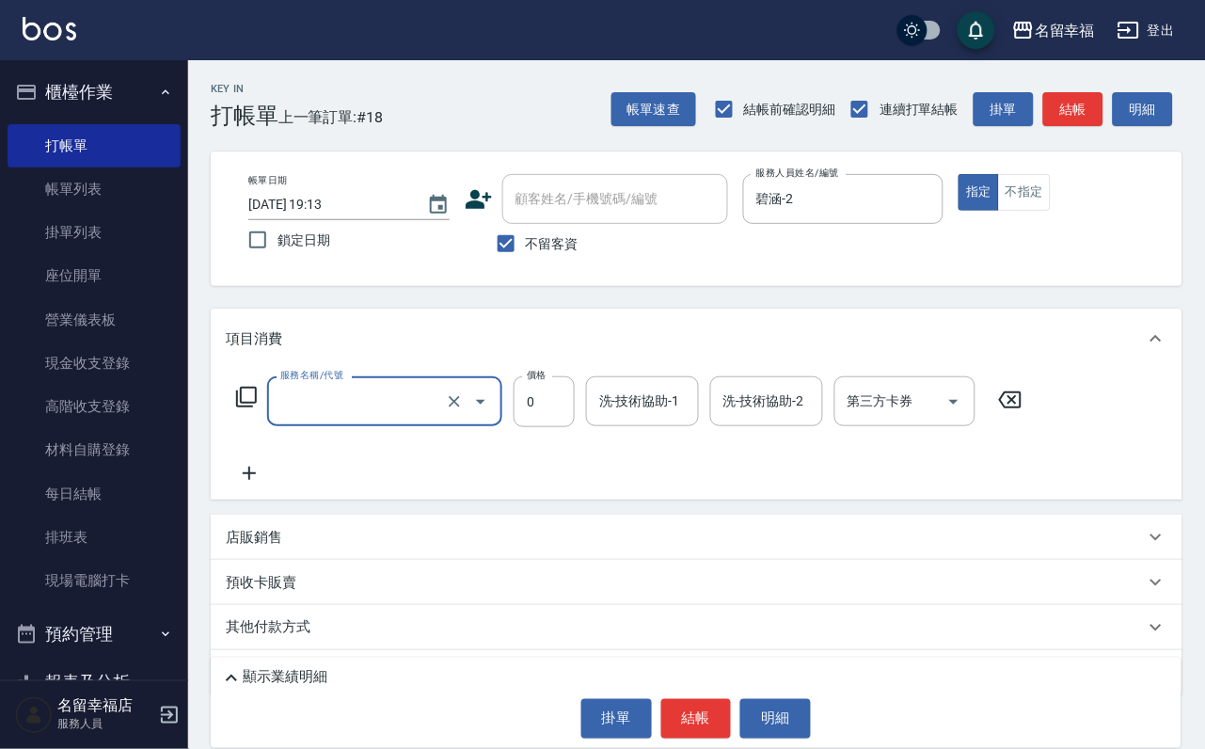
type input "洗髮(101)"
click at [257, 407] on icon at bounding box center [246, 397] width 21 height 21
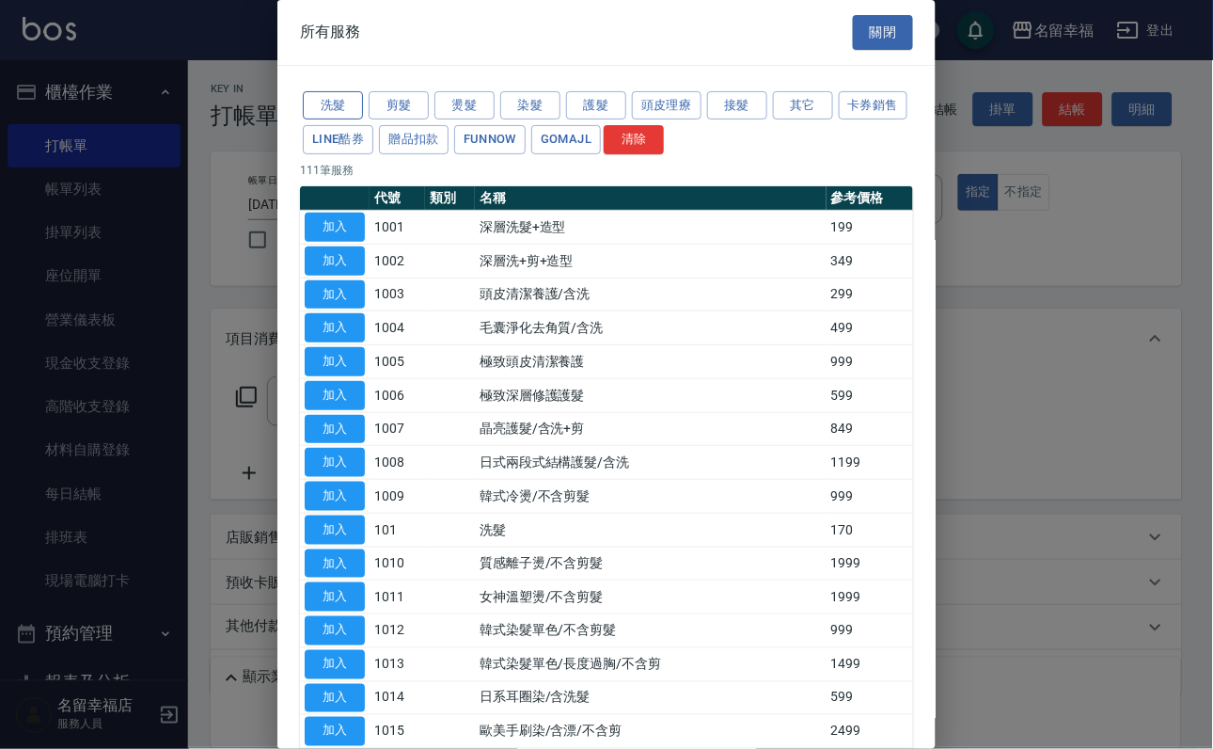
click at [340, 119] on button "洗髮" at bounding box center [333, 105] width 60 height 29
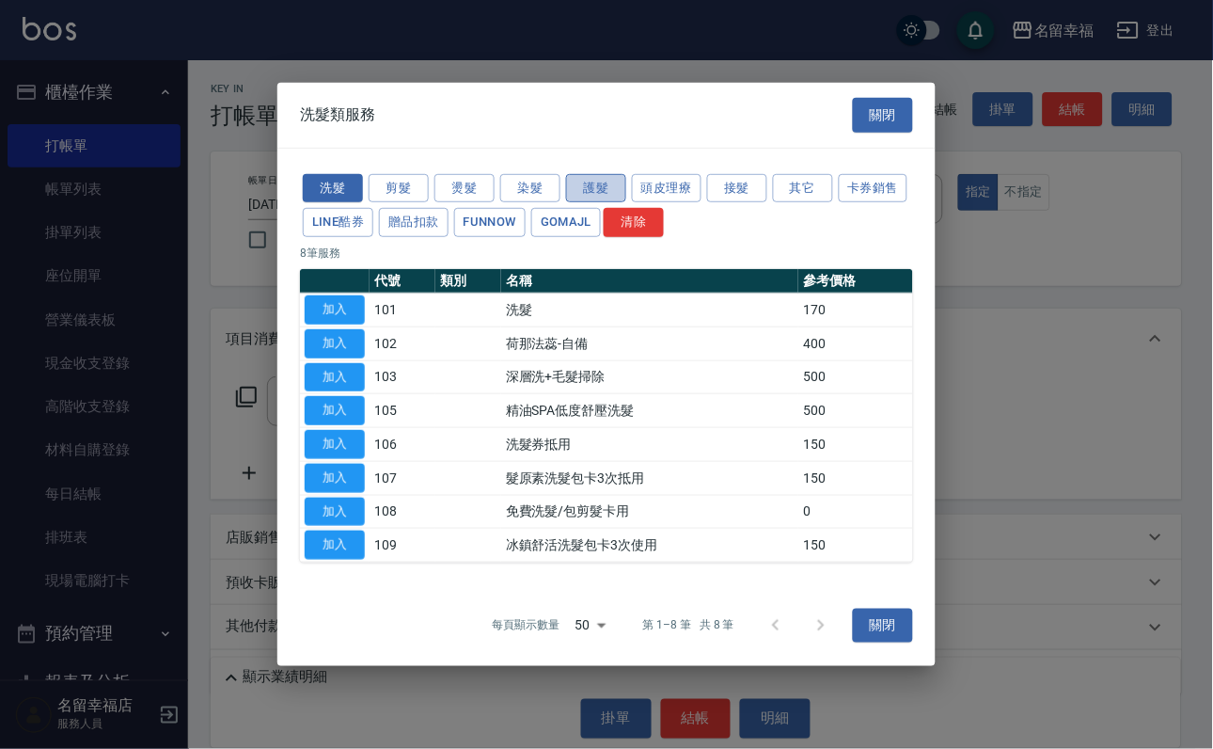
click at [581, 173] on button "護髮" at bounding box center [596, 187] width 60 height 29
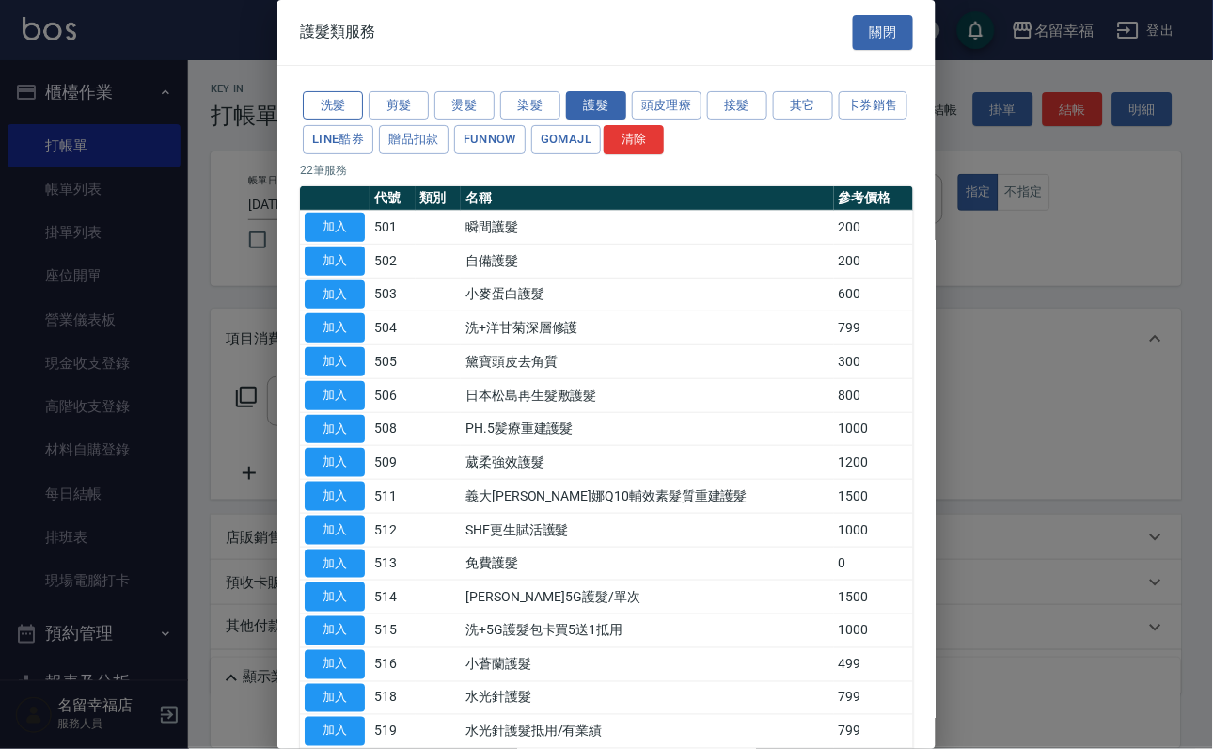
click at [346, 120] on button "洗髮" at bounding box center [333, 105] width 60 height 29
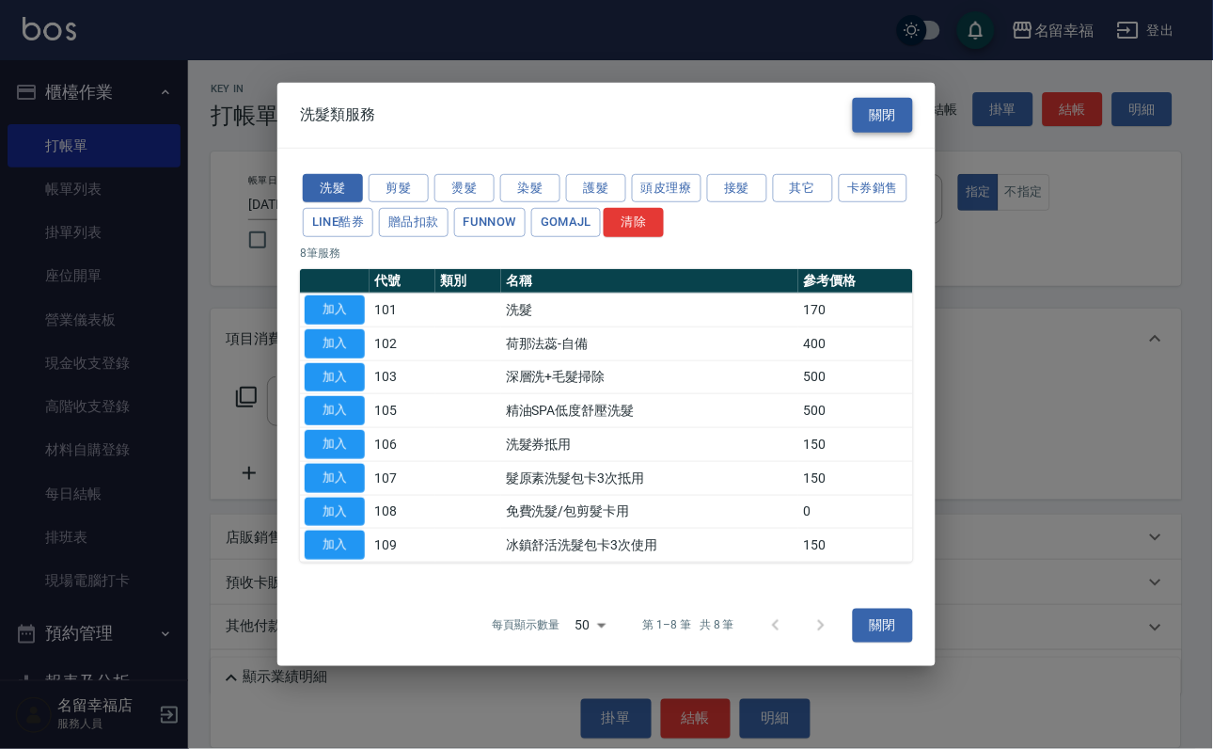
click at [867, 98] on button "關閉" at bounding box center [883, 115] width 60 height 35
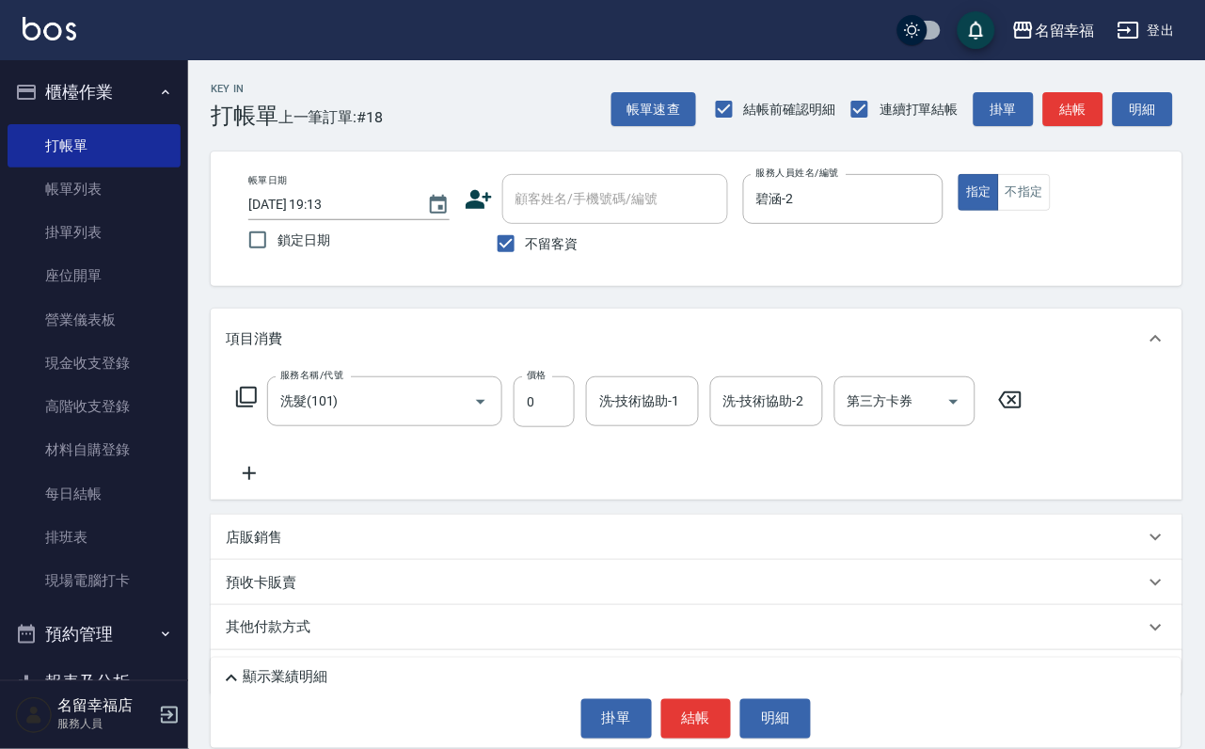
click at [258, 408] on icon at bounding box center [246, 397] width 23 height 23
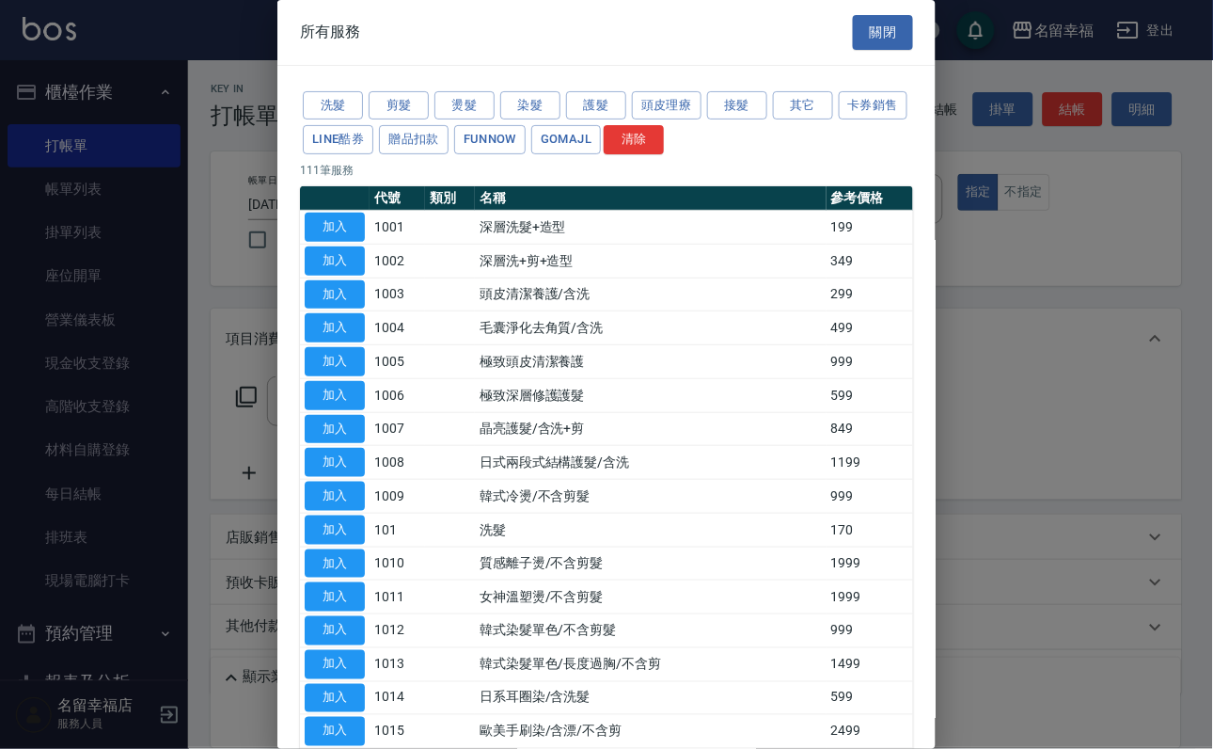
click at [266, 413] on div at bounding box center [606, 374] width 1213 height 749
click at [607, 110] on button "護髮" at bounding box center [596, 105] width 60 height 29
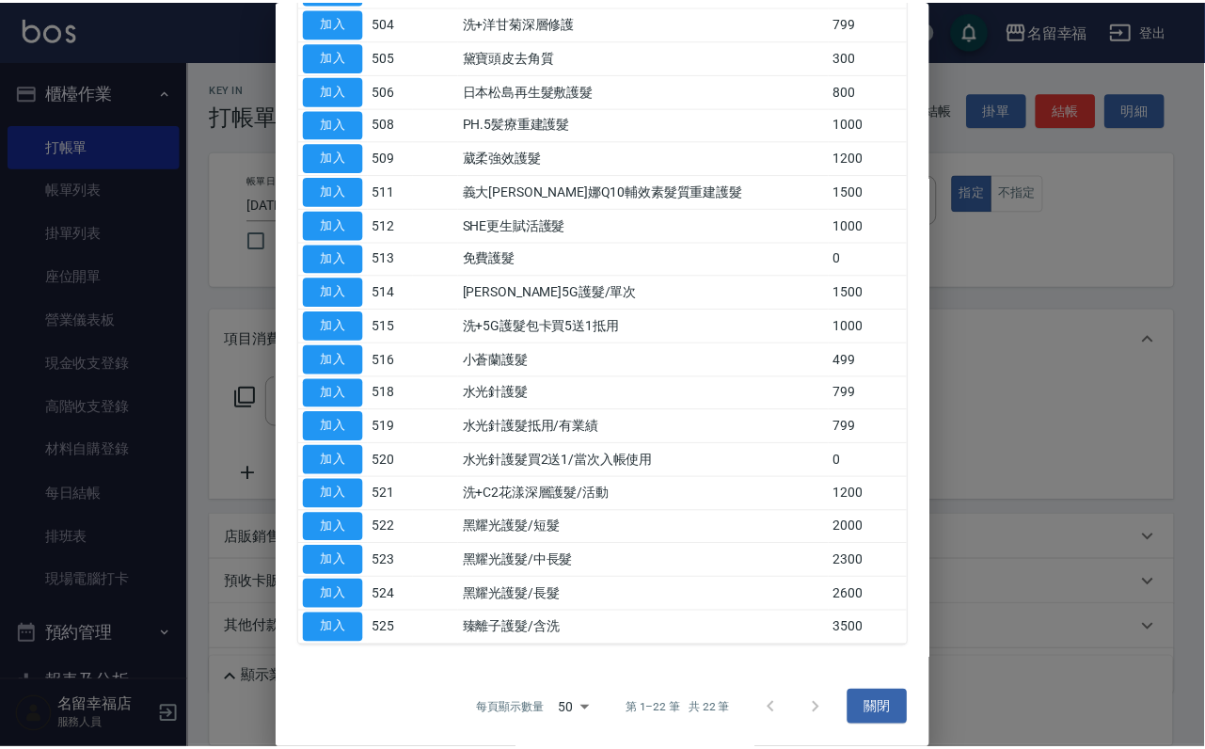
scroll to position [564, 0]
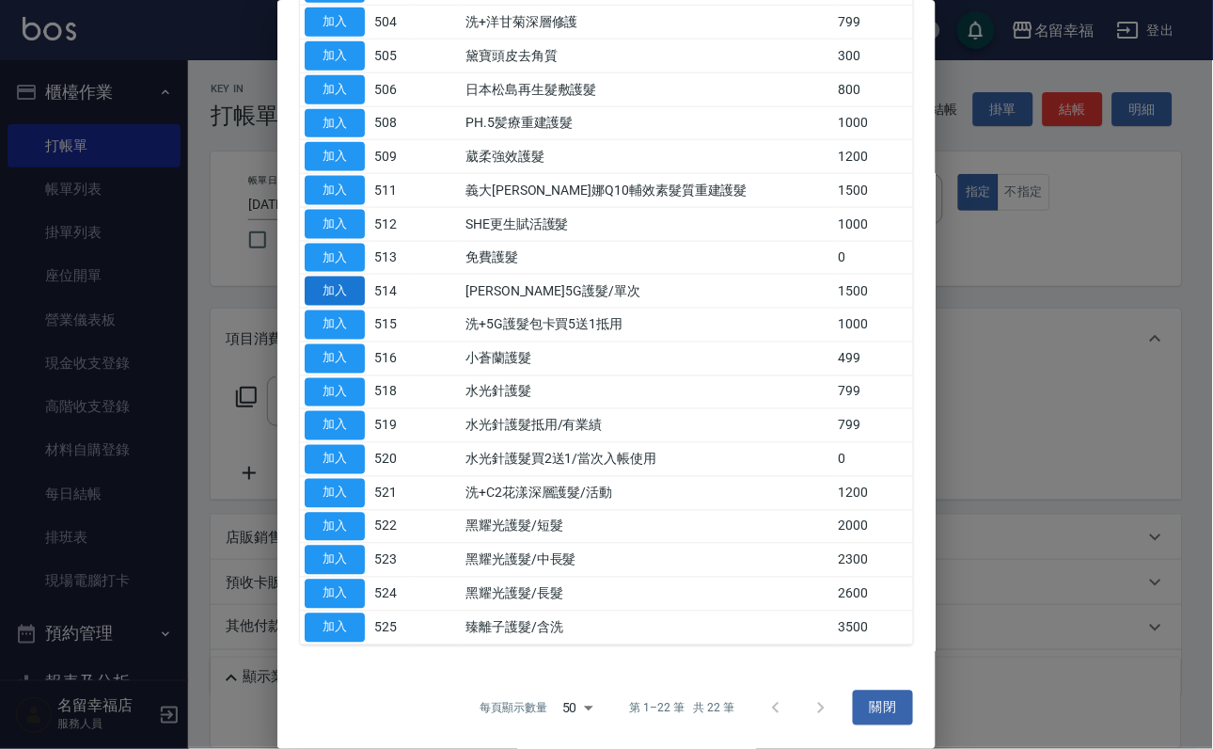
click at [343, 277] on button "加入" at bounding box center [335, 291] width 60 height 29
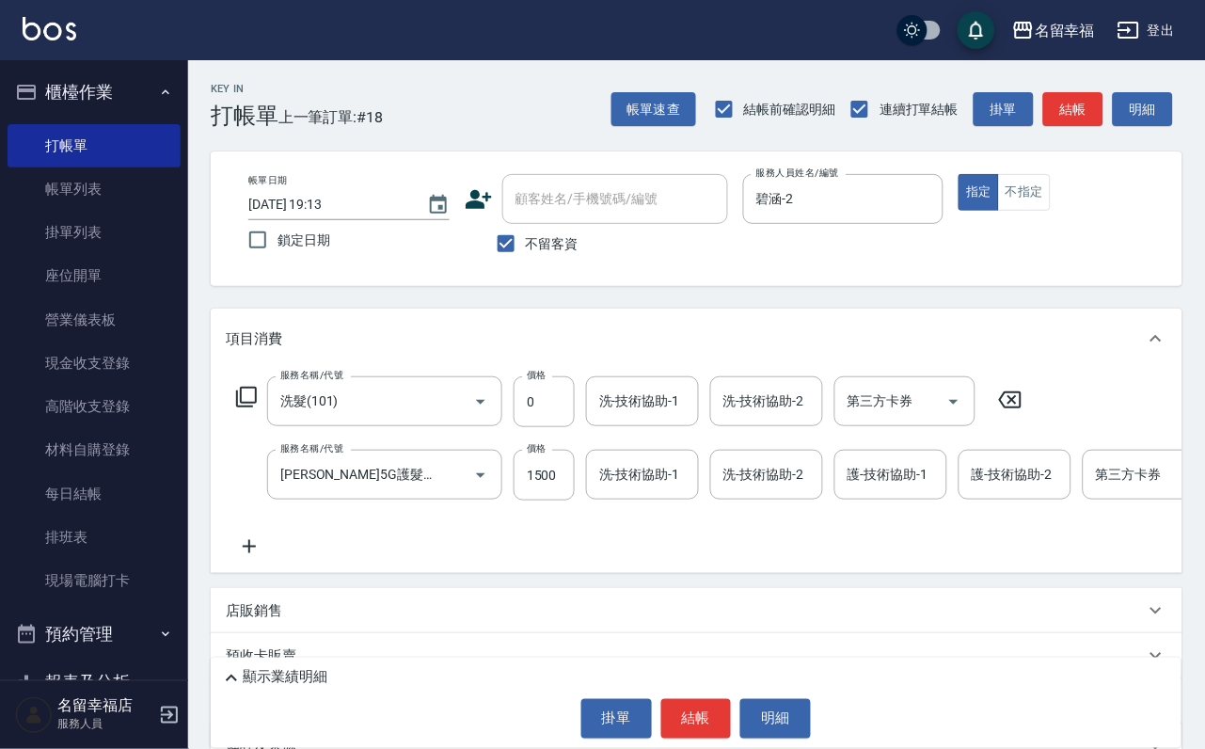
click at [1025, 411] on icon at bounding box center [1010, 399] width 47 height 23
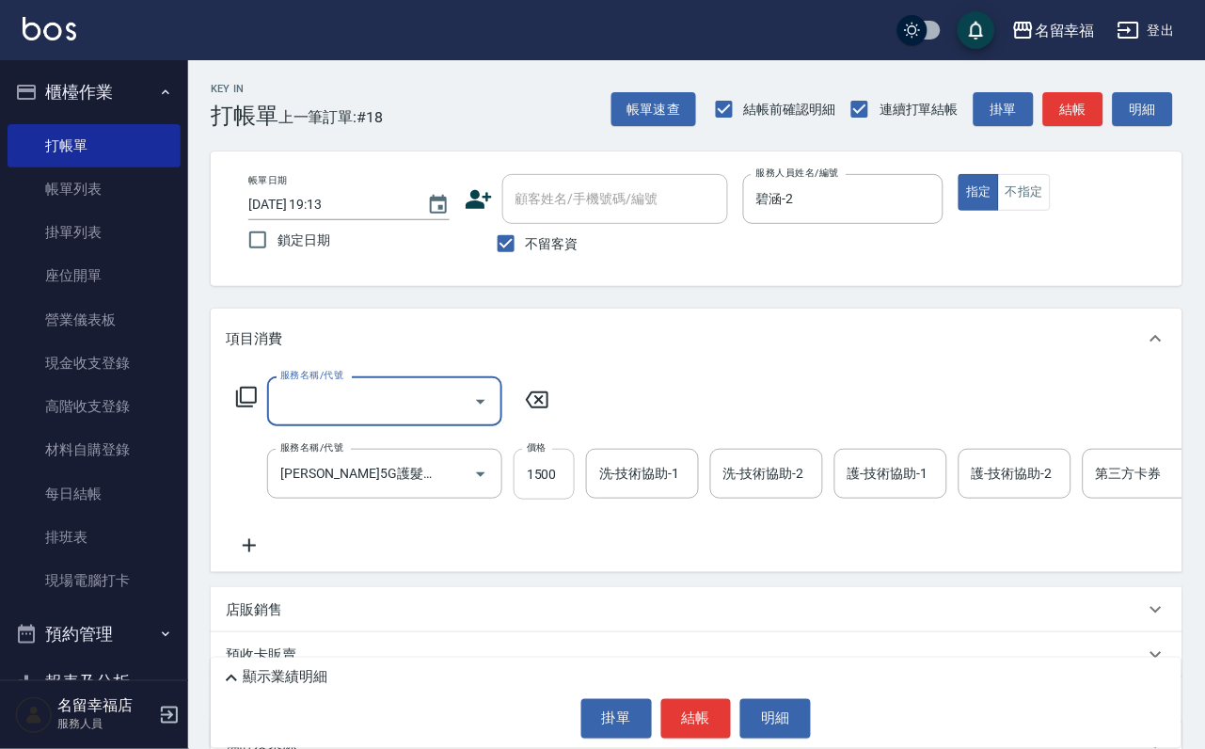
click at [548, 491] on input "1500" at bounding box center [544, 474] width 61 height 51
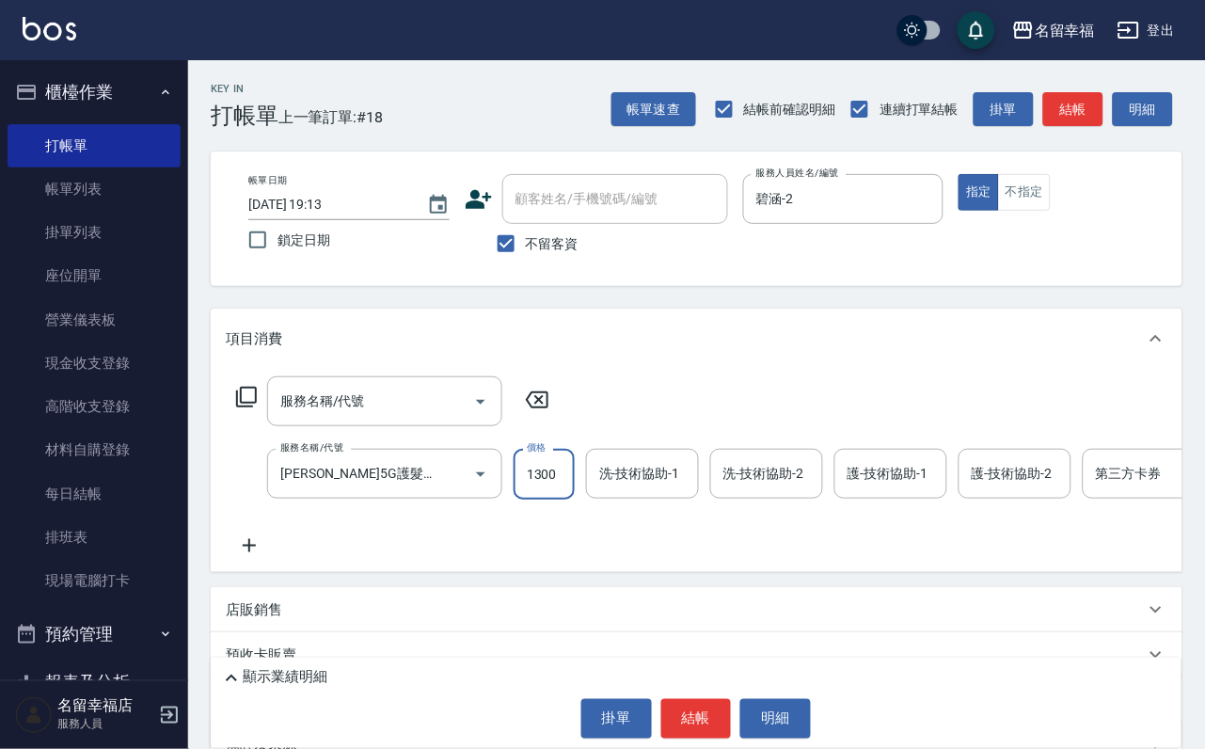
scroll to position [0, 1]
type input "1300"
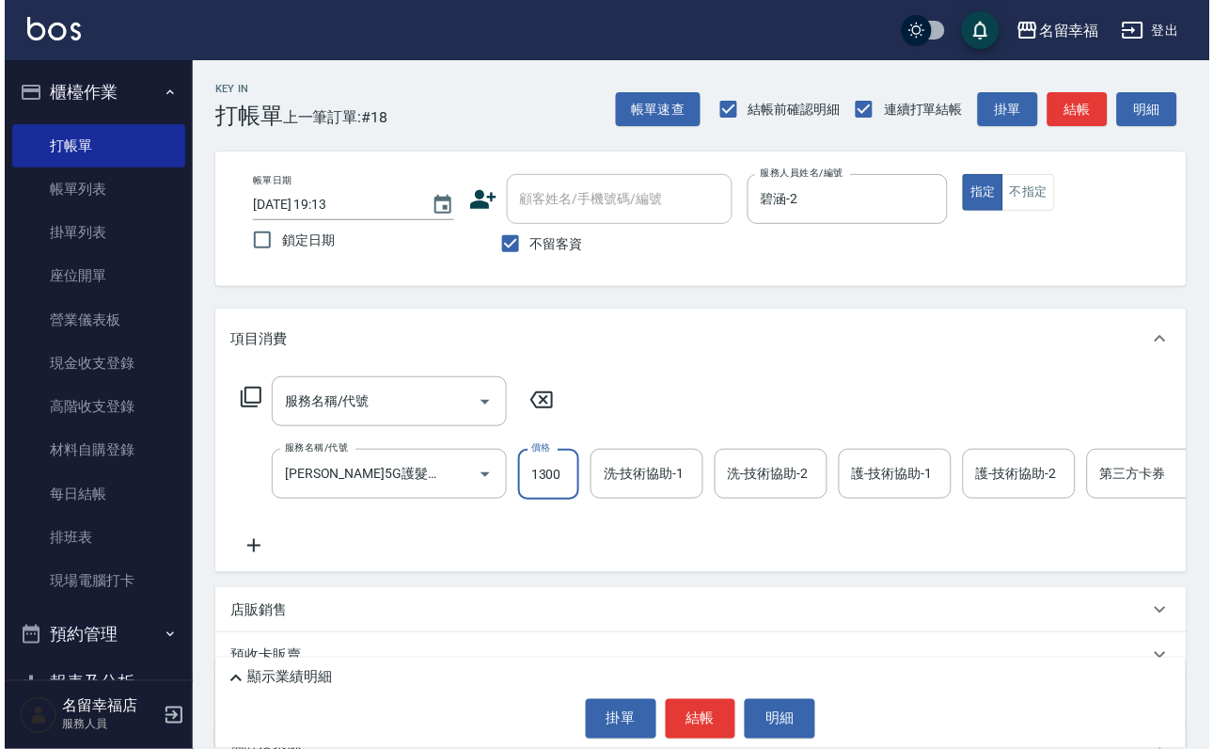
scroll to position [0, 0]
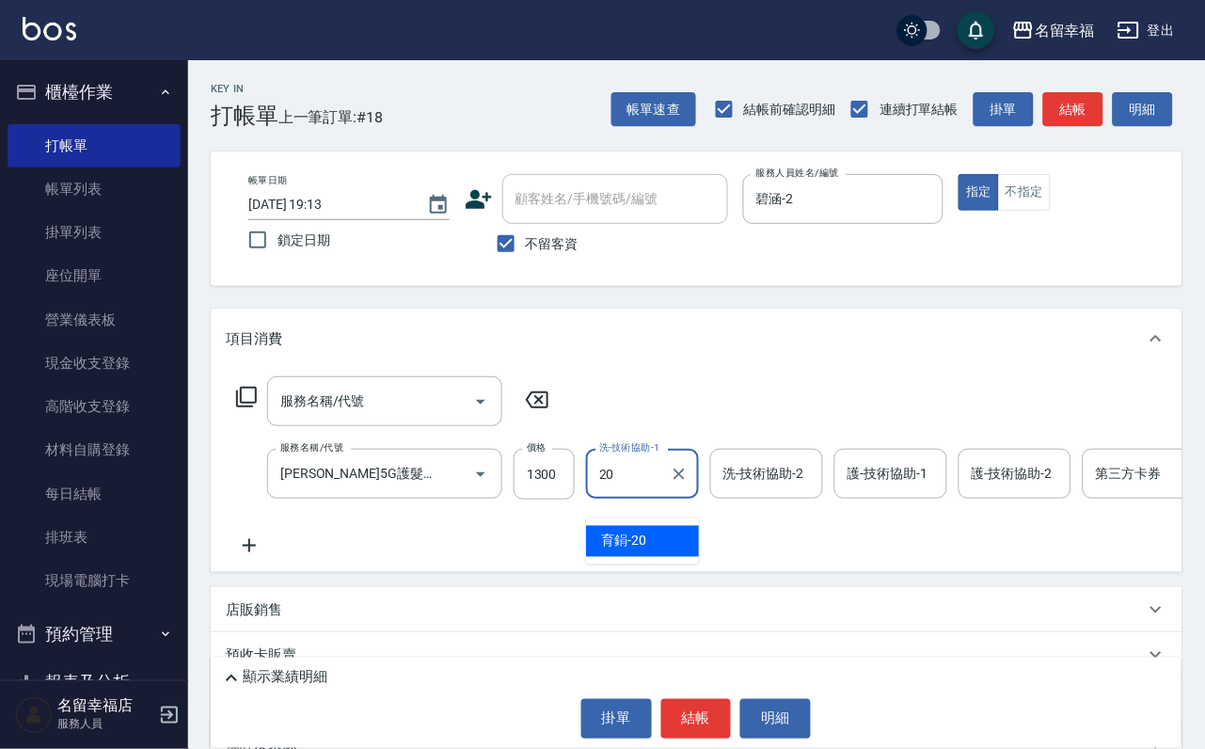
type input "育鋗-20"
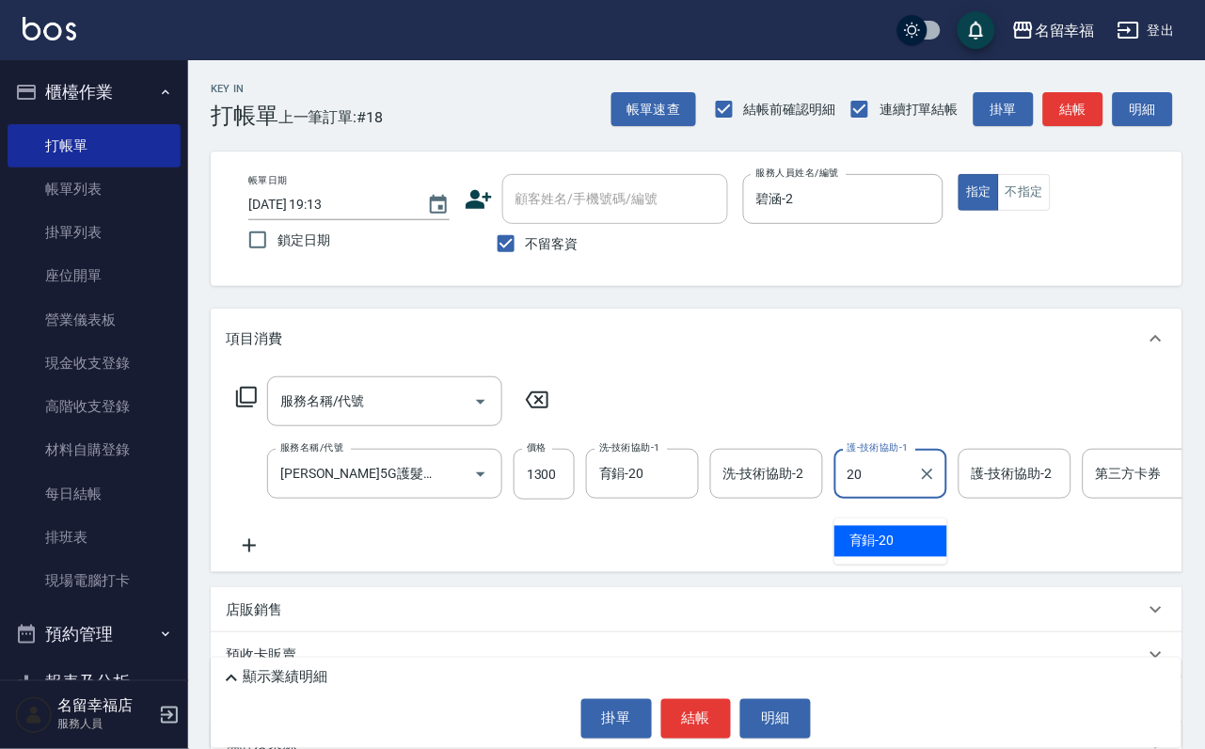
type input "育鋗-20"
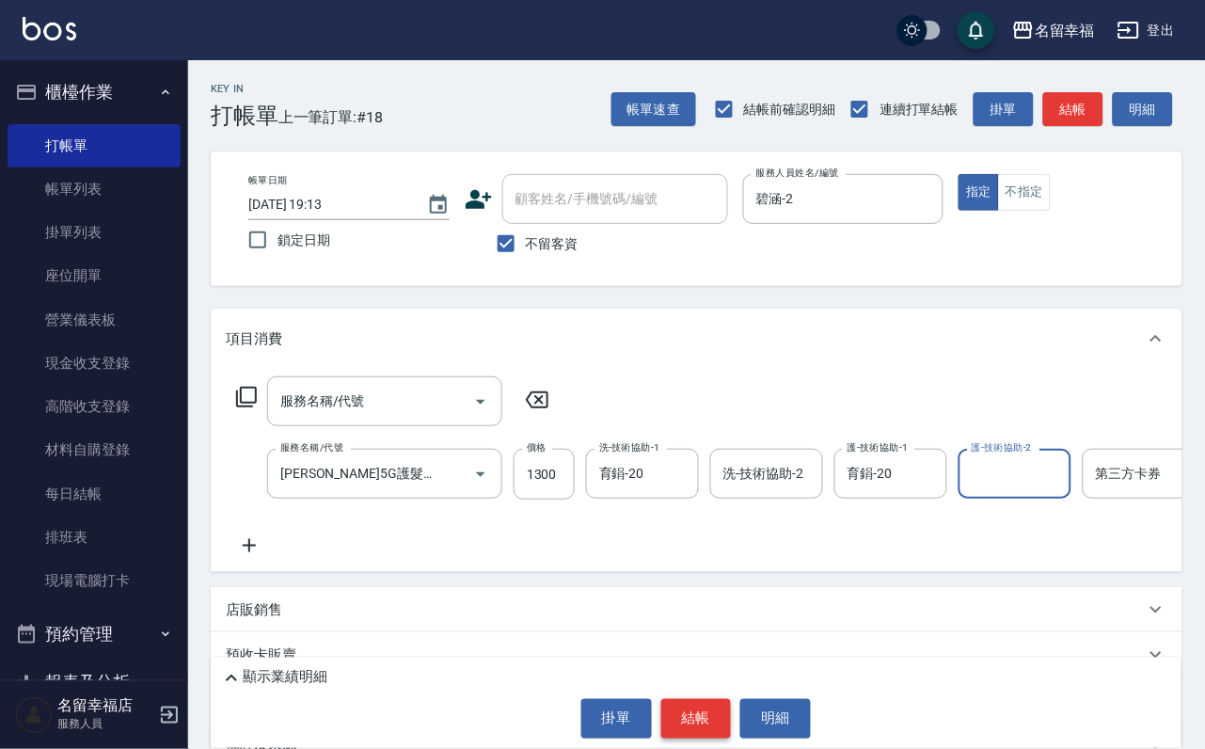
click at [683, 710] on button "結帳" at bounding box center [696, 719] width 71 height 40
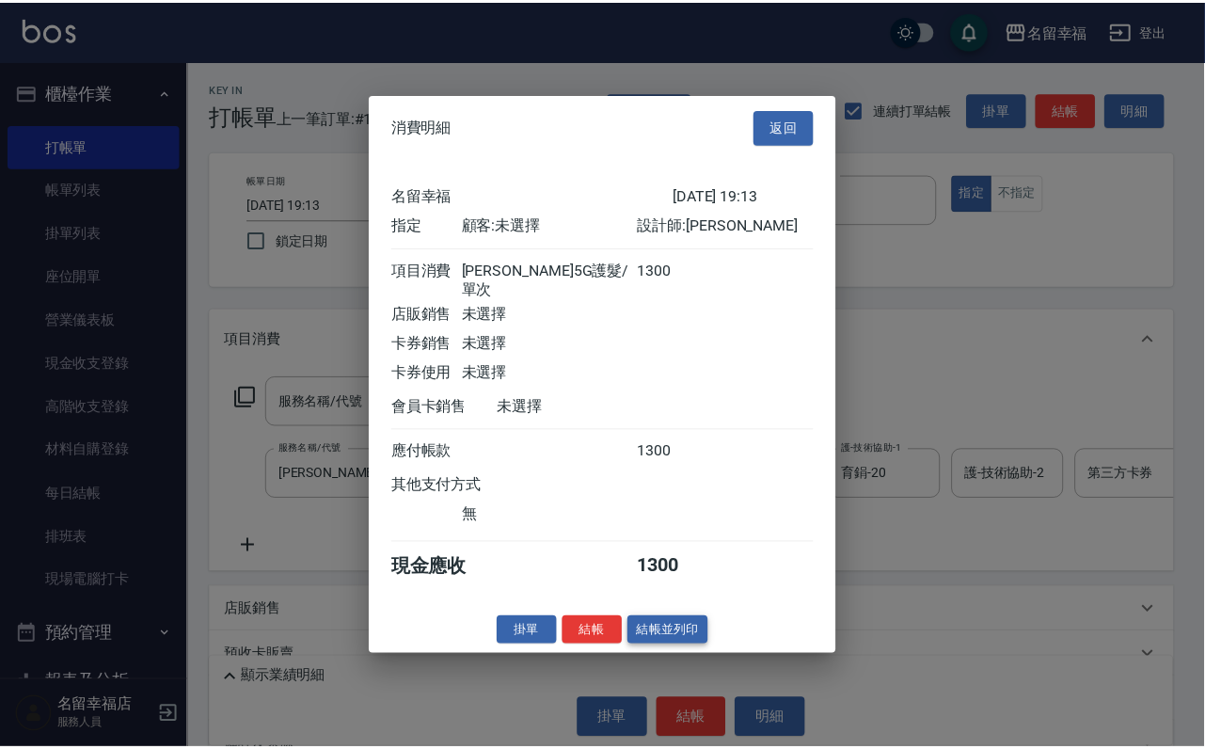
scroll to position [232, 0]
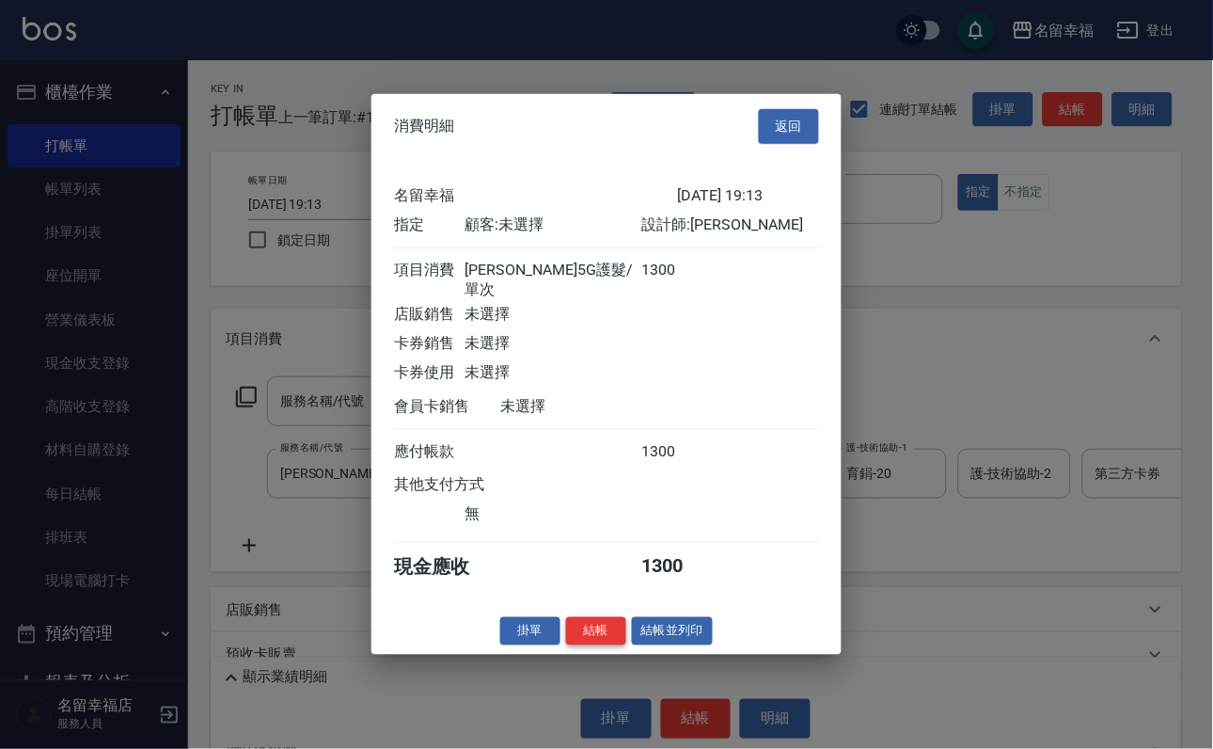
click at [589, 645] on button "結帳" at bounding box center [596, 630] width 60 height 29
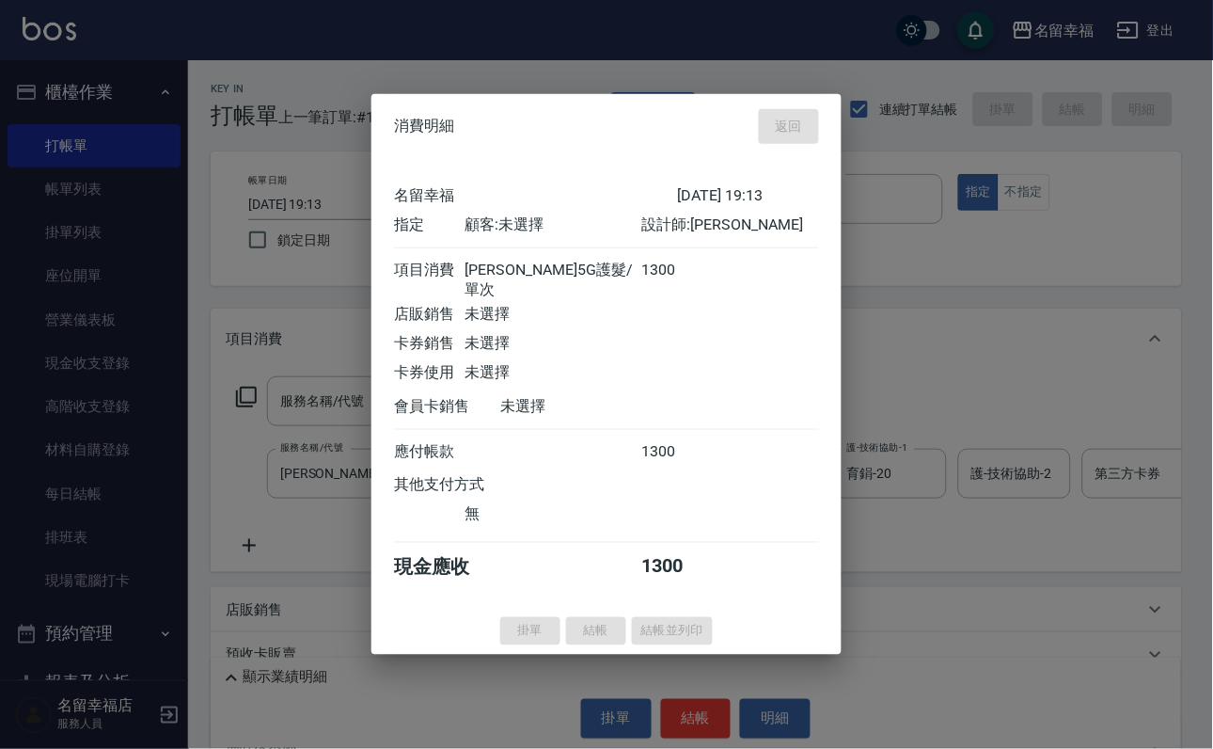
type input "[DATE] 19:38"
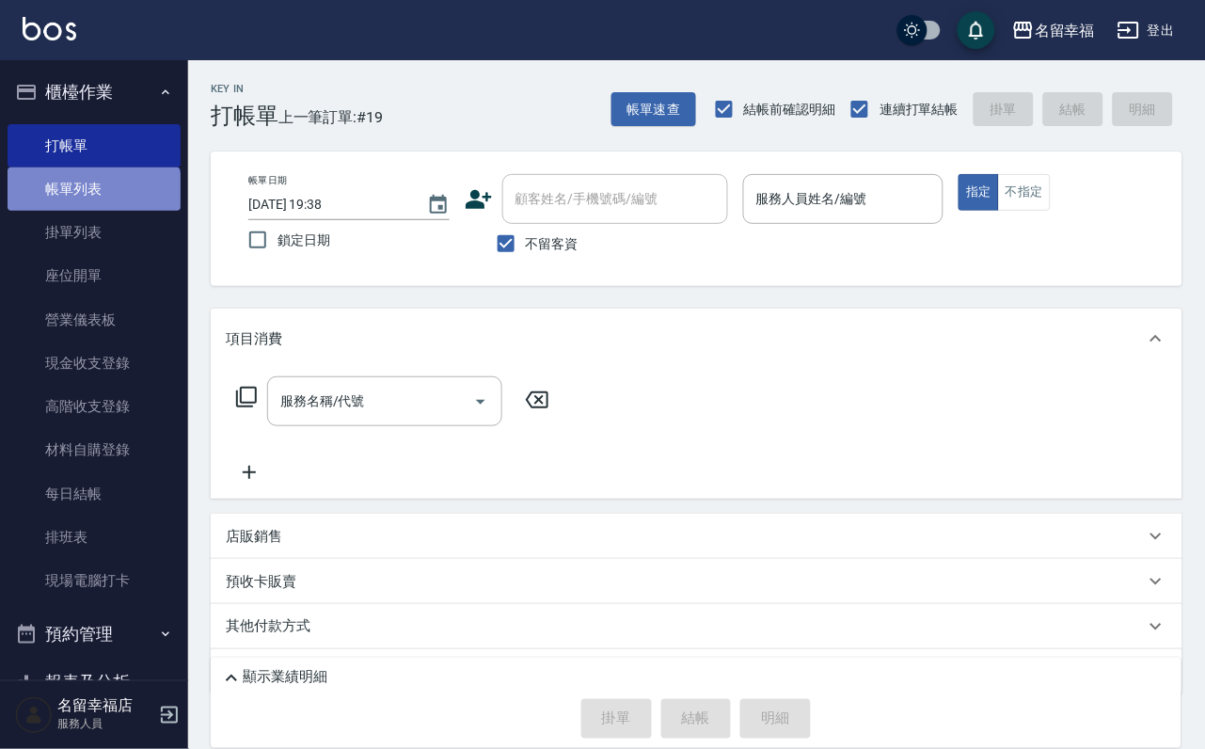
click at [92, 210] on link "帳單列表" at bounding box center [94, 188] width 173 height 43
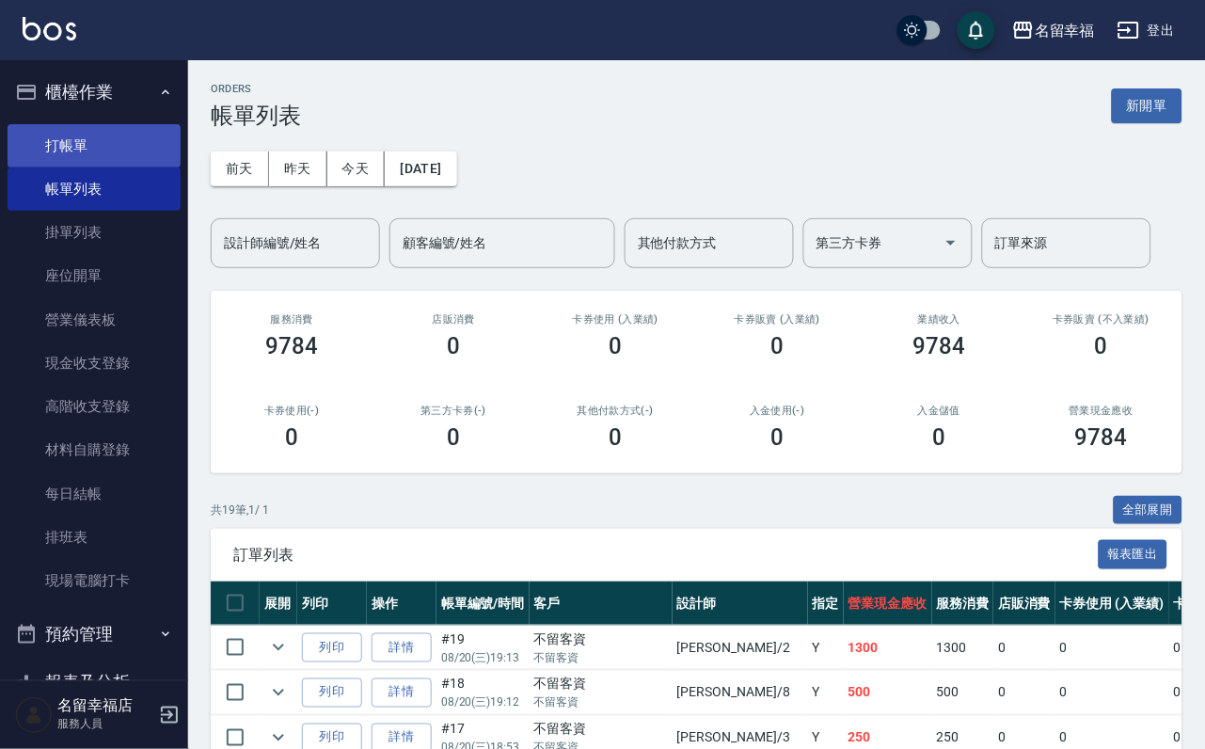
click at [106, 167] on link "打帳單" at bounding box center [94, 145] width 173 height 43
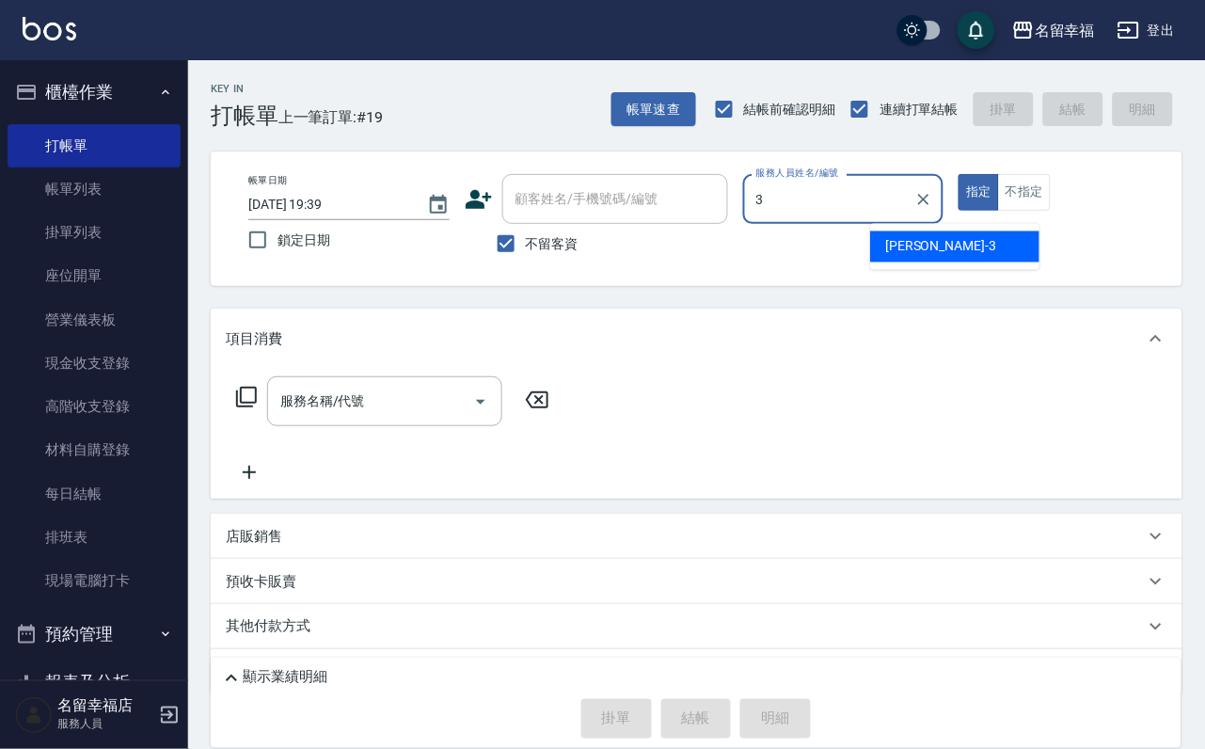
type input "[PERSON_NAME]-3"
type button "true"
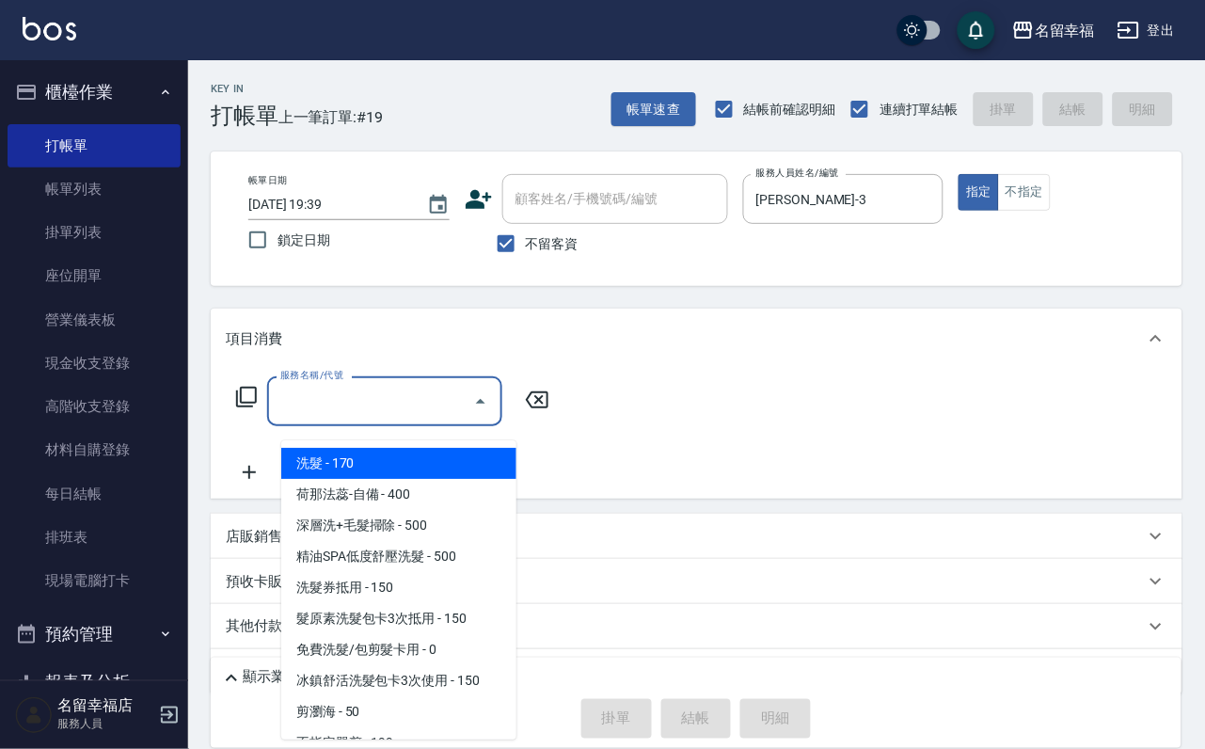
drag, startPoint x: 383, startPoint y: 411, endPoint x: 367, endPoint y: 395, distance: 22.6
click at [371, 404] on div "服務名稱/代號 服務名稱/代號" at bounding box center [384, 401] width 235 height 50
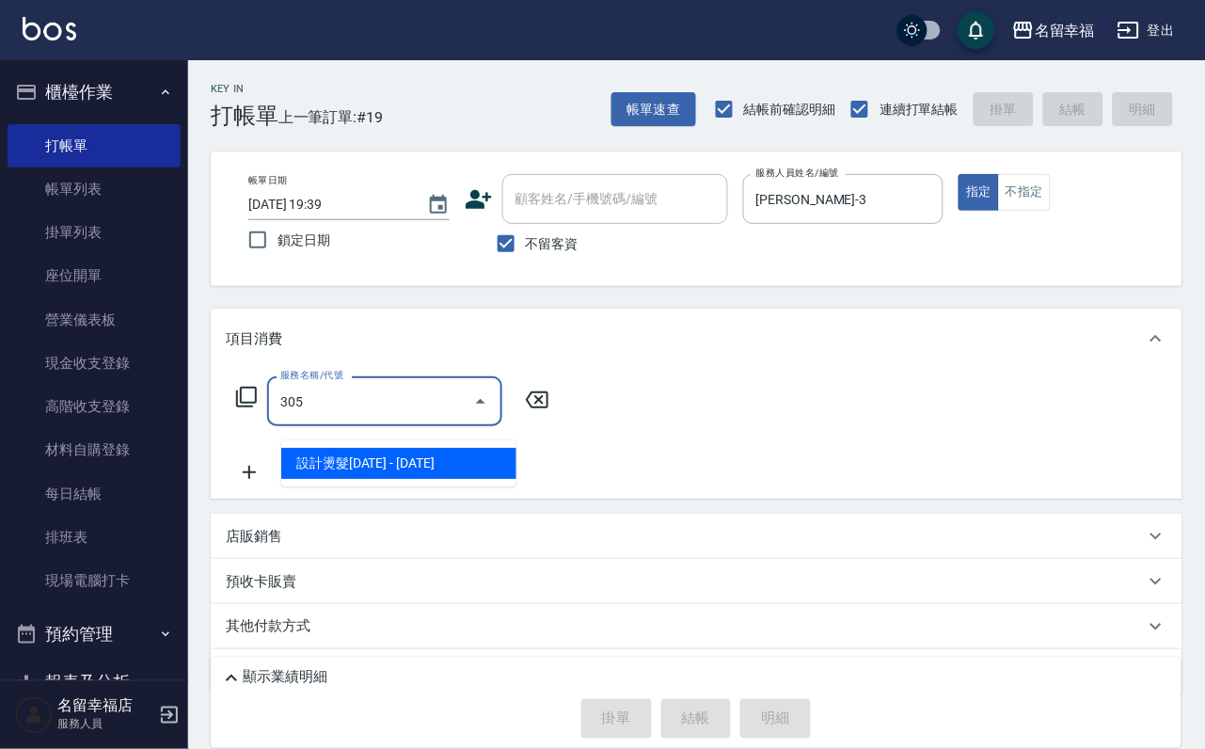
type input "設計燙髮1500(305)"
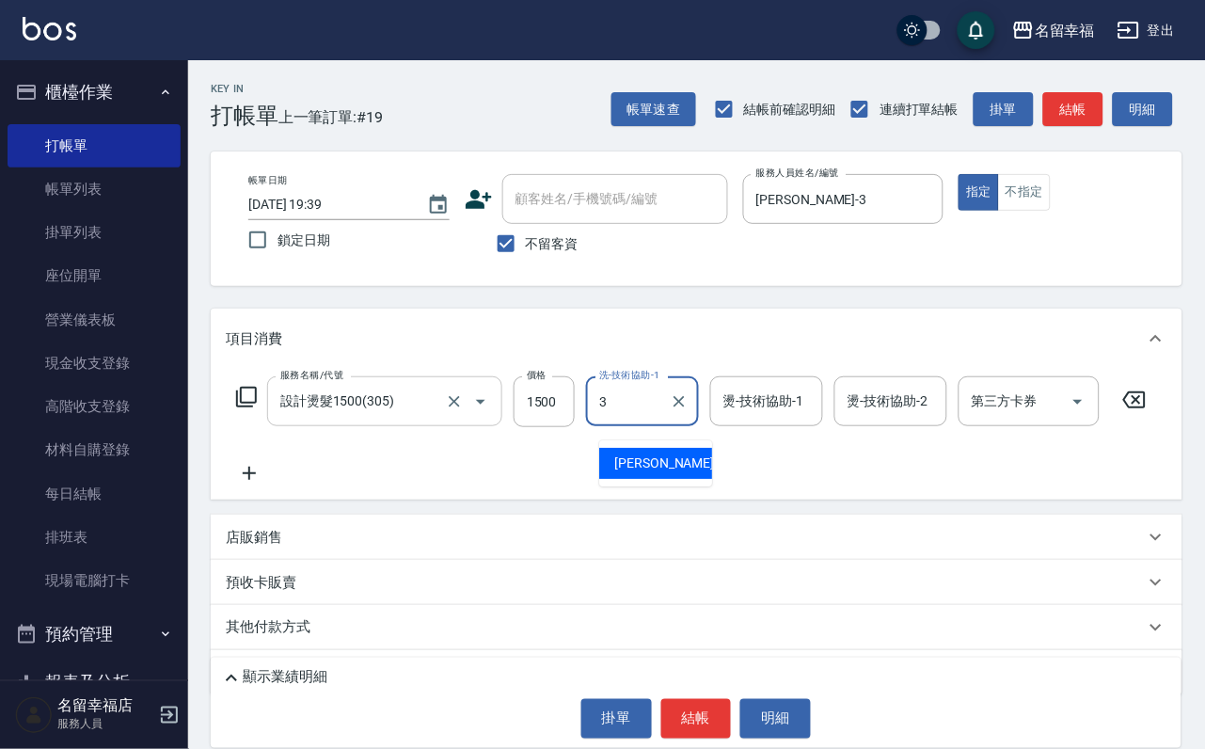
type input "[PERSON_NAME]-3"
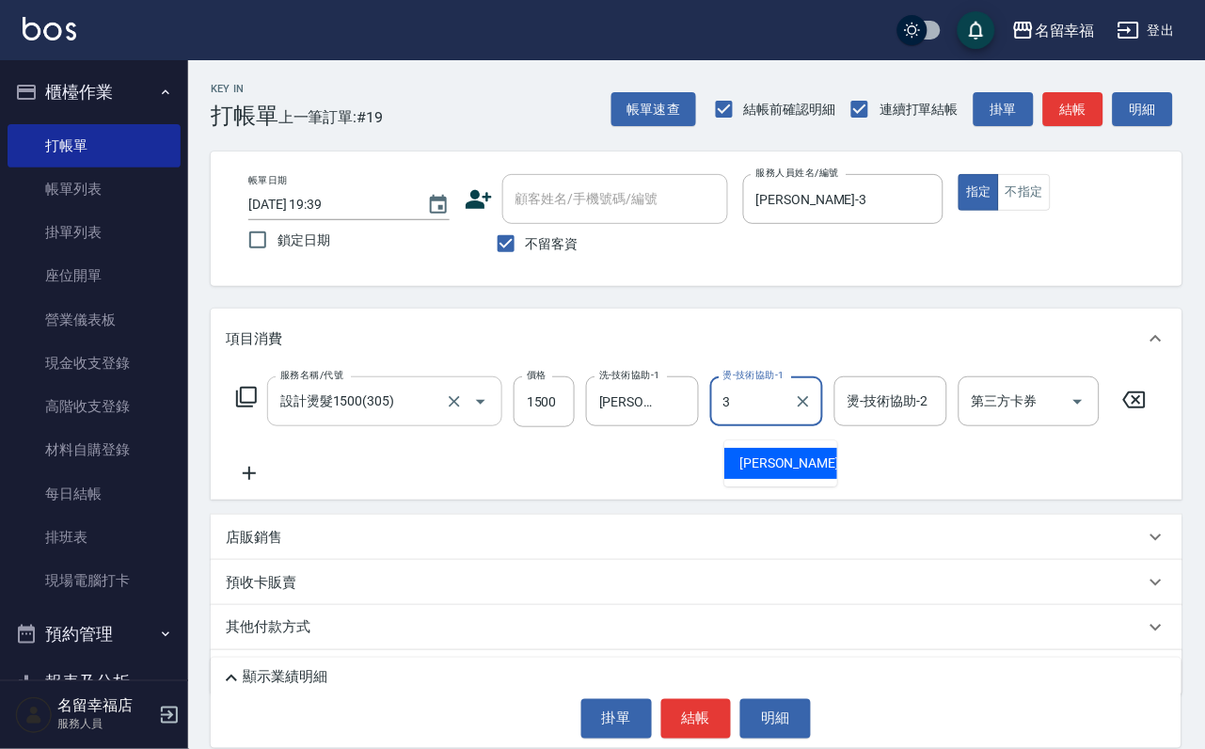
type input "[PERSON_NAME]-3"
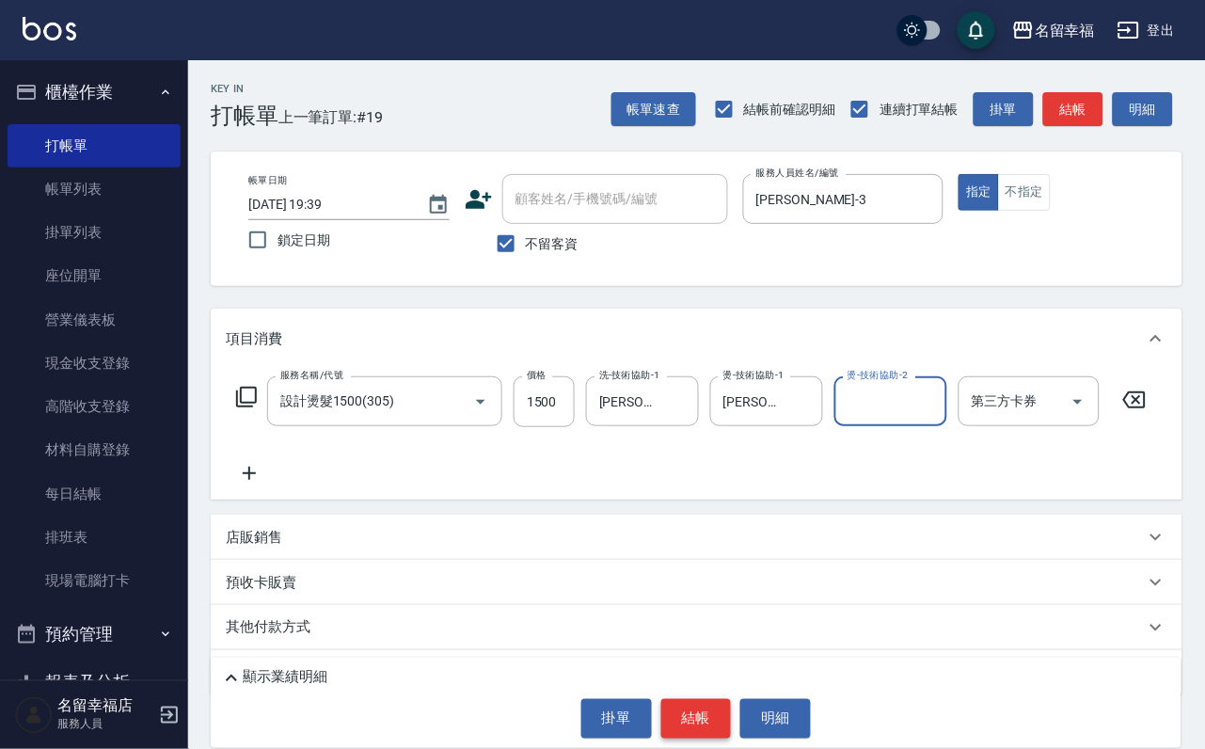
drag, startPoint x: 693, startPoint y: 714, endPoint x: 687, endPoint y: 702, distance: 13.9
click at [693, 711] on button "結帳" at bounding box center [696, 719] width 71 height 40
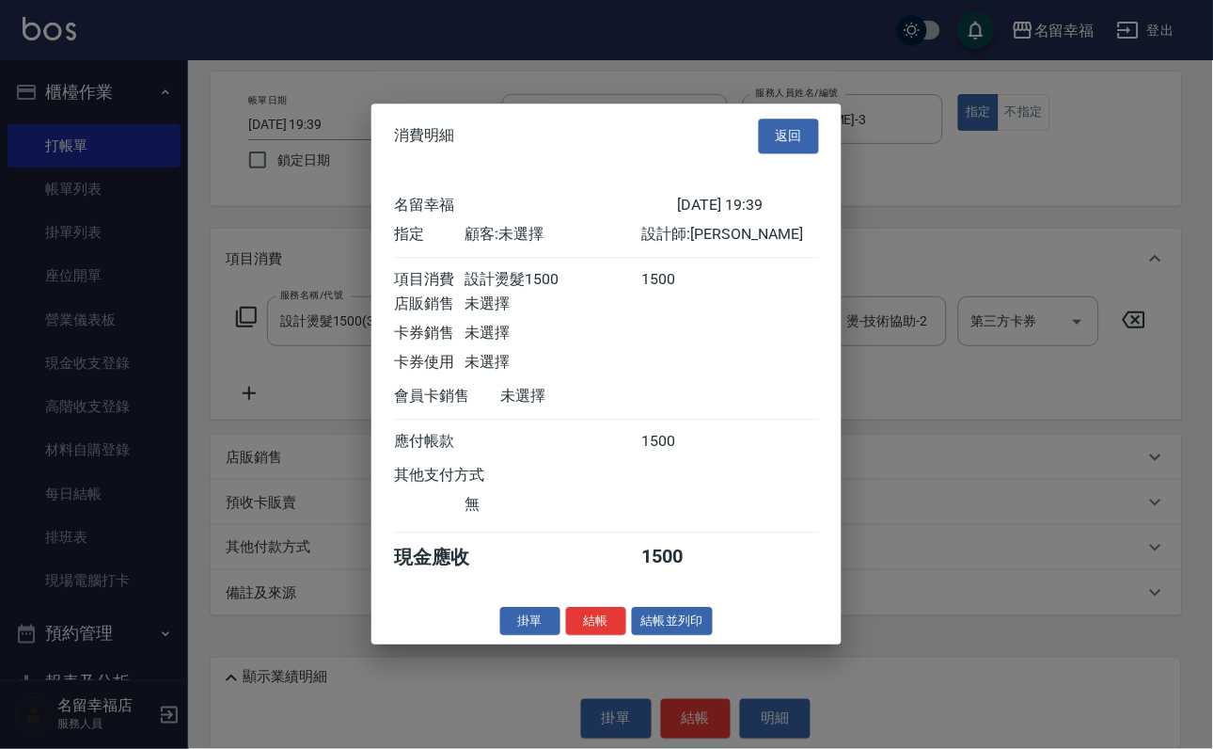
scroll to position [232, 0]
drag, startPoint x: 577, startPoint y: 704, endPoint x: 568, endPoint y: 698, distance: 11.5
click at [577, 636] on button "結帳" at bounding box center [596, 621] width 60 height 29
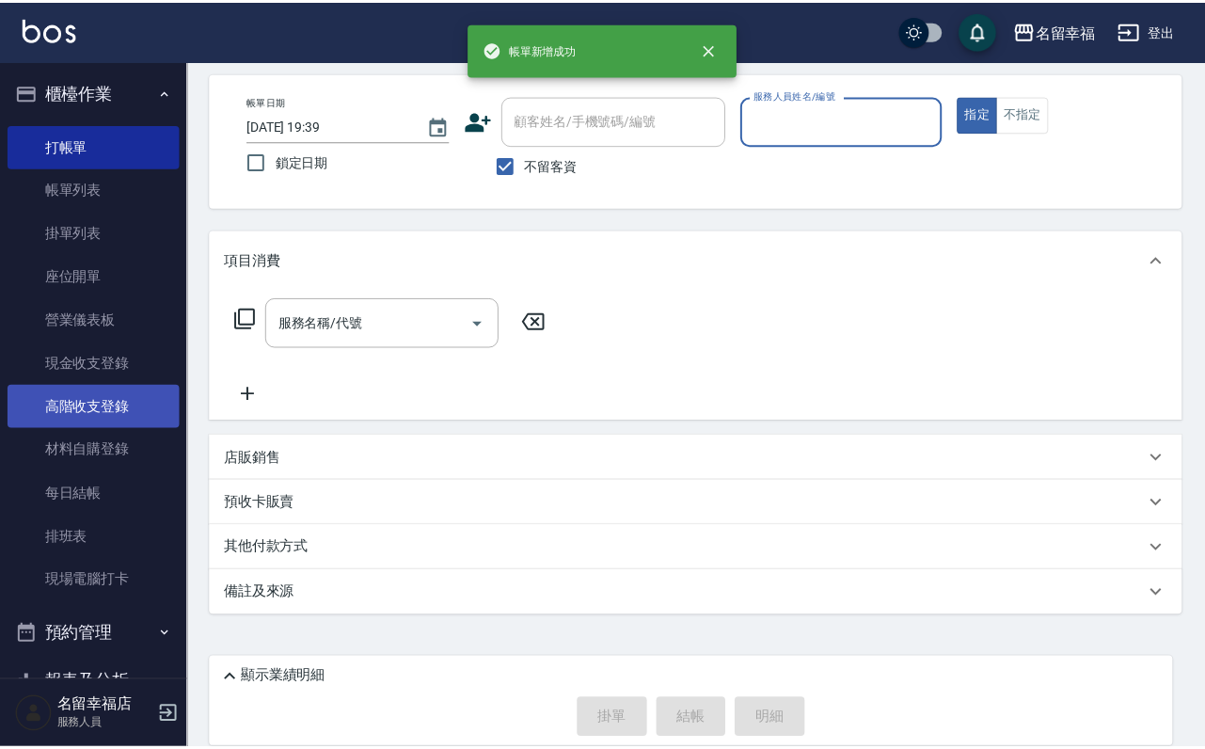
scroll to position [112, 0]
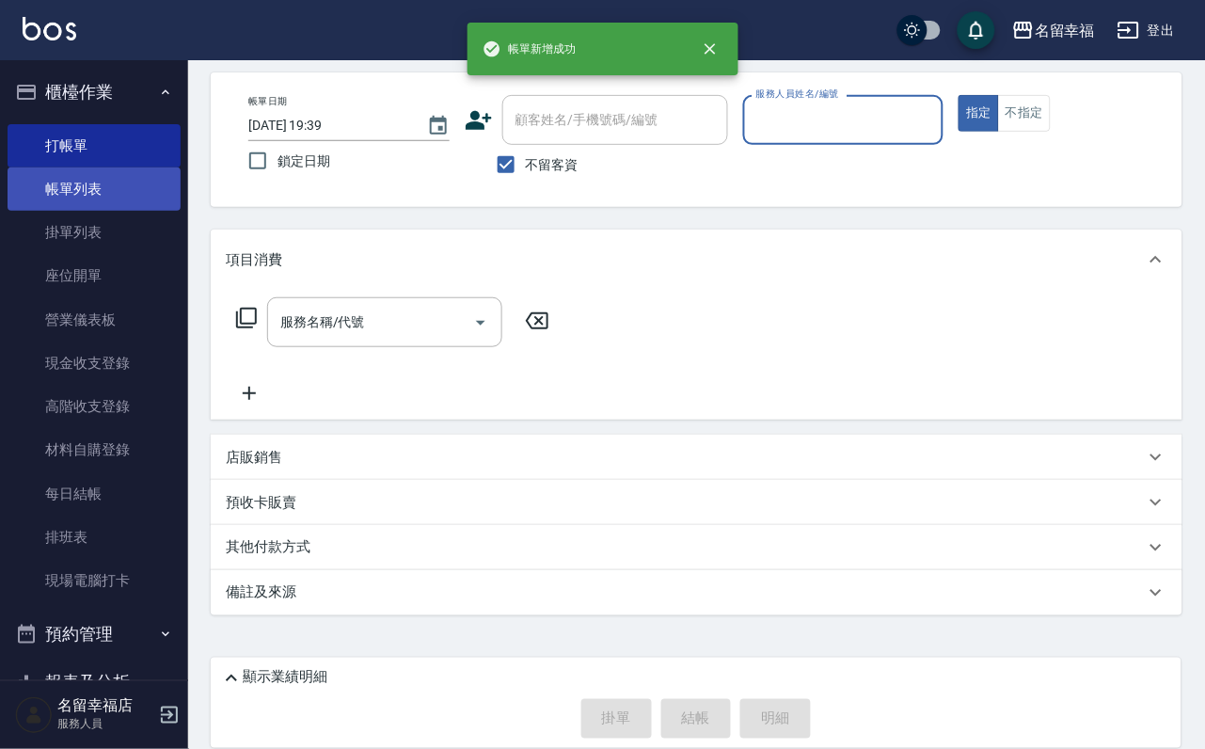
click at [63, 187] on link "帳單列表" at bounding box center [94, 188] width 173 height 43
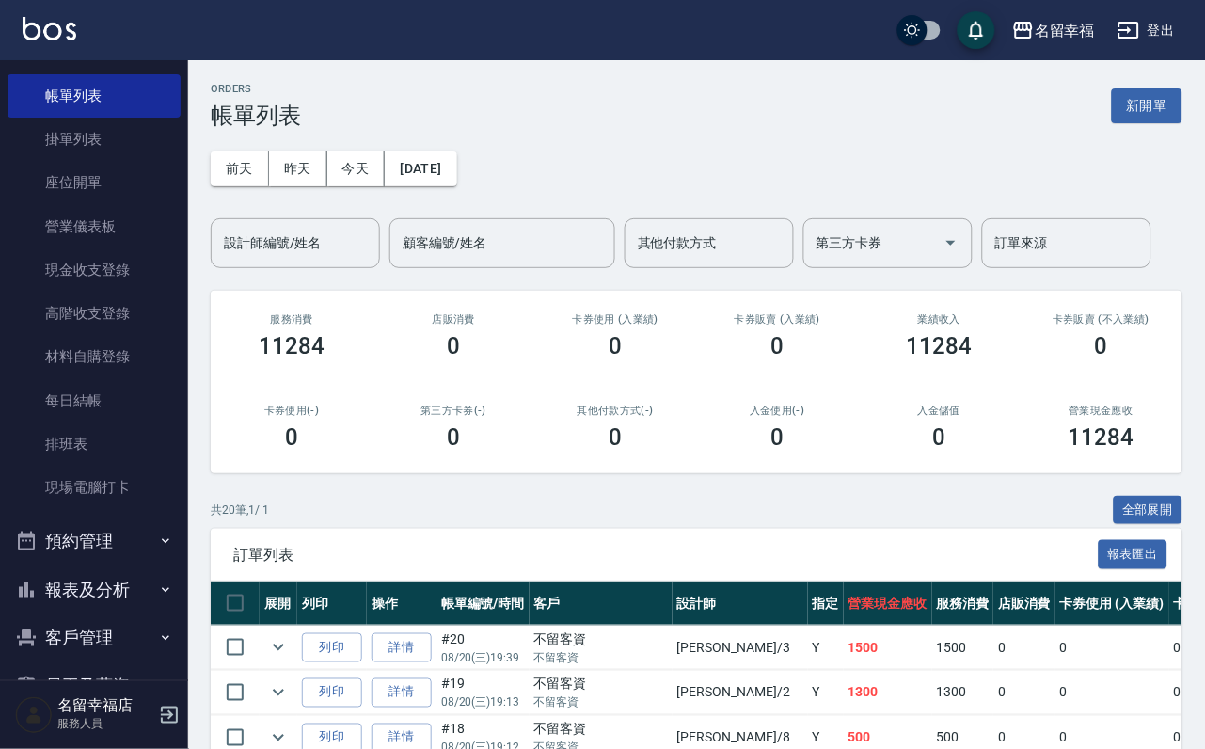
scroll to position [215, 0]
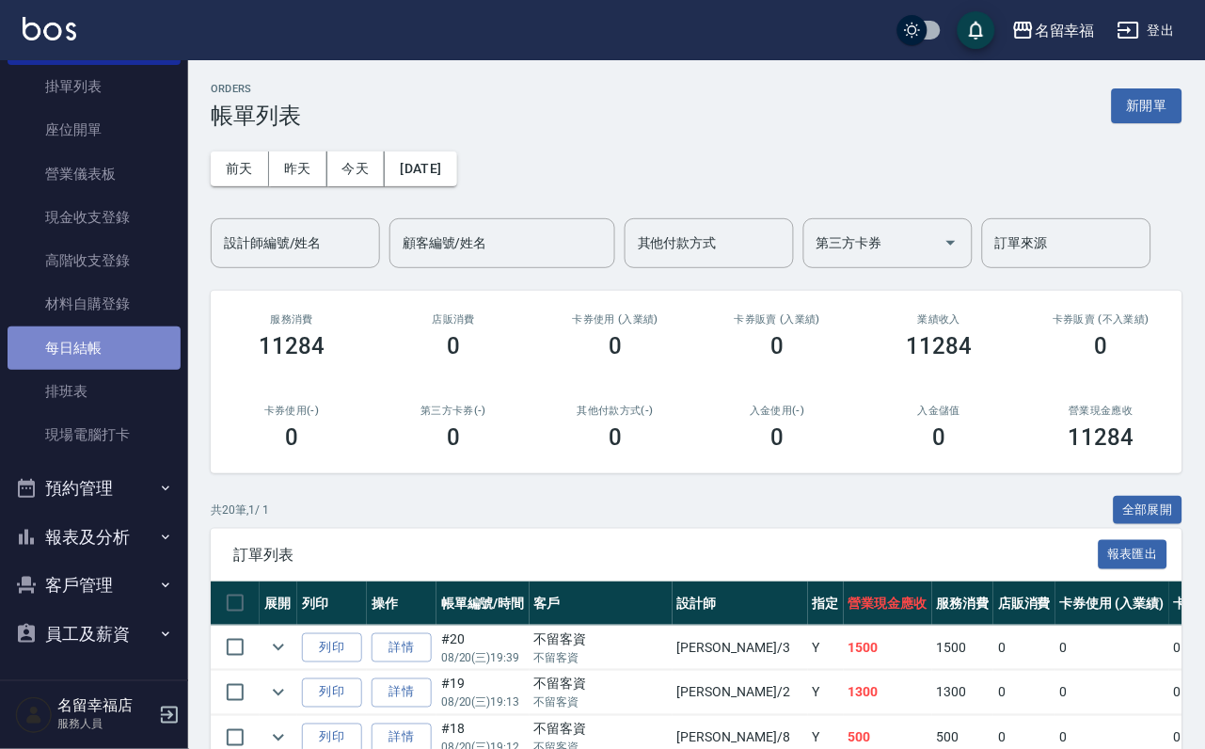
click at [118, 326] on link "每日結帳" at bounding box center [94, 347] width 173 height 43
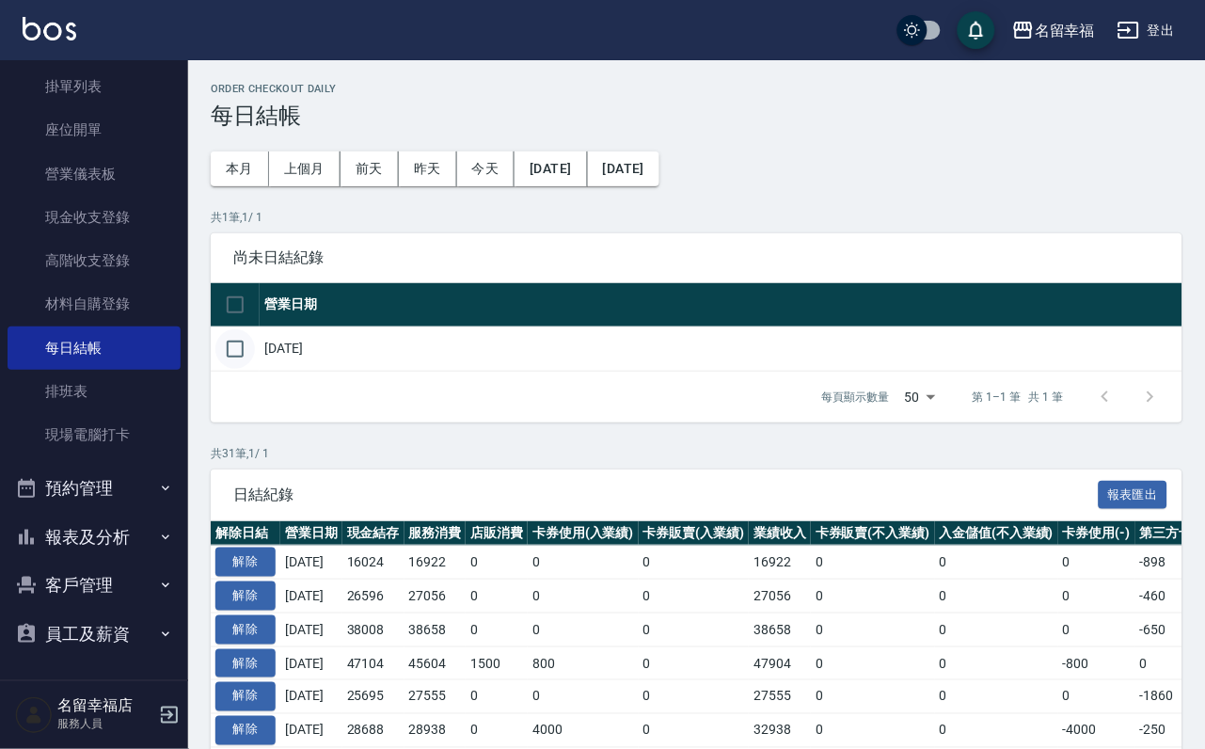
click at [233, 369] on input "checkbox" at bounding box center [235, 349] width 40 height 40
checkbox input "true"
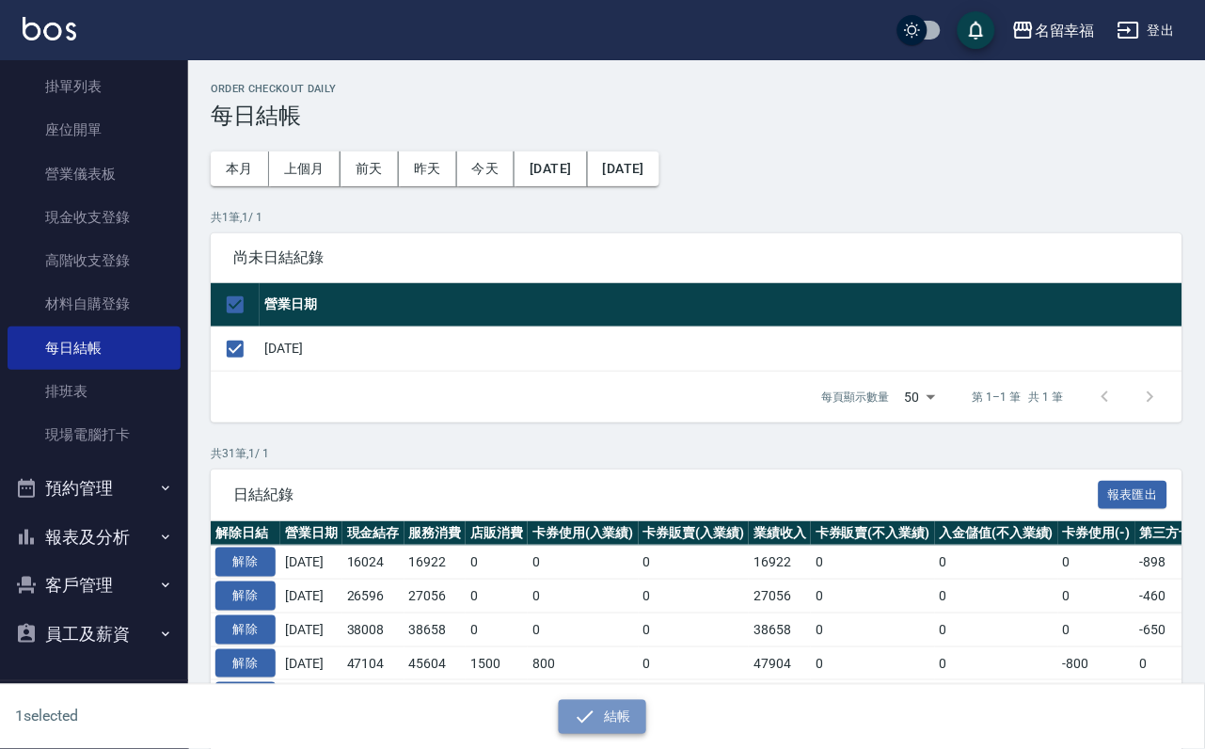
click at [627, 706] on button "結帳" at bounding box center [602, 717] width 87 height 35
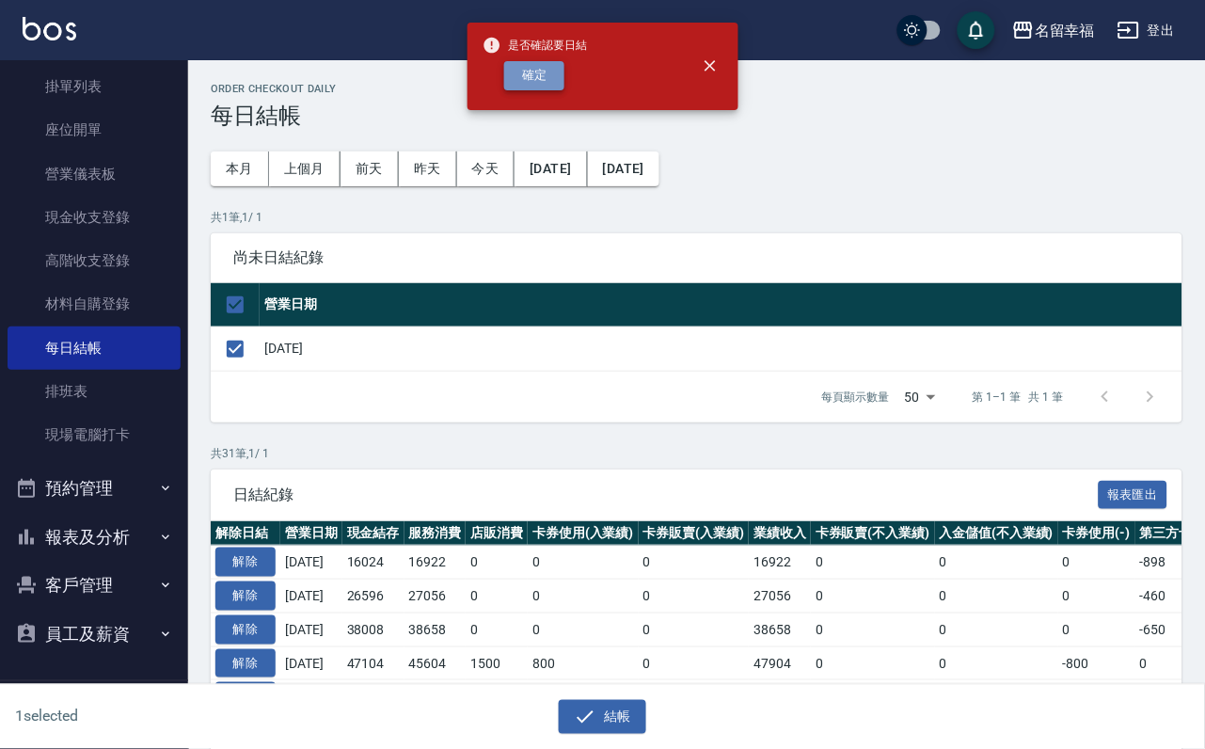
click at [554, 90] on button "確定" at bounding box center [534, 75] width 60 height 29
checkbox input "false"
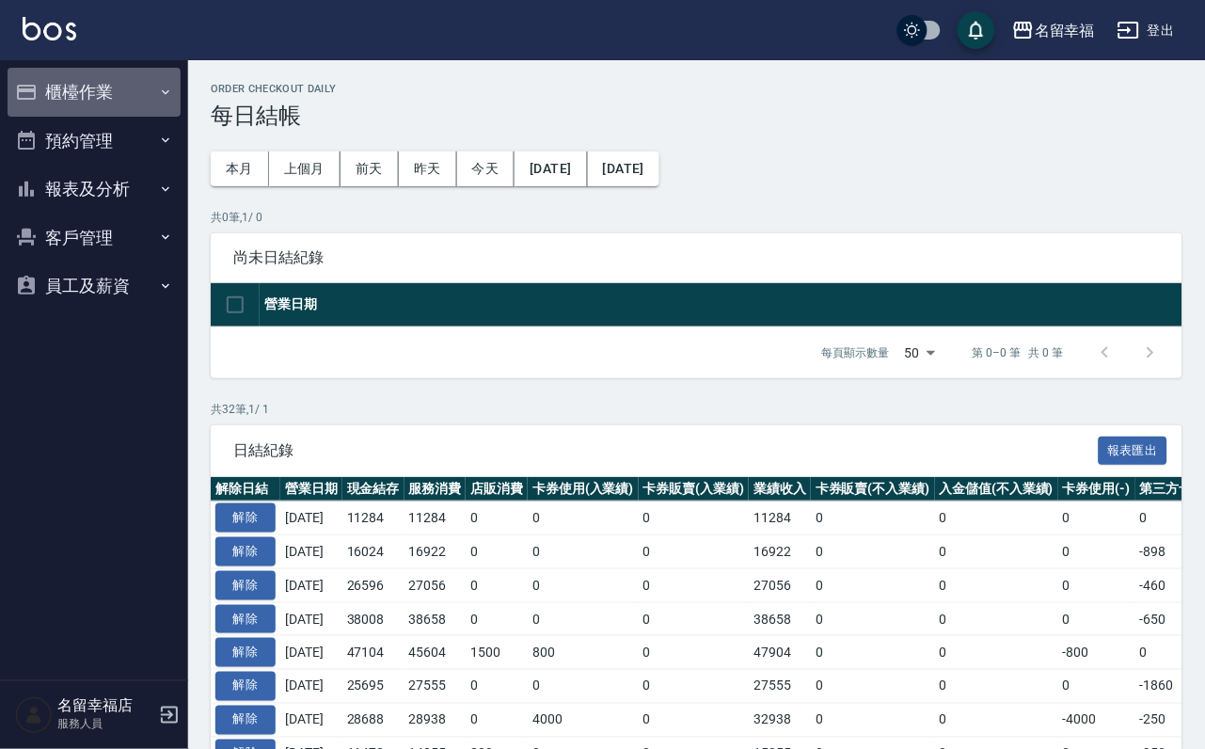
click at [78, 104] on button "櫃檯作業" at bounding box center [94, 92] width 173 height 49
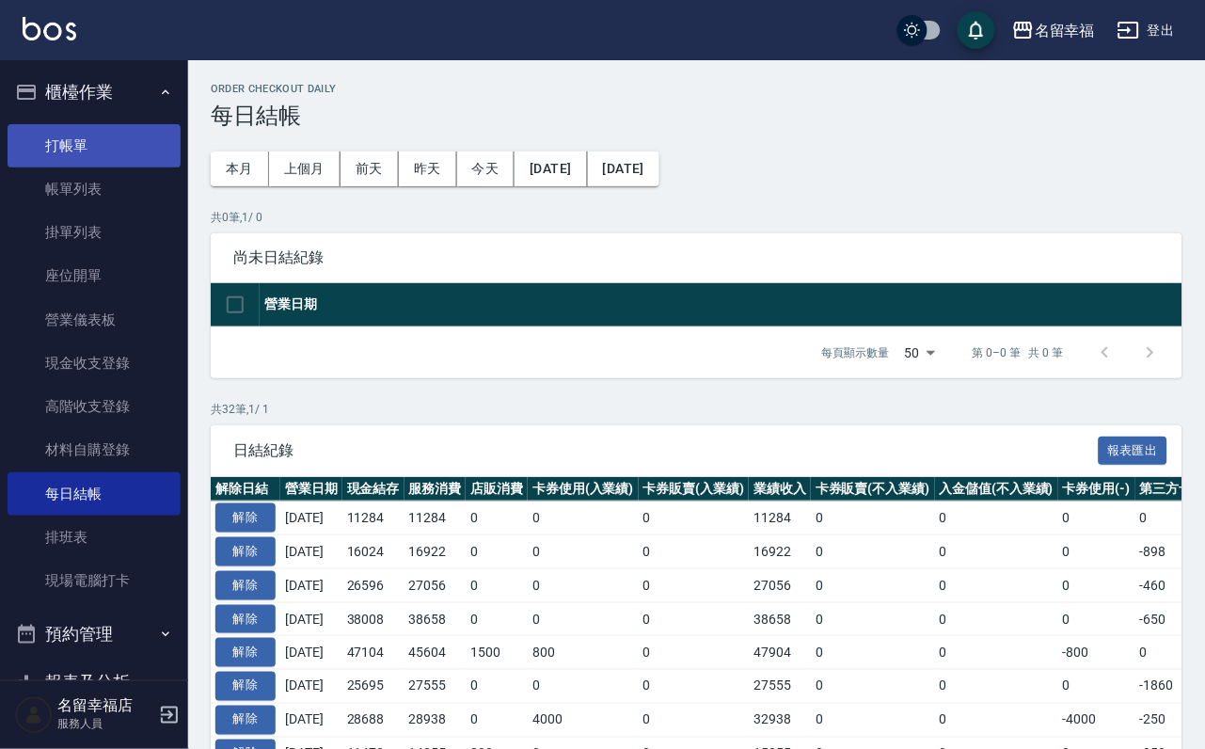
click at [100, 146] on link "打帳單" at bounding box center [94, 145] width 173 height 43
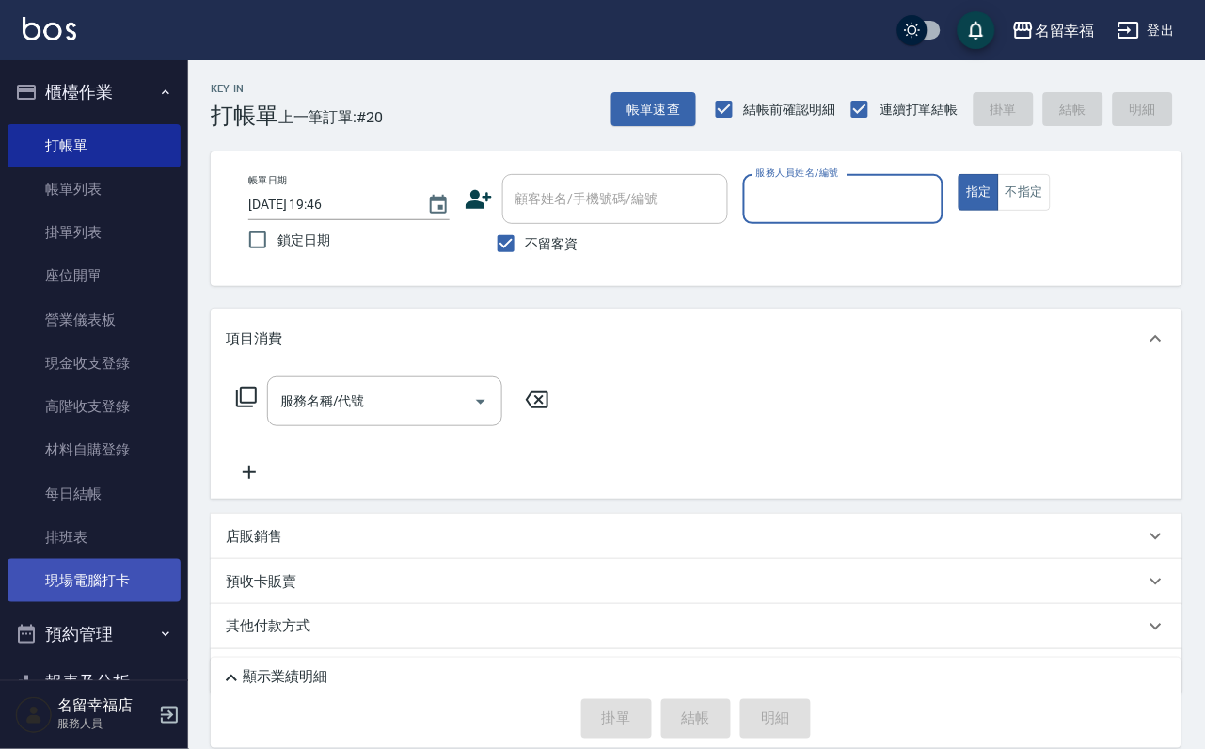
click at [125, 602] on link "現場電腦打卡" at bounding box center [94, 580] width 173 height 43
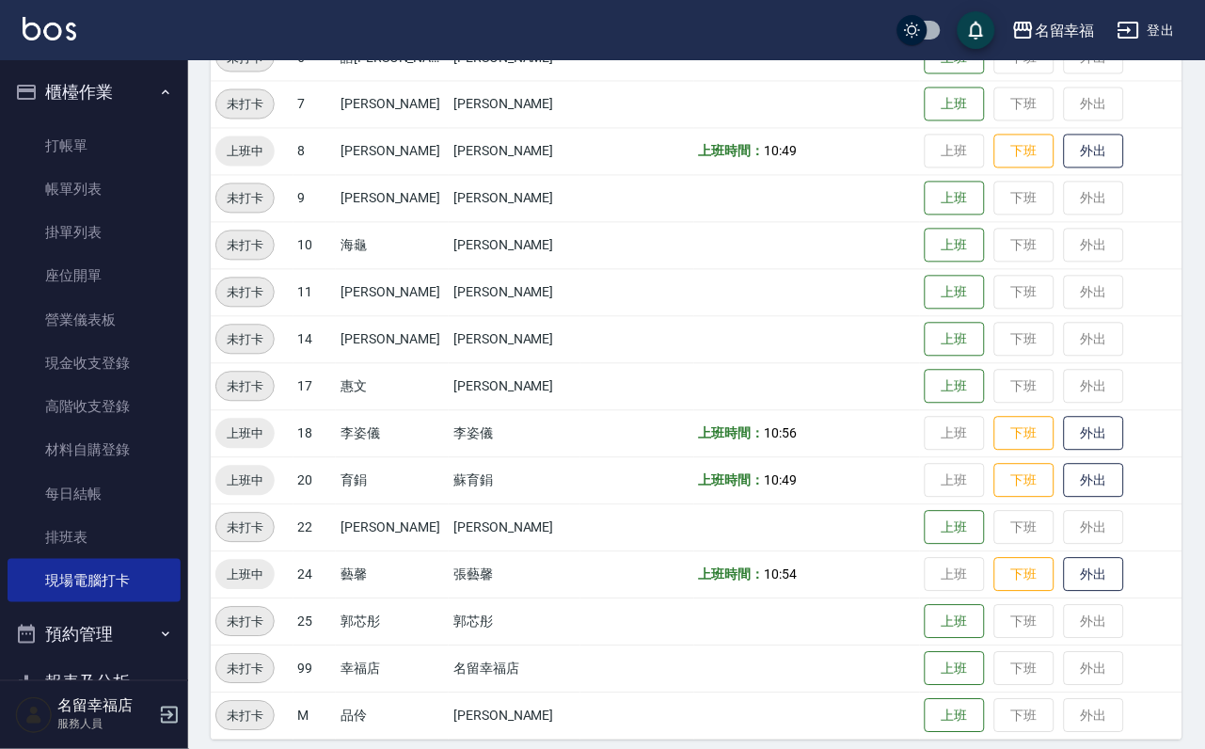
scroll to position [616, 0]
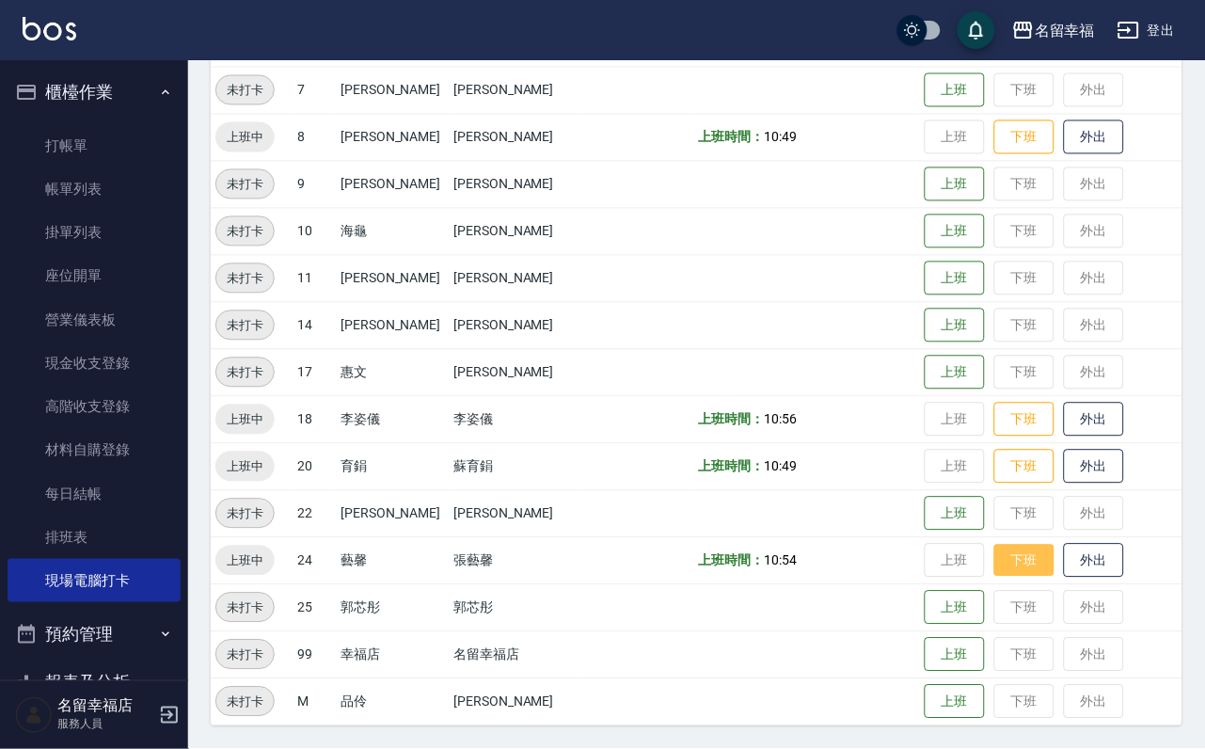
click at [1016, 565] on button "下班" at bounding box center [1024, 561] width 60 height 33
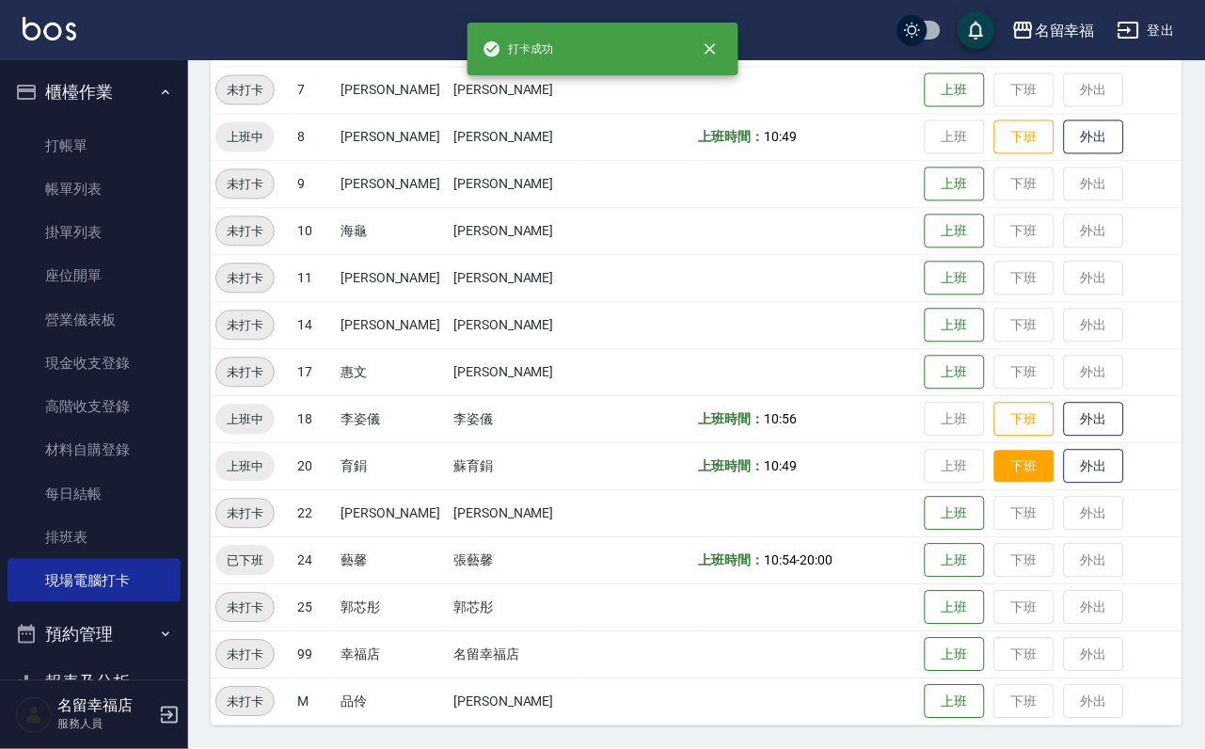
click at [1018, 467] on button "下班" at bounding box center [1024, 466] width 60 height 33
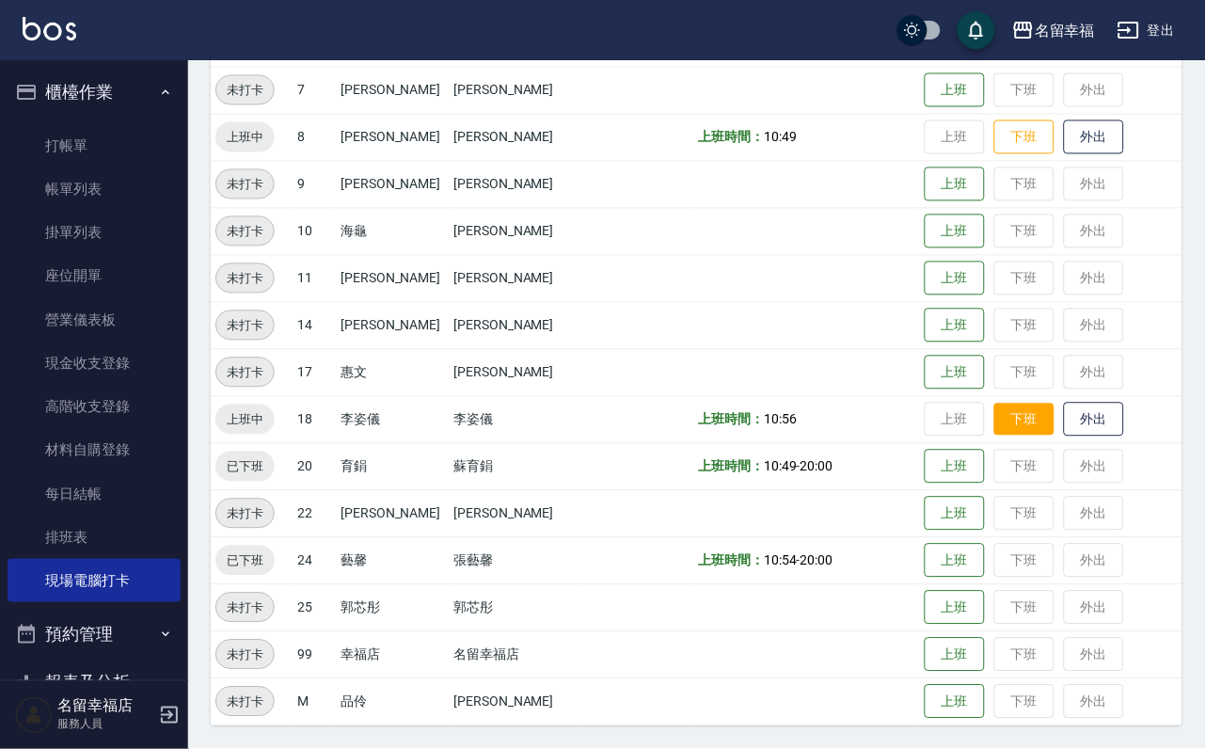
click at [998, 419] on button "下班" at bounding box center [1024, 419] width 60 height 33
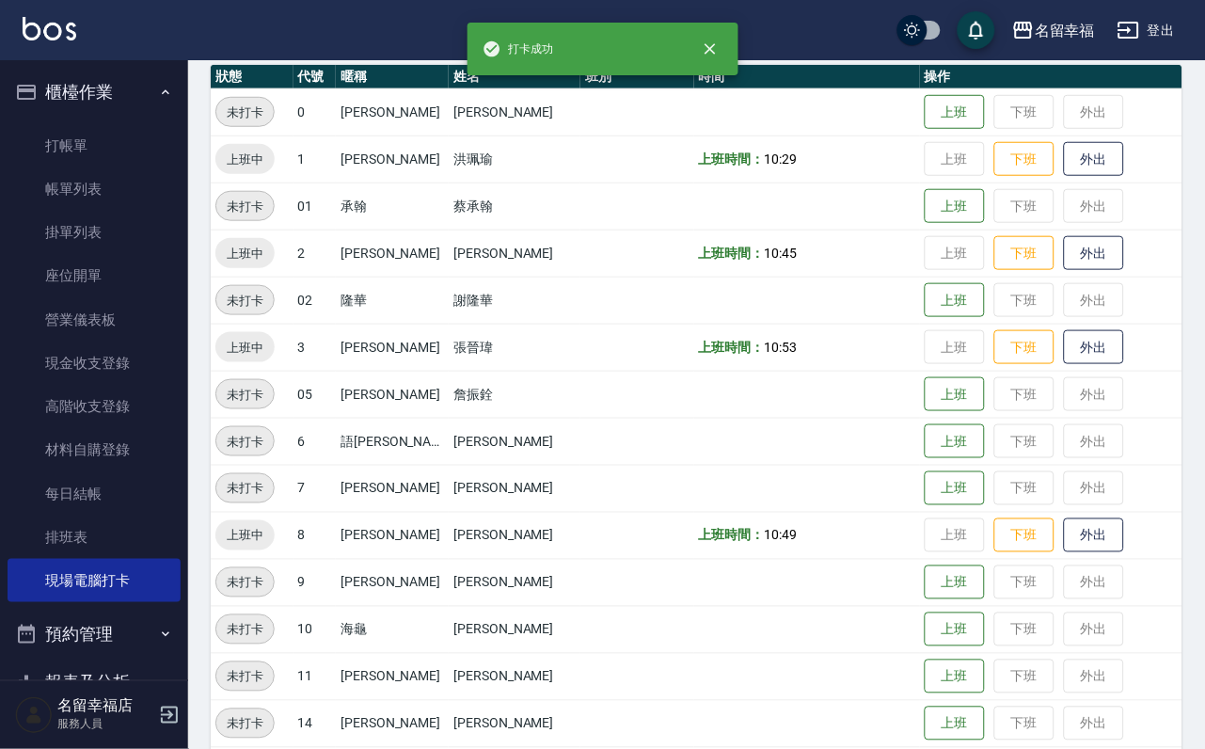
scroll to position [193, 0]
